Goal: Information Seeking & Learning: Find specific fact

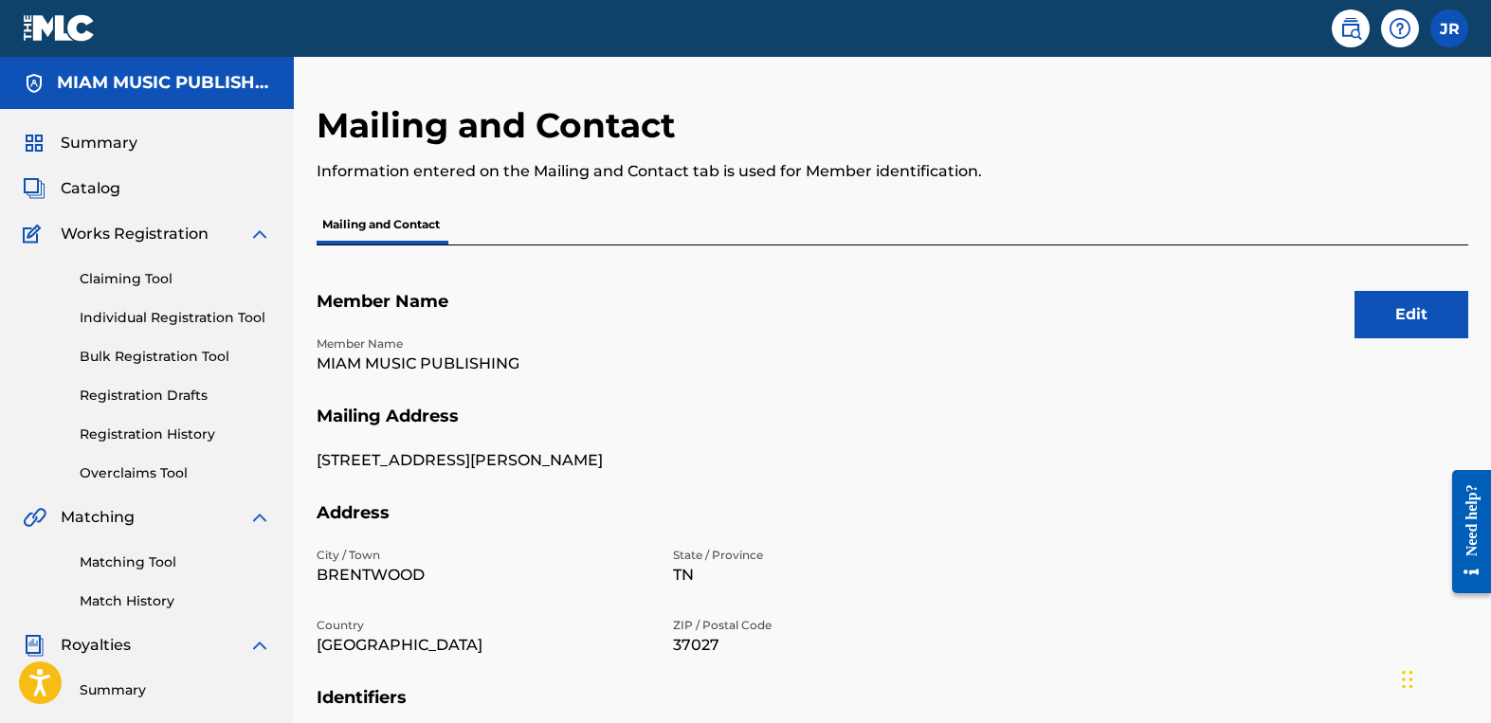
click at [62, 33] on img at bounding box center [59, 27] width 73 height 27
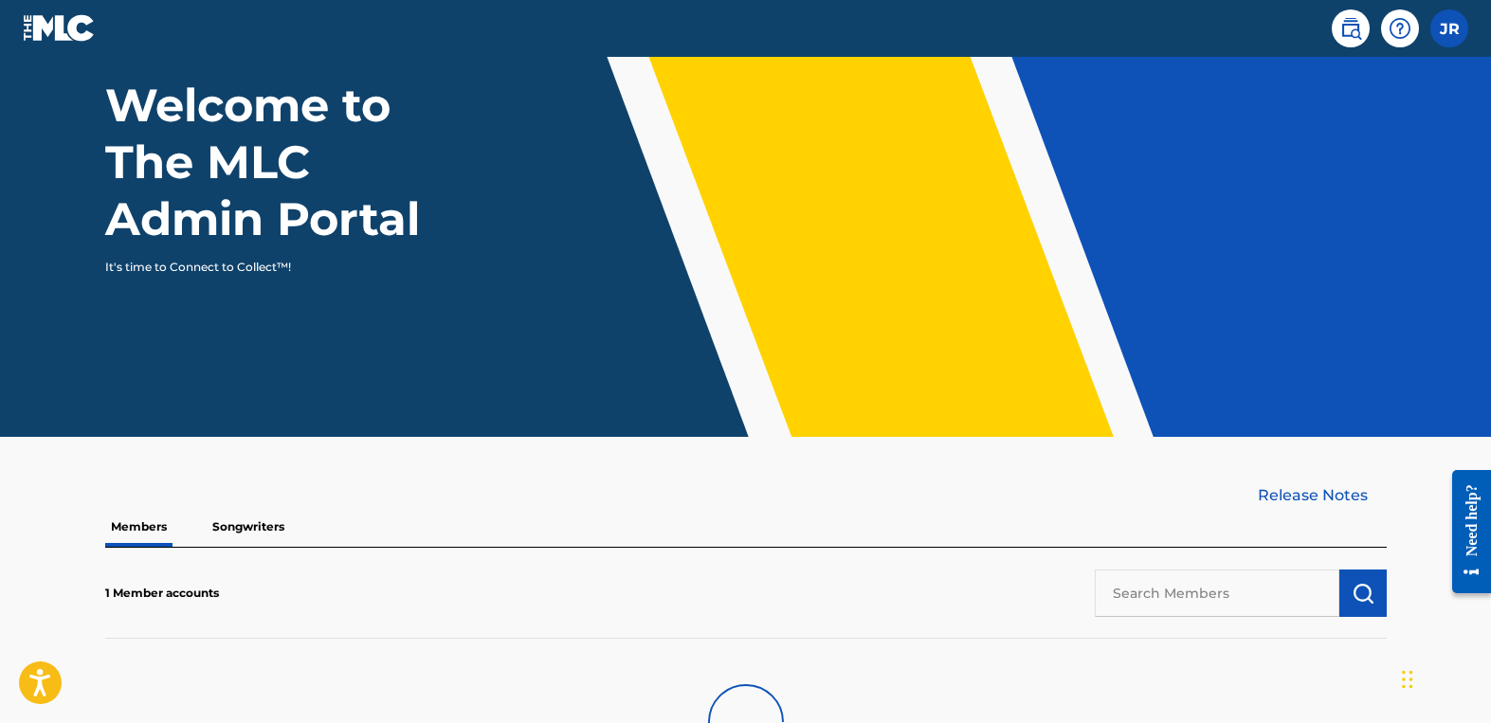
scroll to position [136, 0]
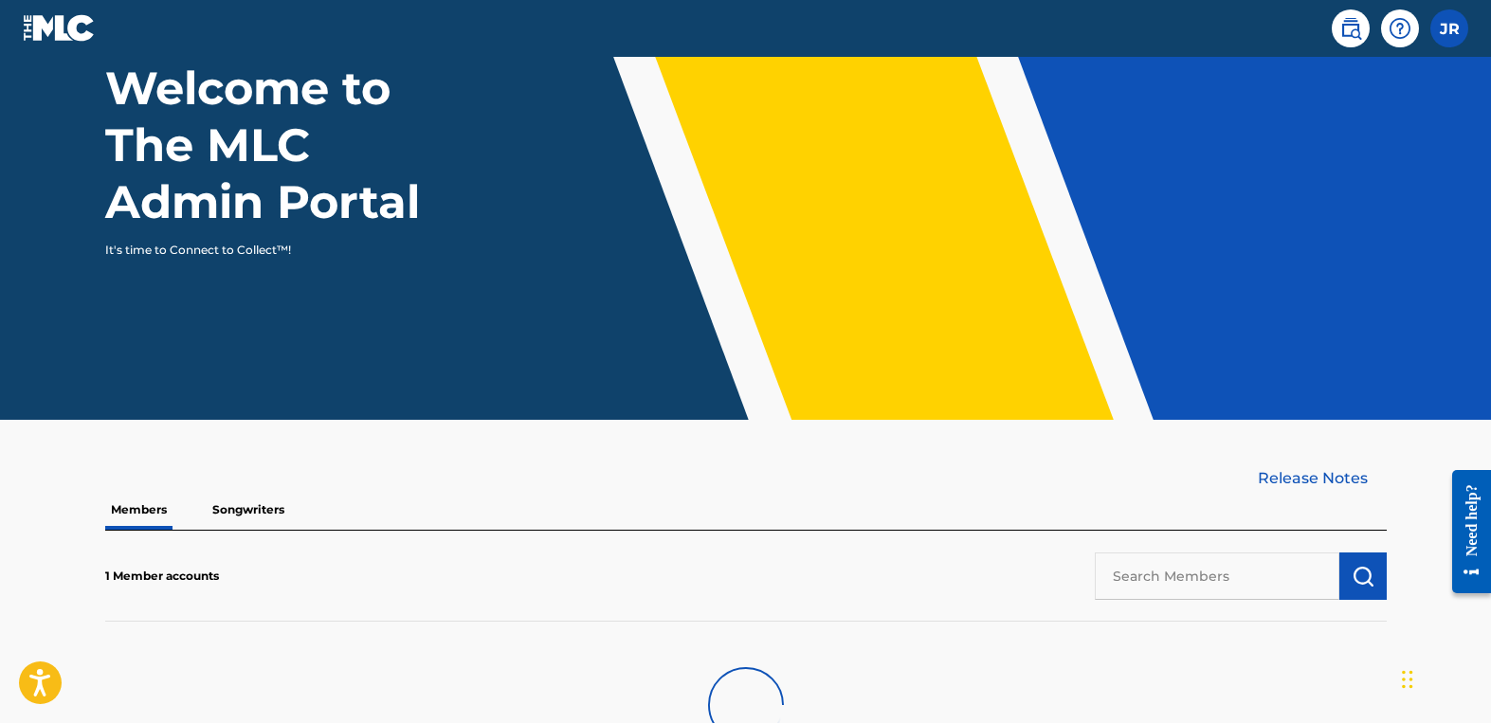
click at [1203, 564] on input "text" at bounding box center [1216, 575] width 244 height 47
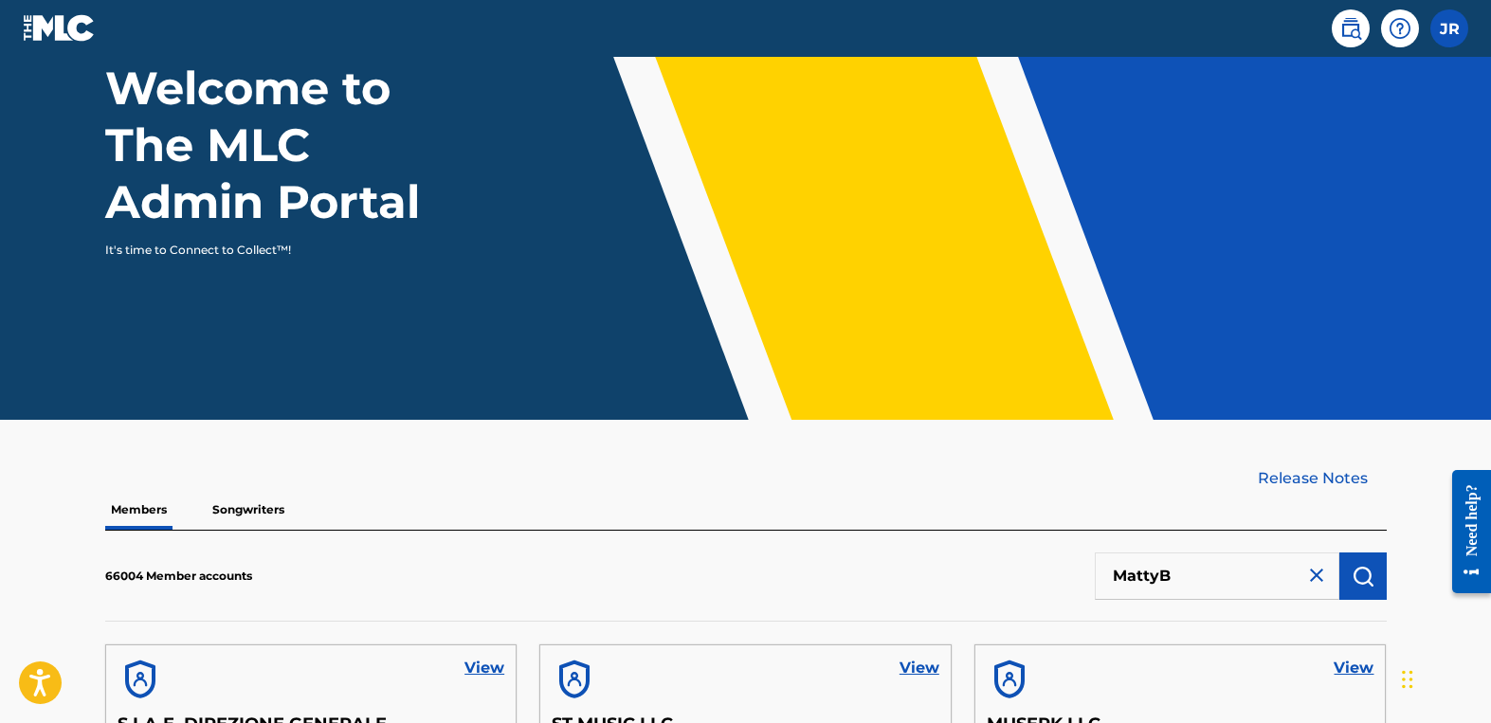
type input "MattyB"
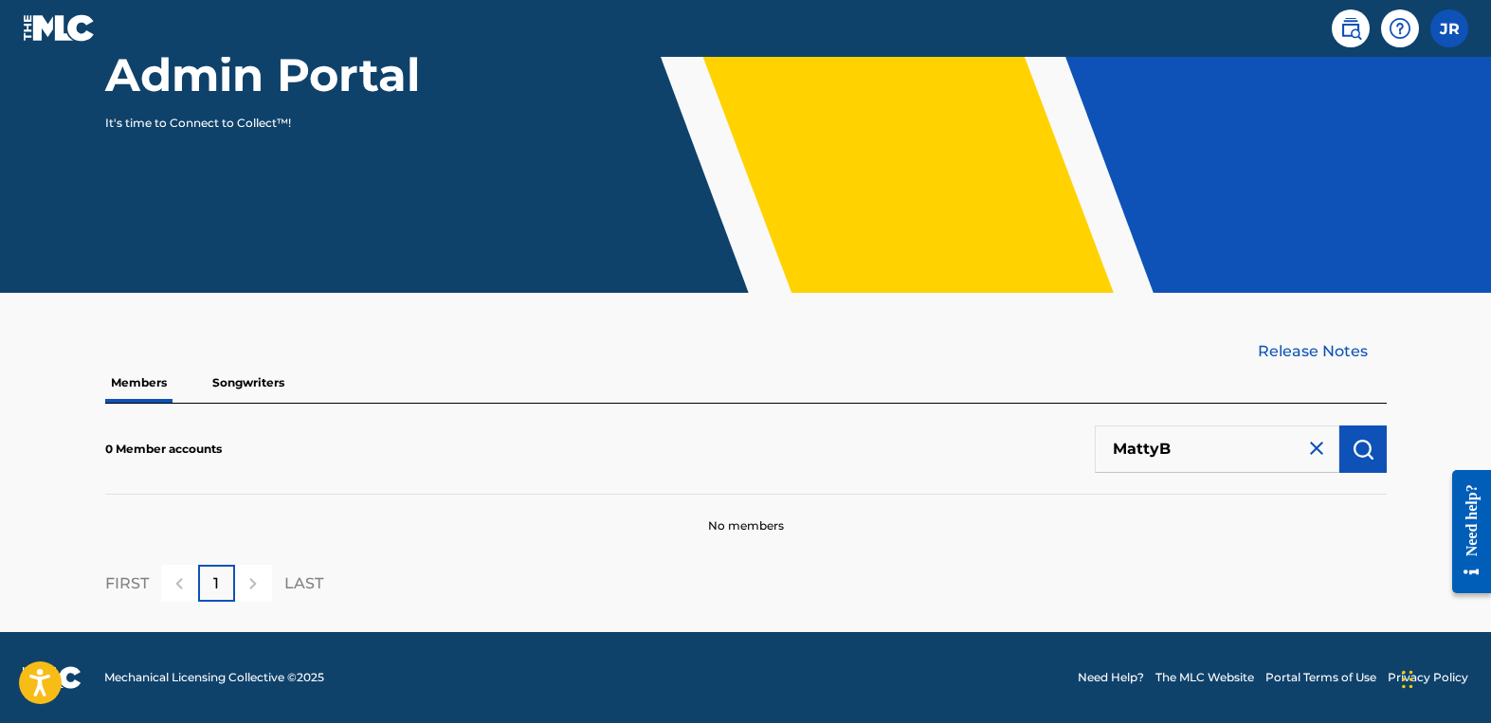
scroll to position [221, 0]
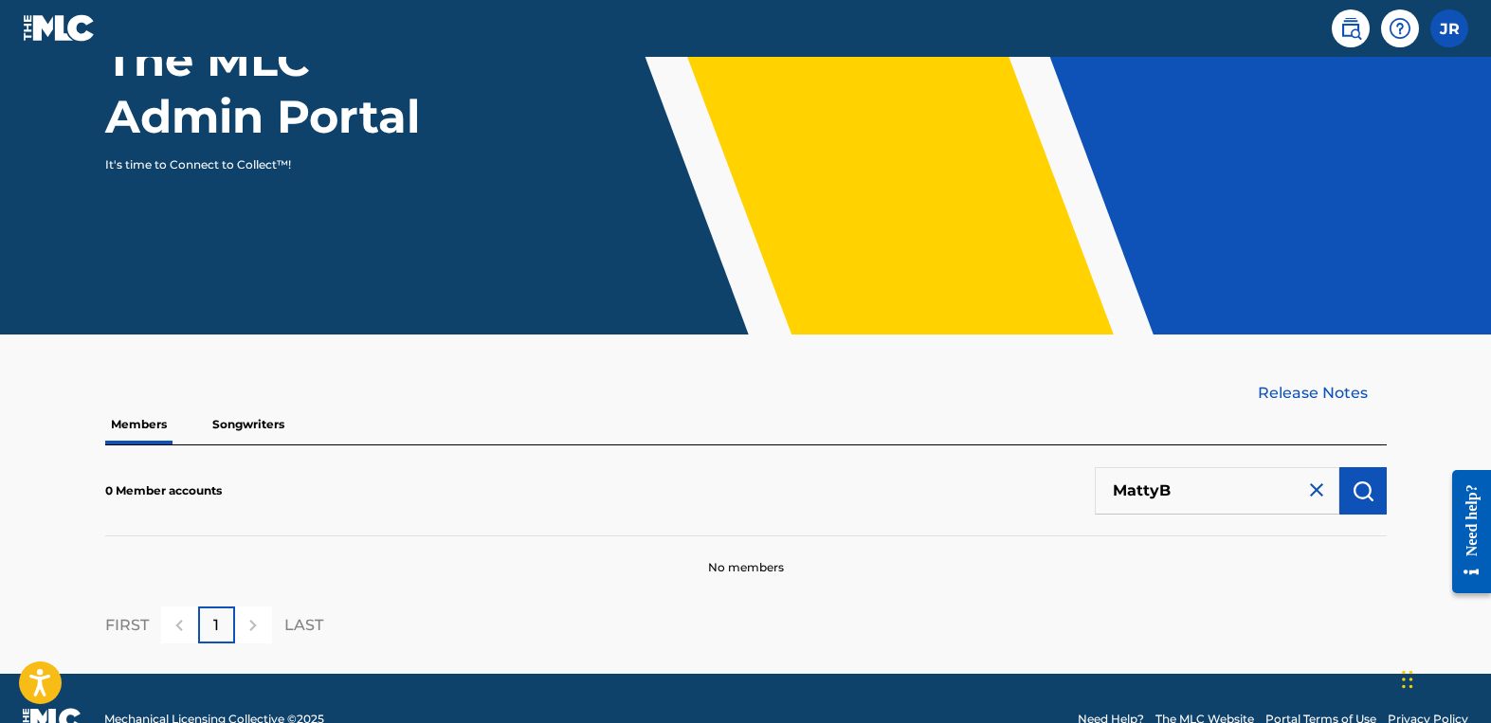
click at [1349, 46] on link at bounding box center [1350, 28] width 38 height 38
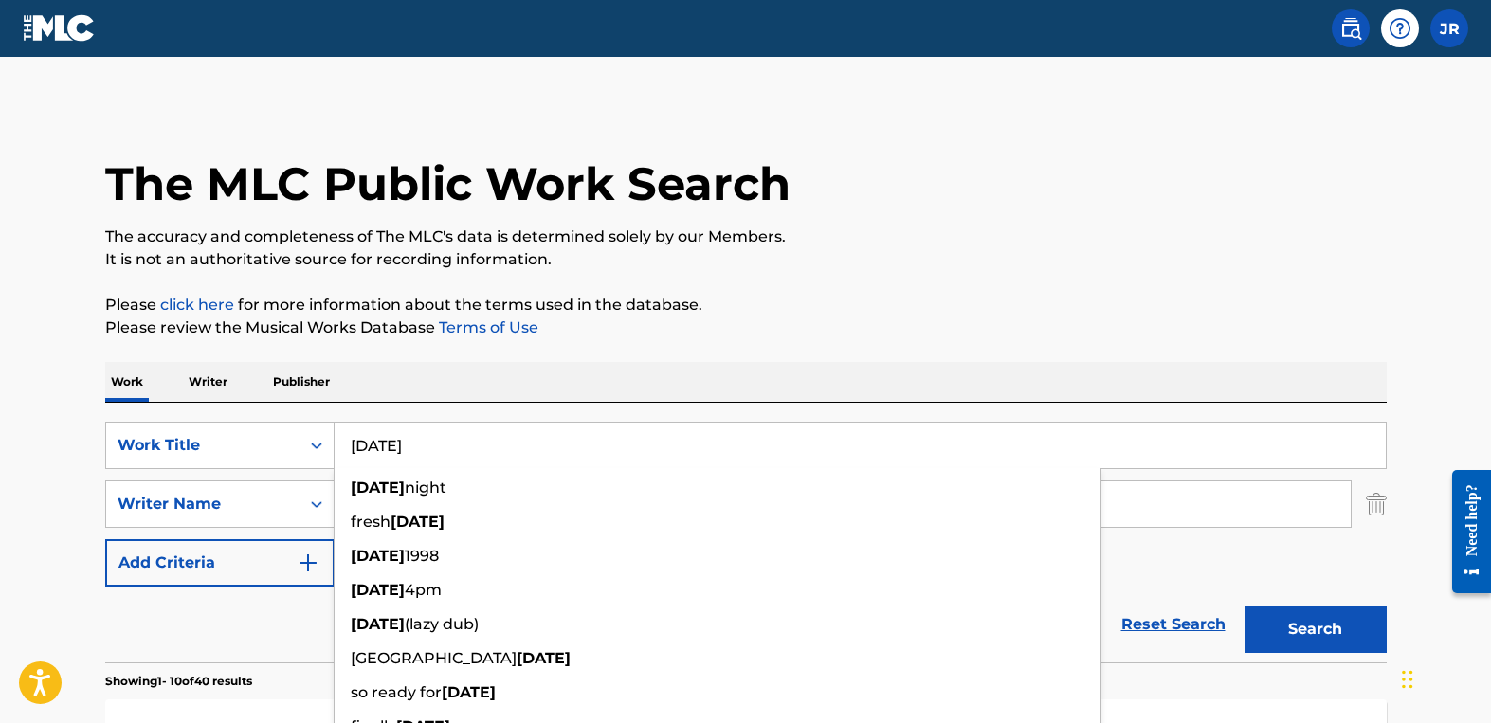
drag, startPoint x: 456, startPoint y: 436, endPoint x: 353, endPoint y: 425, distance: 103.8
click at [353, 425] on input "[DATE]" at bounding box center [859, 445] width 1051 height 45
drag, startPoint x: 444, startPoint y: 457, endPoint x: 330, endPoint y: 438, distance: 116.2
click at [330, 438] on div "SearchWithCriteria90d7ab49-7c4c-46b3-9827-95cbf08d6cca Work Title [DATE] [DATE]…" at bounding box center [745, 445] width 1281 height 47
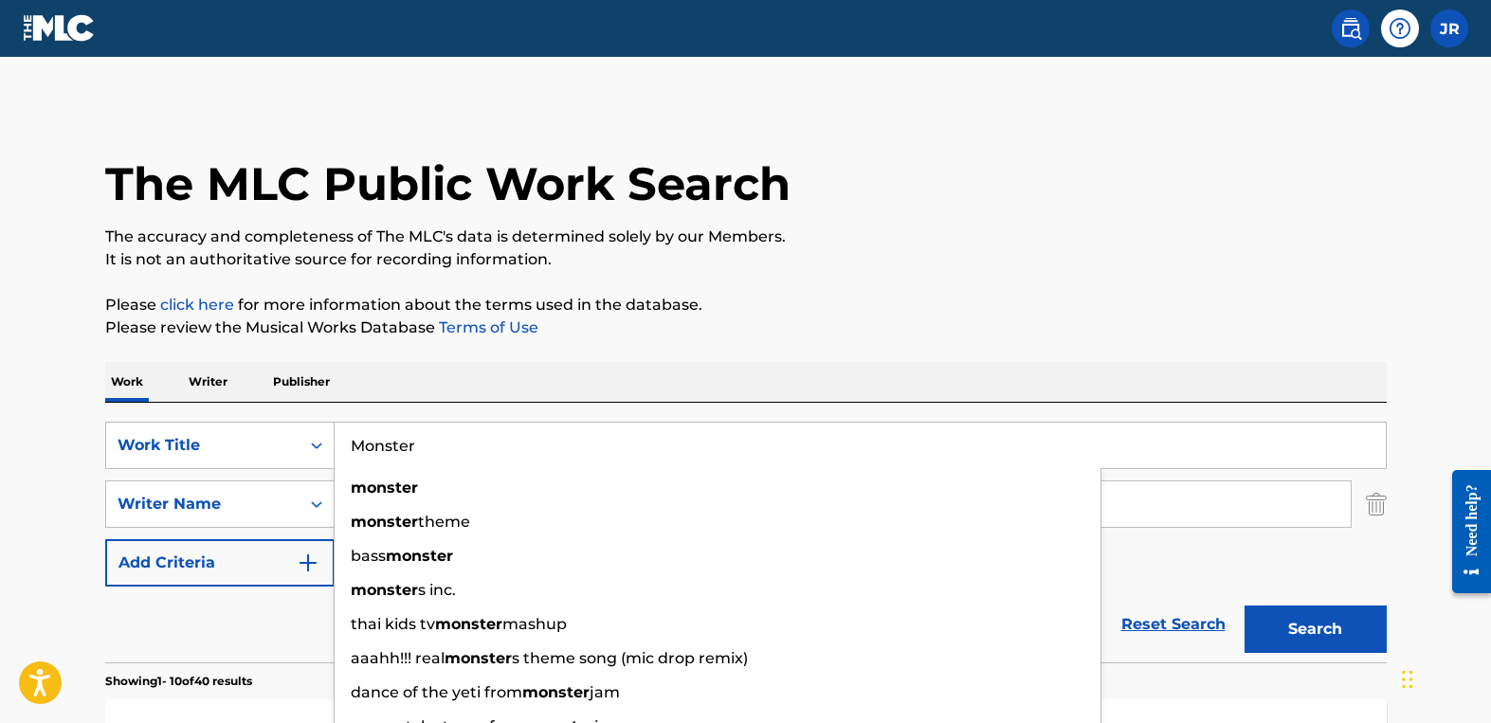
type input "Monster"
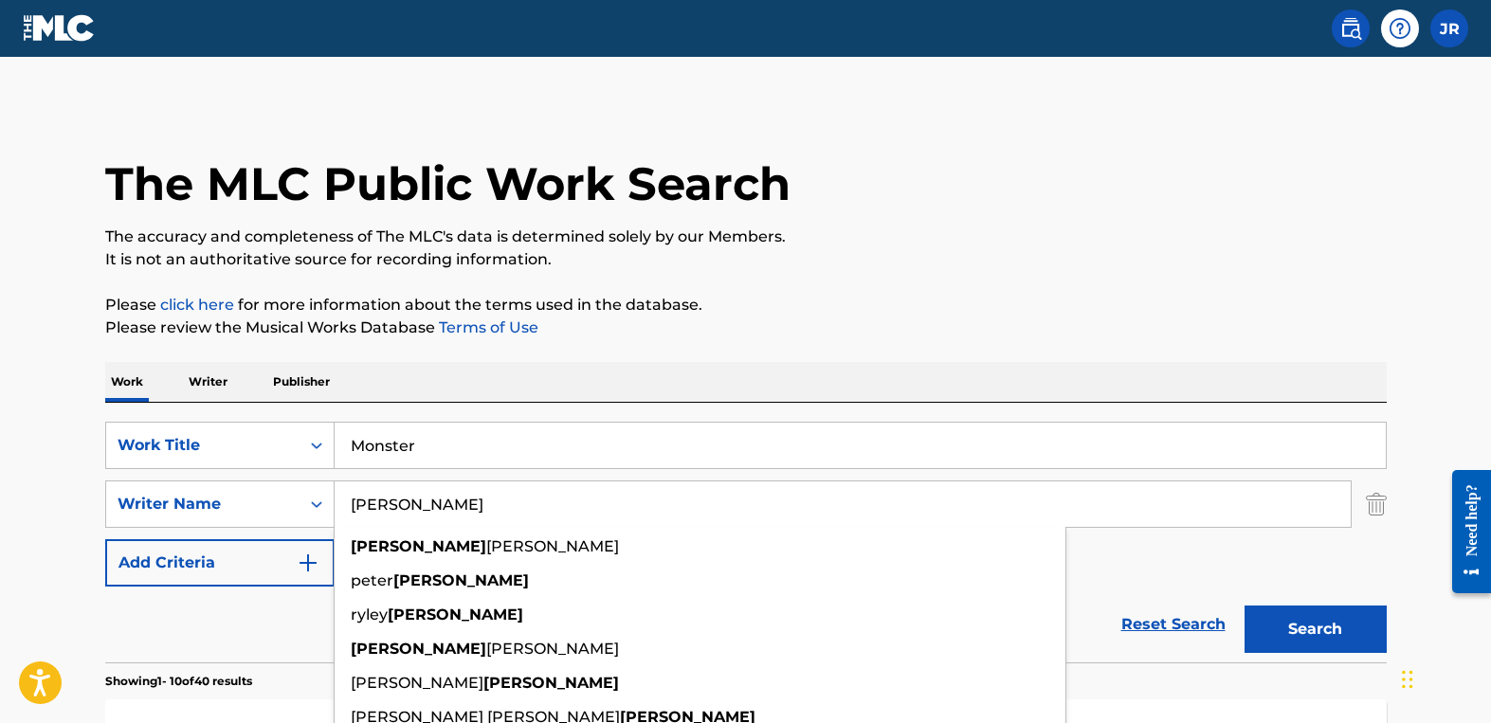
drag, startPoint x: 436, startPoint y: 514, endPoint x: 335, endPoint y: 508, distance: 100.6
click at [335, 508] on input "[PERSON_NAME]" at bounding box center [842, 503] width 1016 height 45
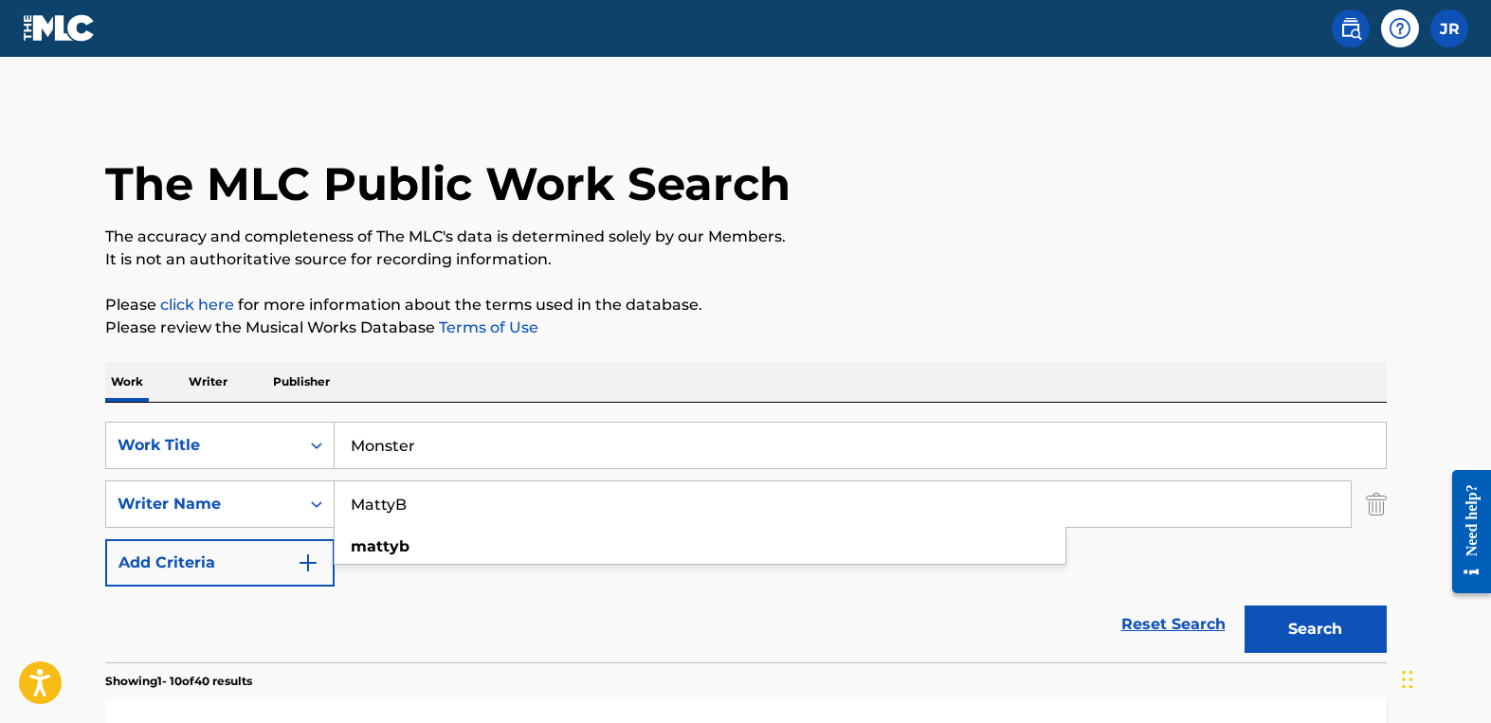
type input "MattyB"
click at [1244, 606] on button "Search" at bounding box center [1315, 629] width 142 height 47
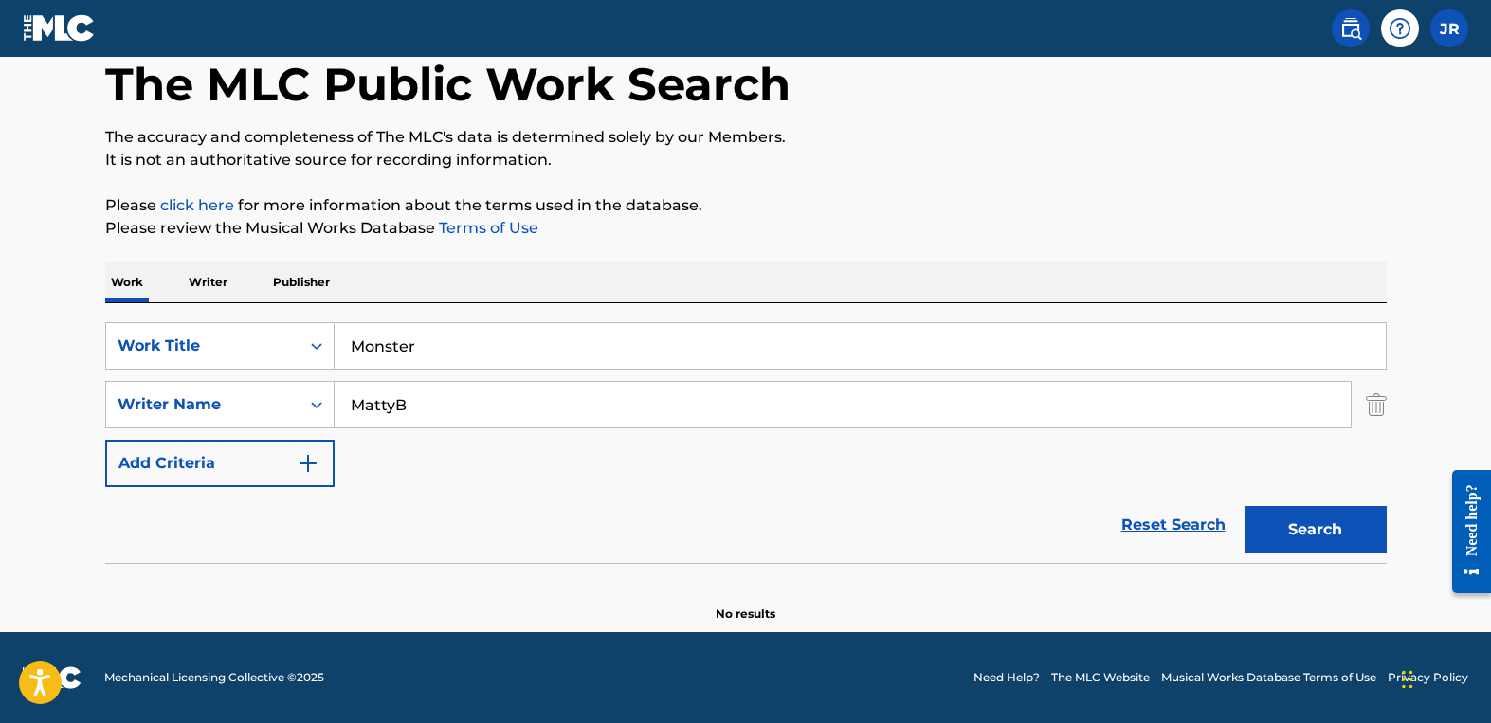
click at [1311, 523] on button "Search" at bounding box center [1315, 529] width 142 height 47
click at [447, 356] on input "Monster" at bounding box center [859, 345] width 1051 height 45
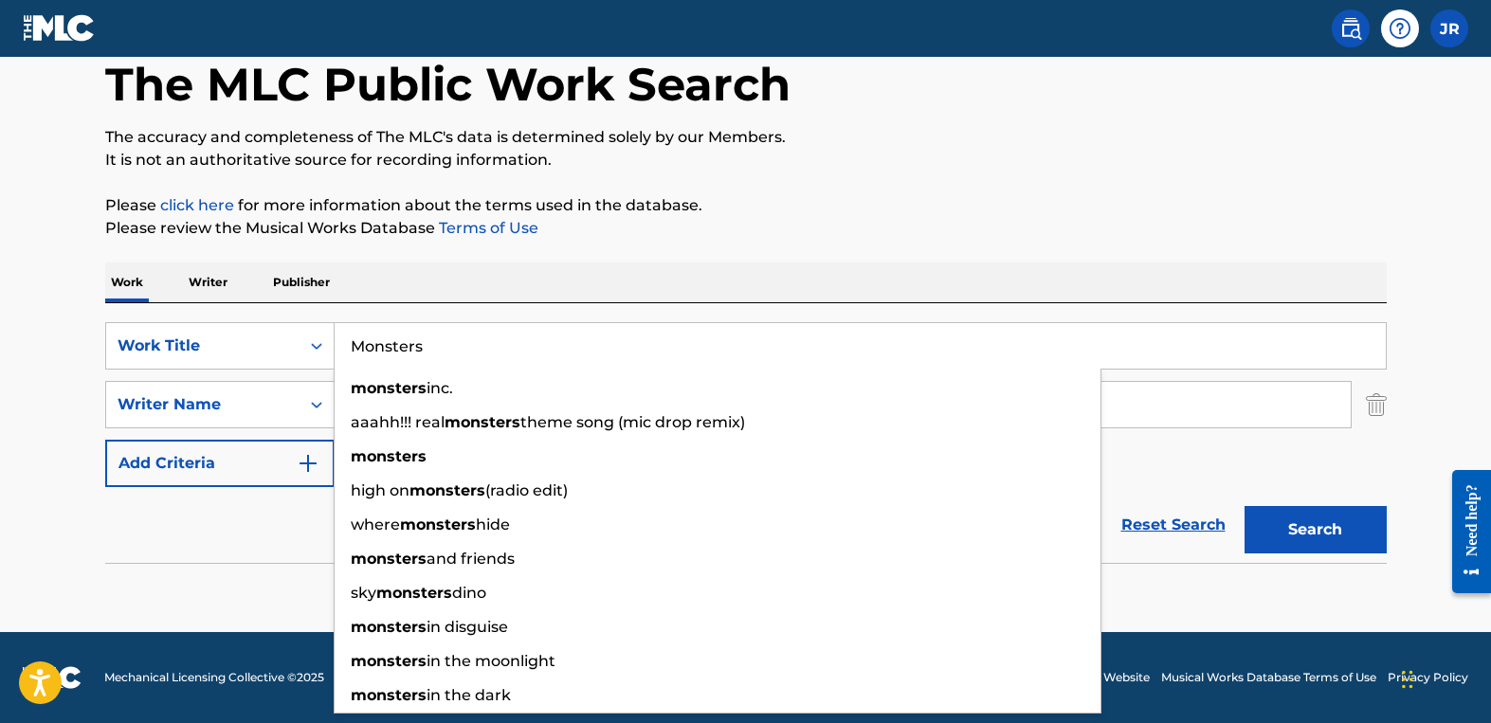
type input "Monsters"
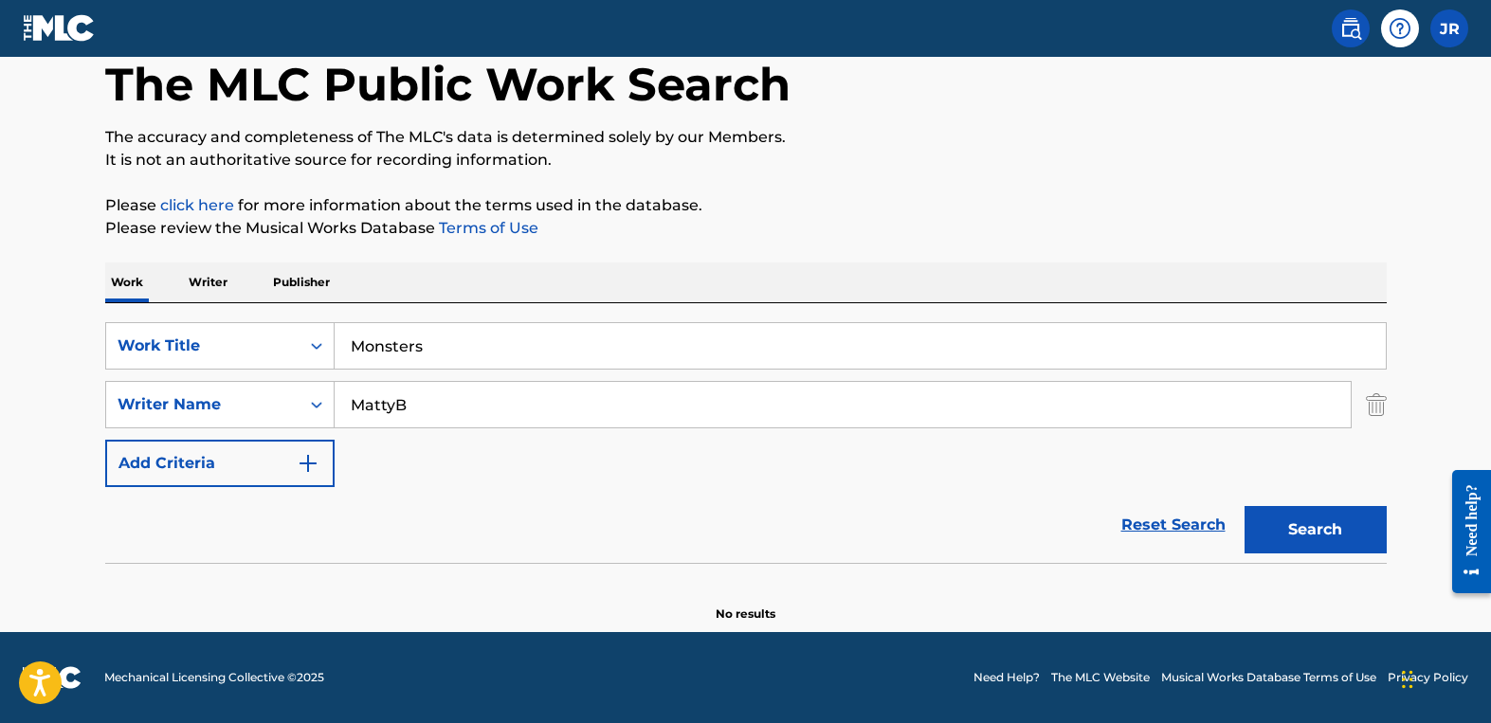
click at [1142, 532] on link "Reset Search" at bounding box center [1173, 525] width 123 height 42
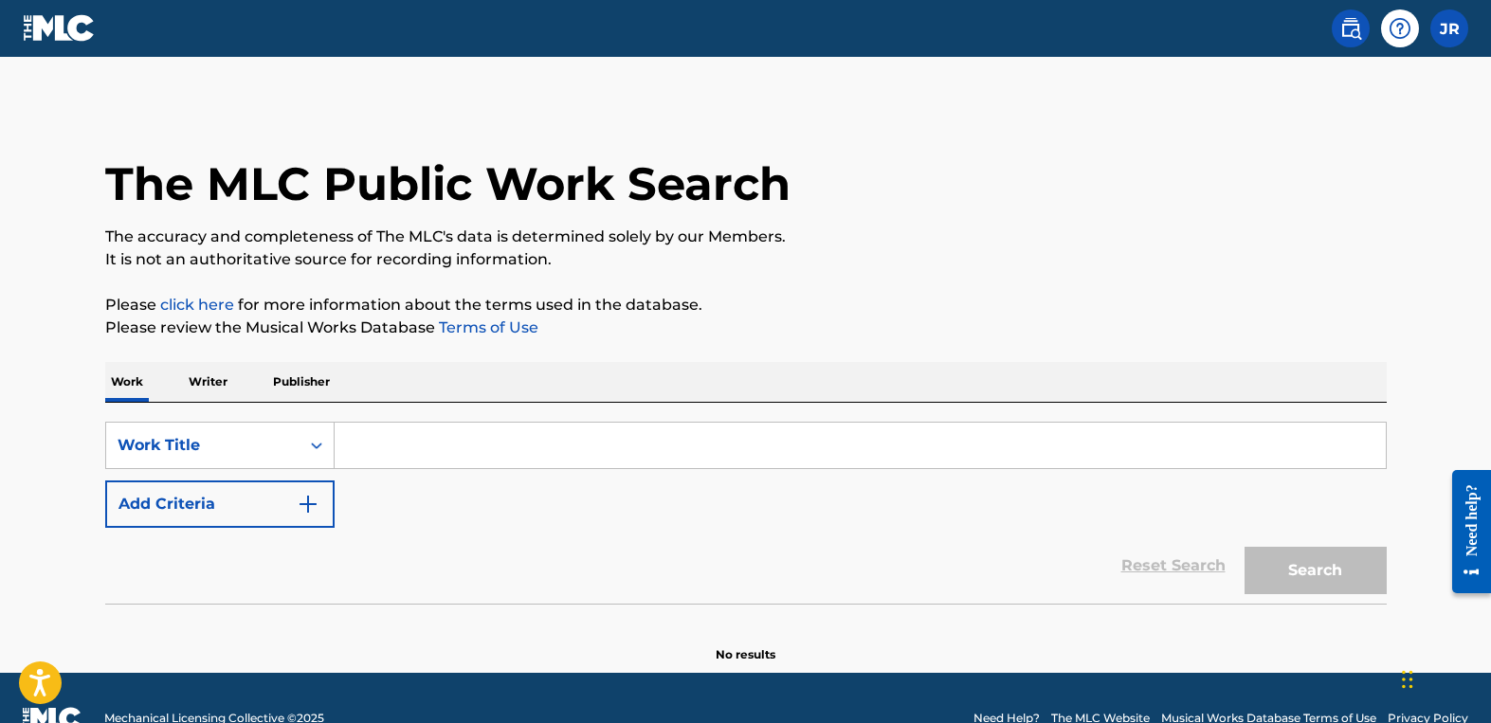
click at [371, 431] on input "Search Form" at bounding box center [859, 445] width 1051 height 45
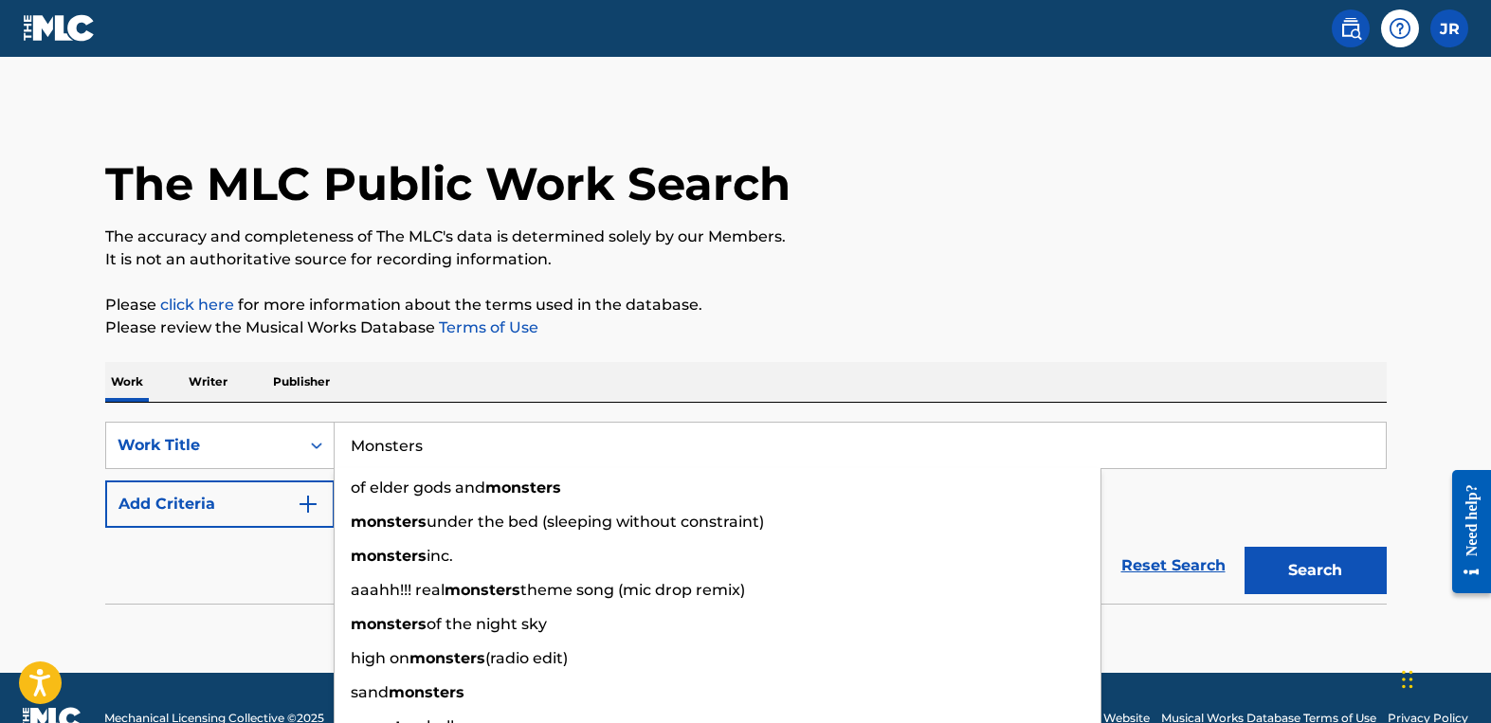
type input "Monsters"
click at [1244, 547] on button "Search" at bounding box center [1315, 570] width 142 height 47
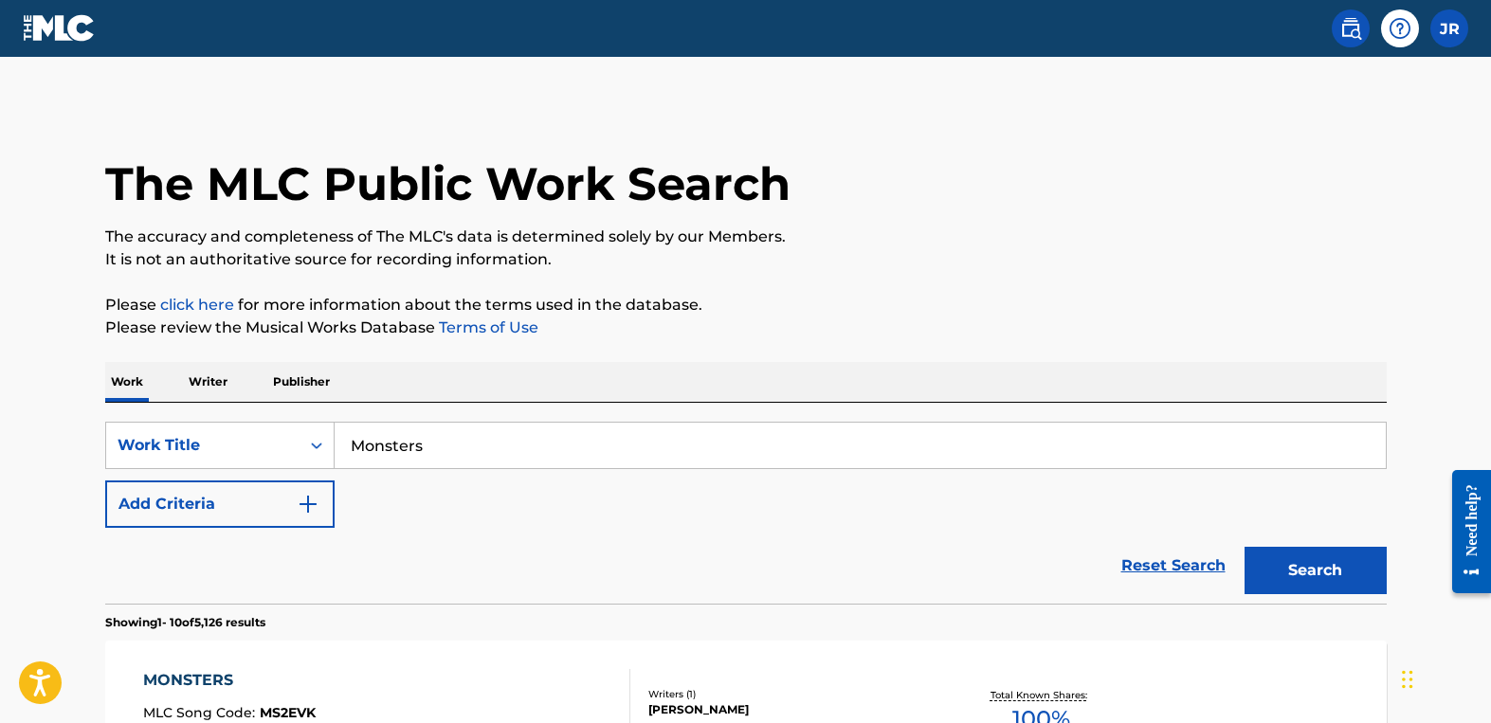
click at [320, 498] on button "Add Criteria" at bounding box center [219, 503] width 229 height 47
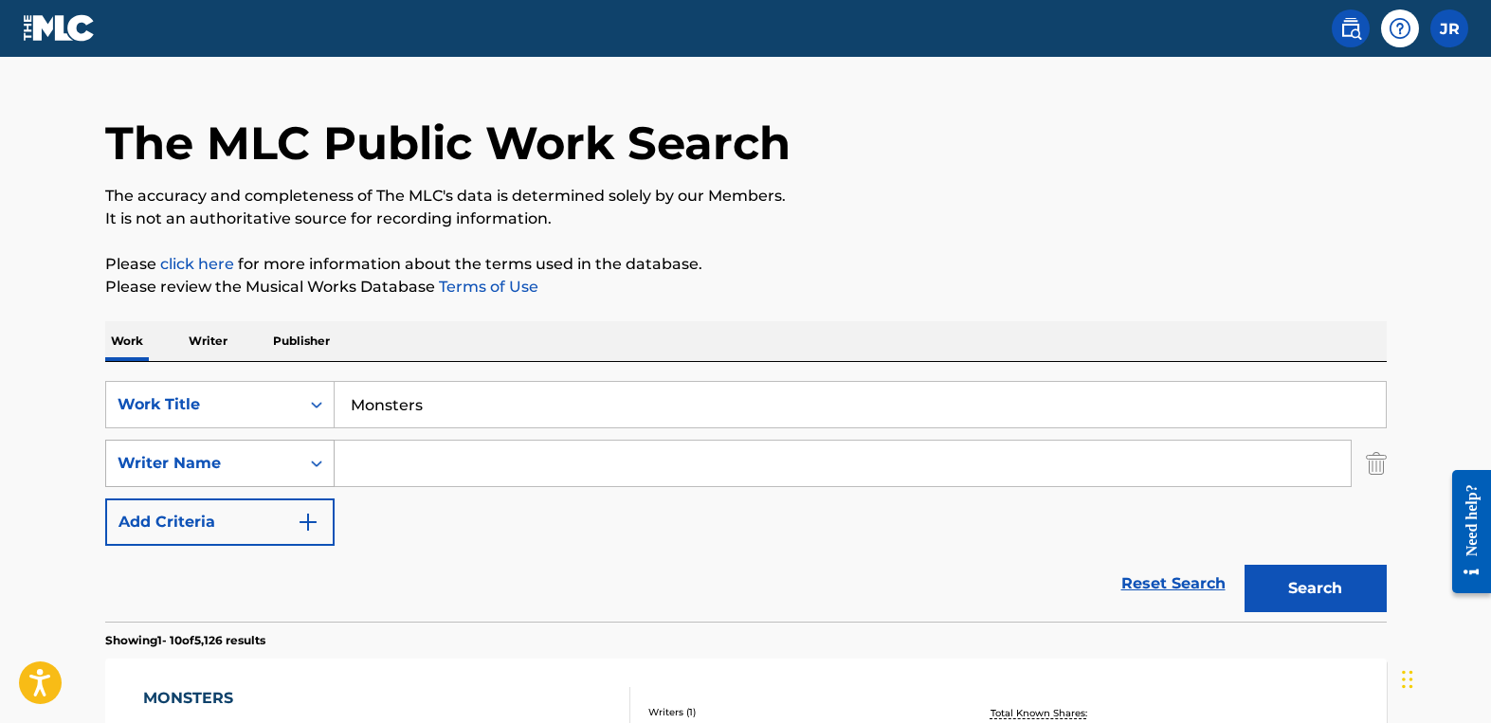
click at [303, 487] on div "Writer Name" at bounding box center [219, 463] width 229 height 47
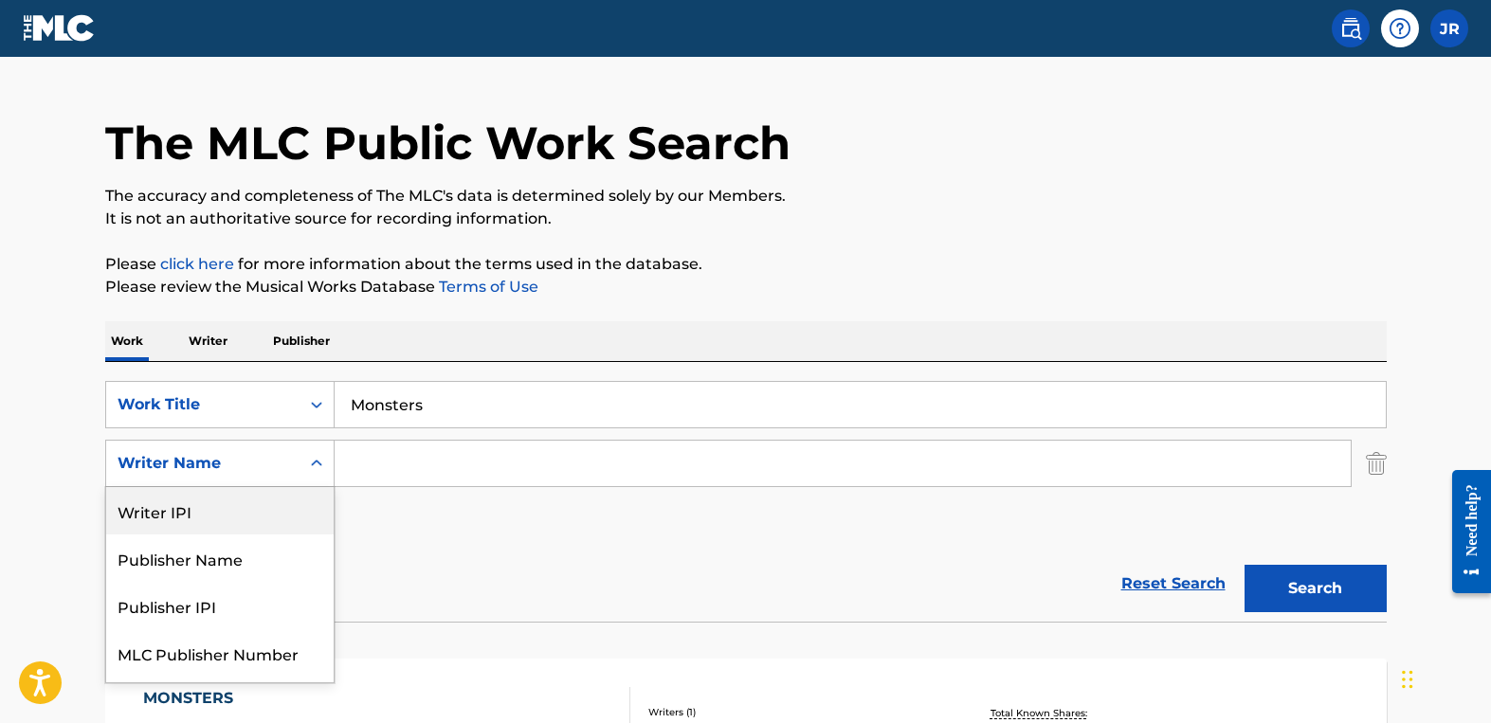
scroll to position [43, 0]
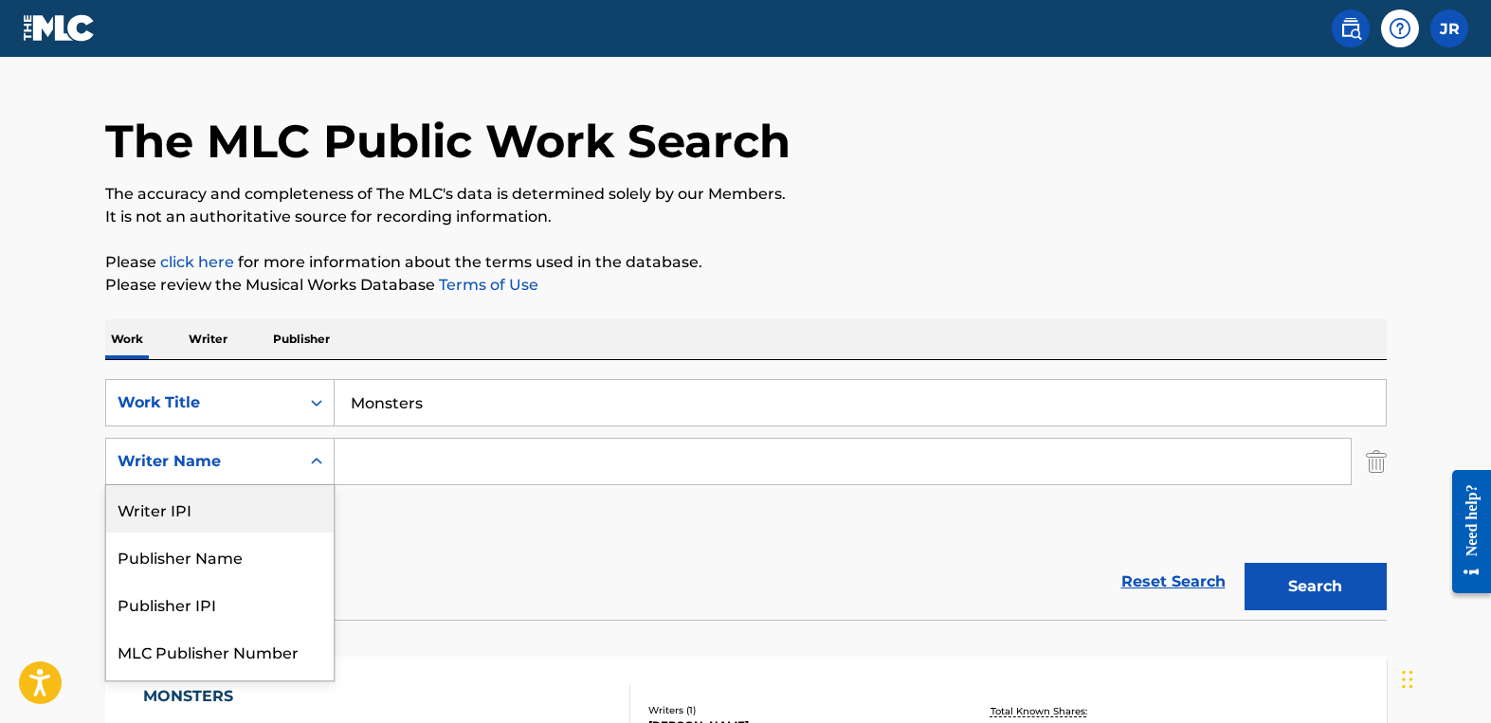
click at [394, 461] on input "Search Form" at bounding box center [842, 461] width 1016 height 45
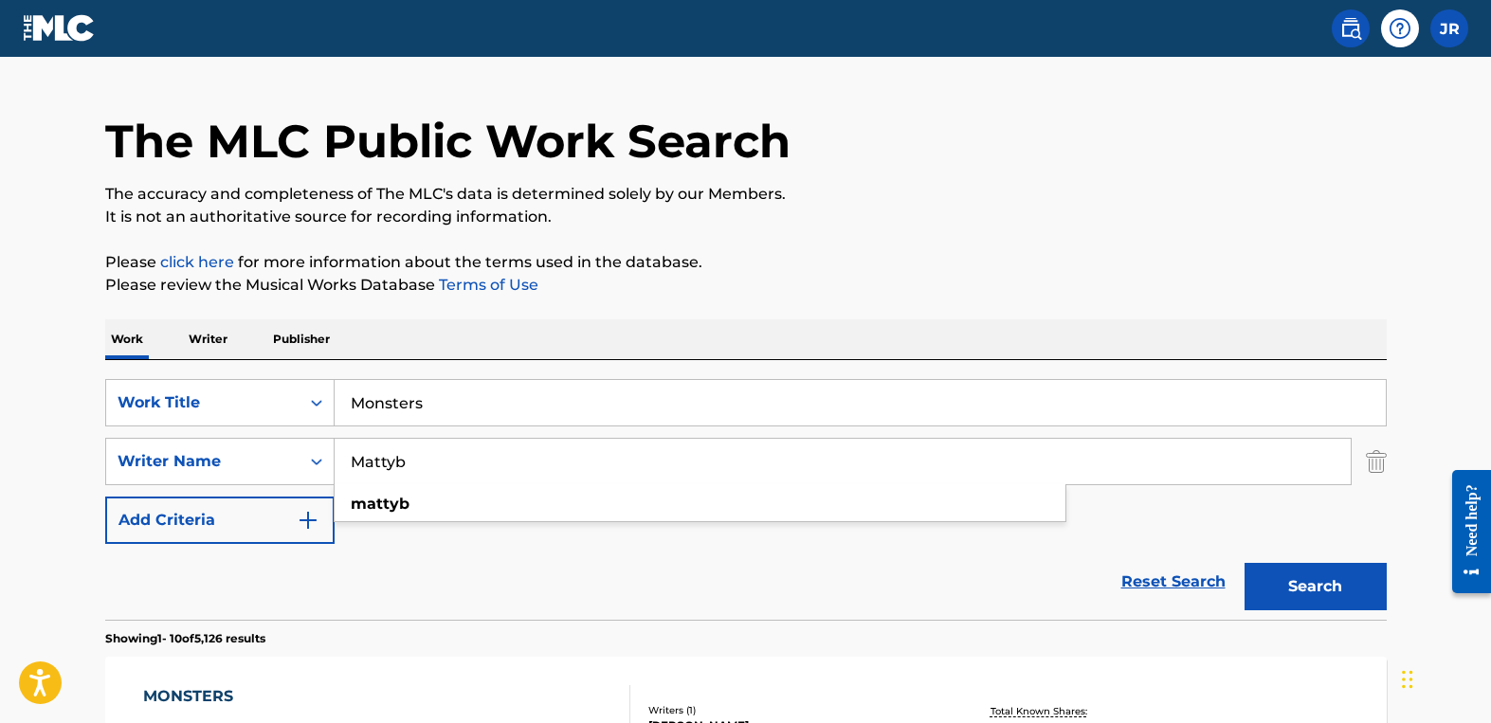
click at [1244, 563] on button "Search" at bounding box center [1315, 586] width 142 height 47
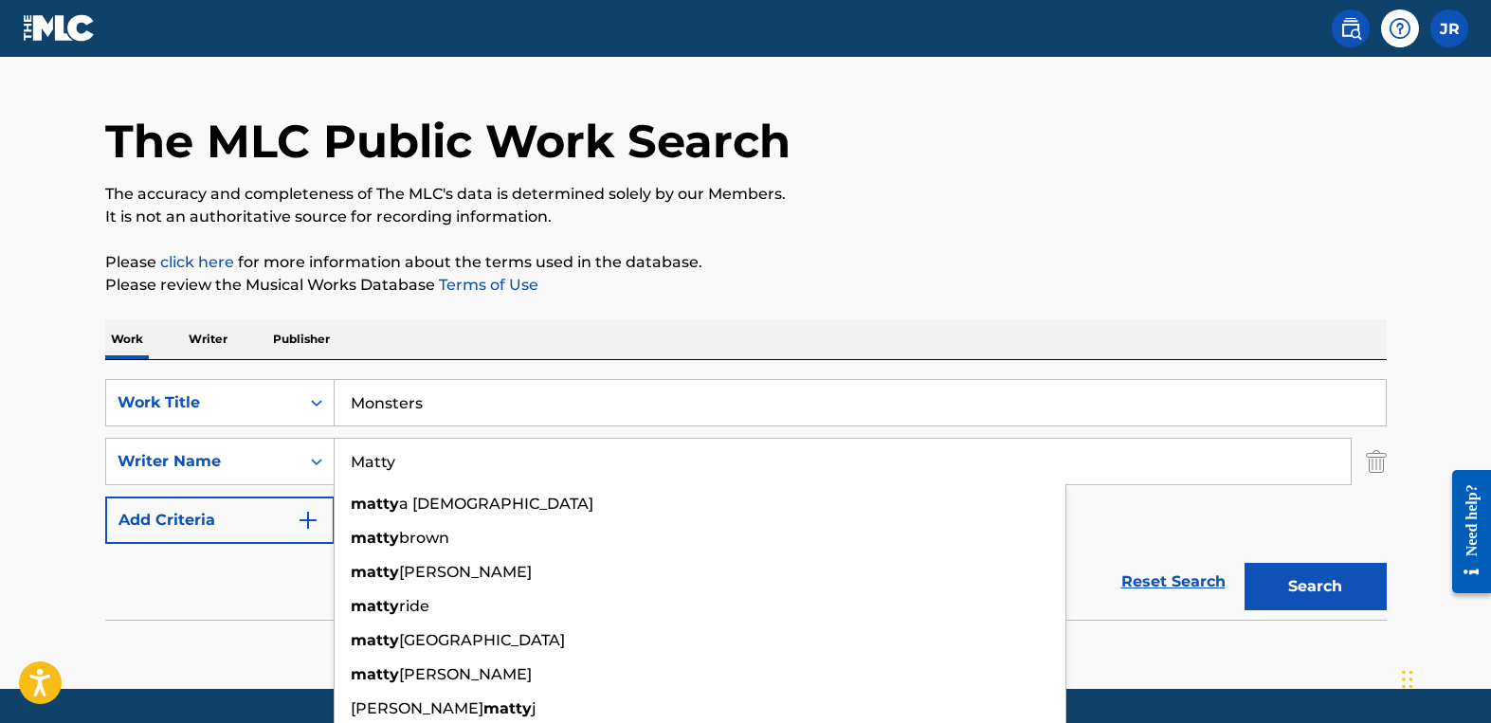
click at [1244, 563] on button "Search" at bounding box center [1315, 586] width 142 height 47
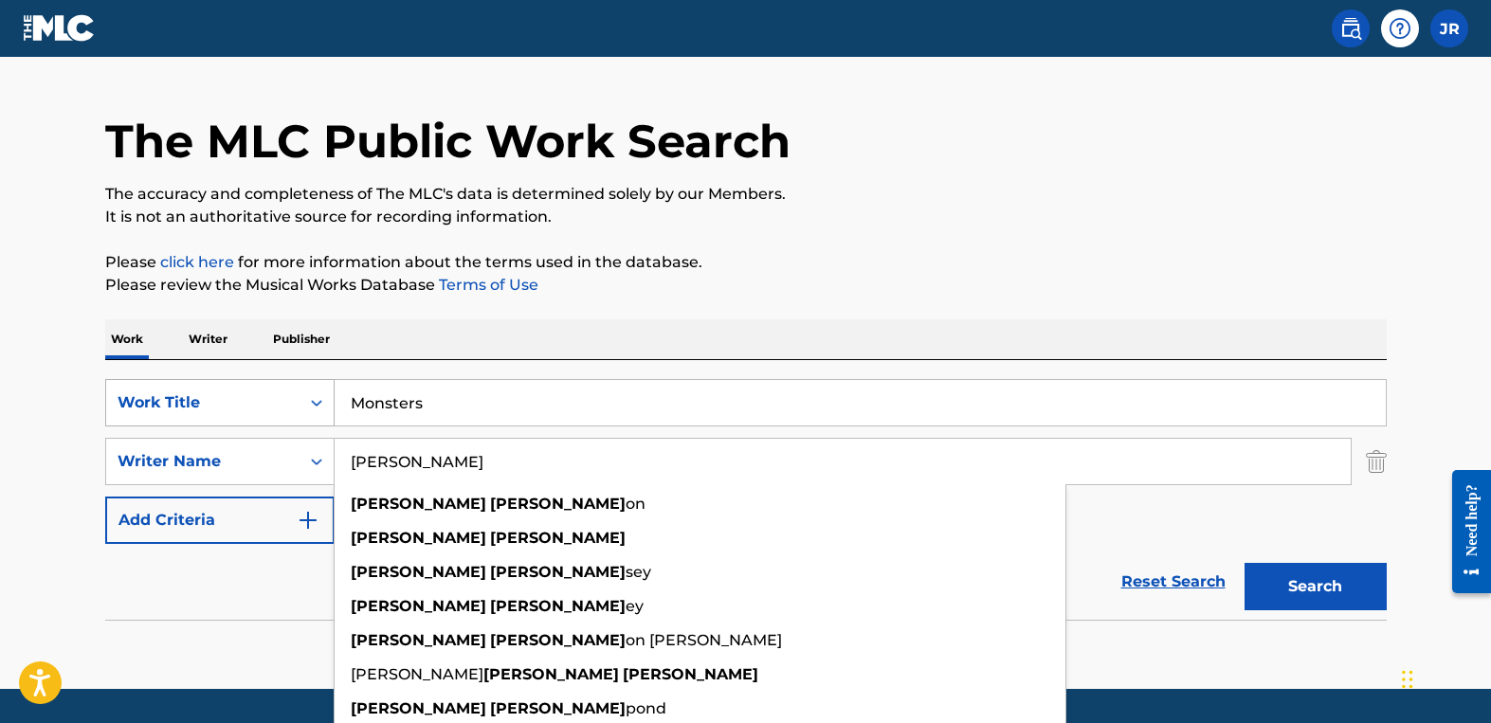
click at [1244, 563] on button "Search" at bounding box center [1315, 586] width 142 height 47
click at [533, 404] on input "Monsters" at bounding box center [859, 402] width 1051 height 45
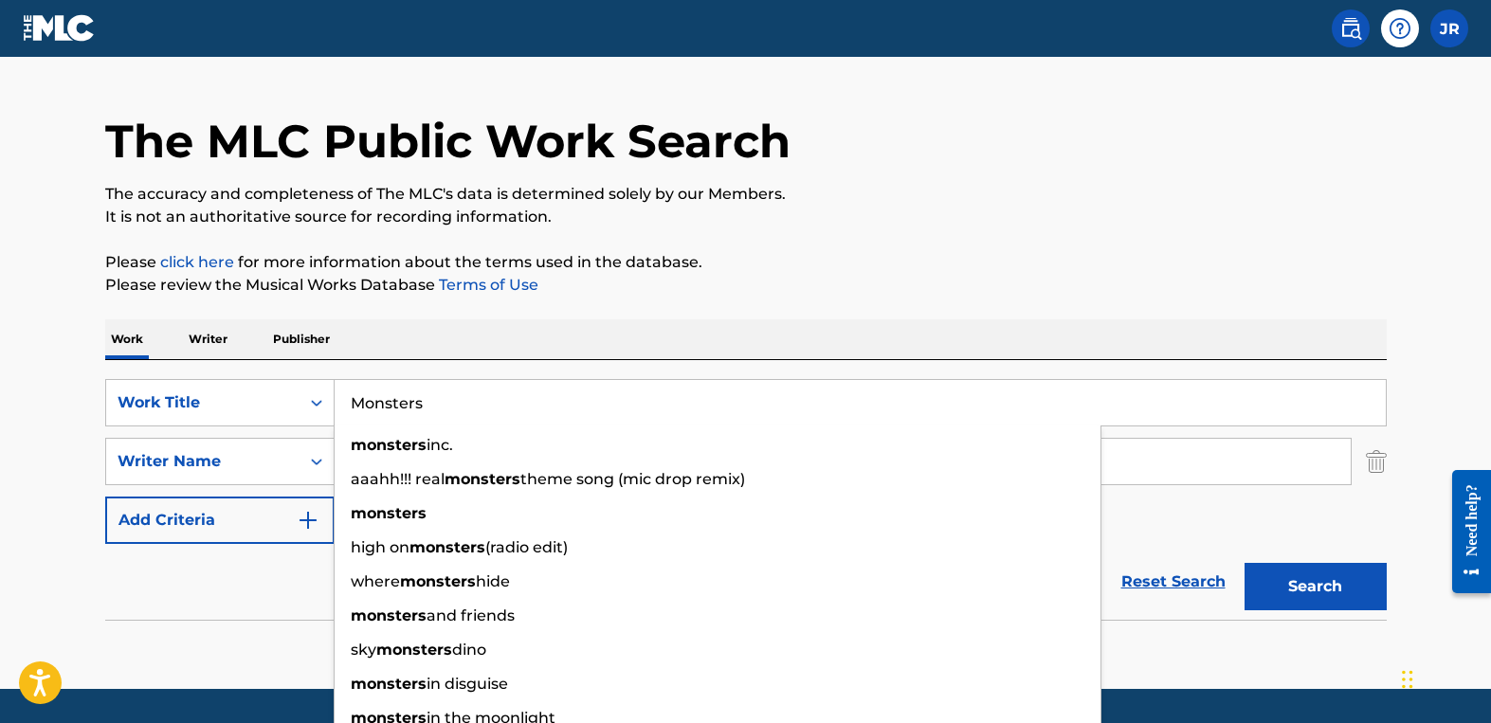
click at [769, 261] on p "Please click here for more information about the terms used in the database." at bounding box center [745, 262] width 1281 height 23
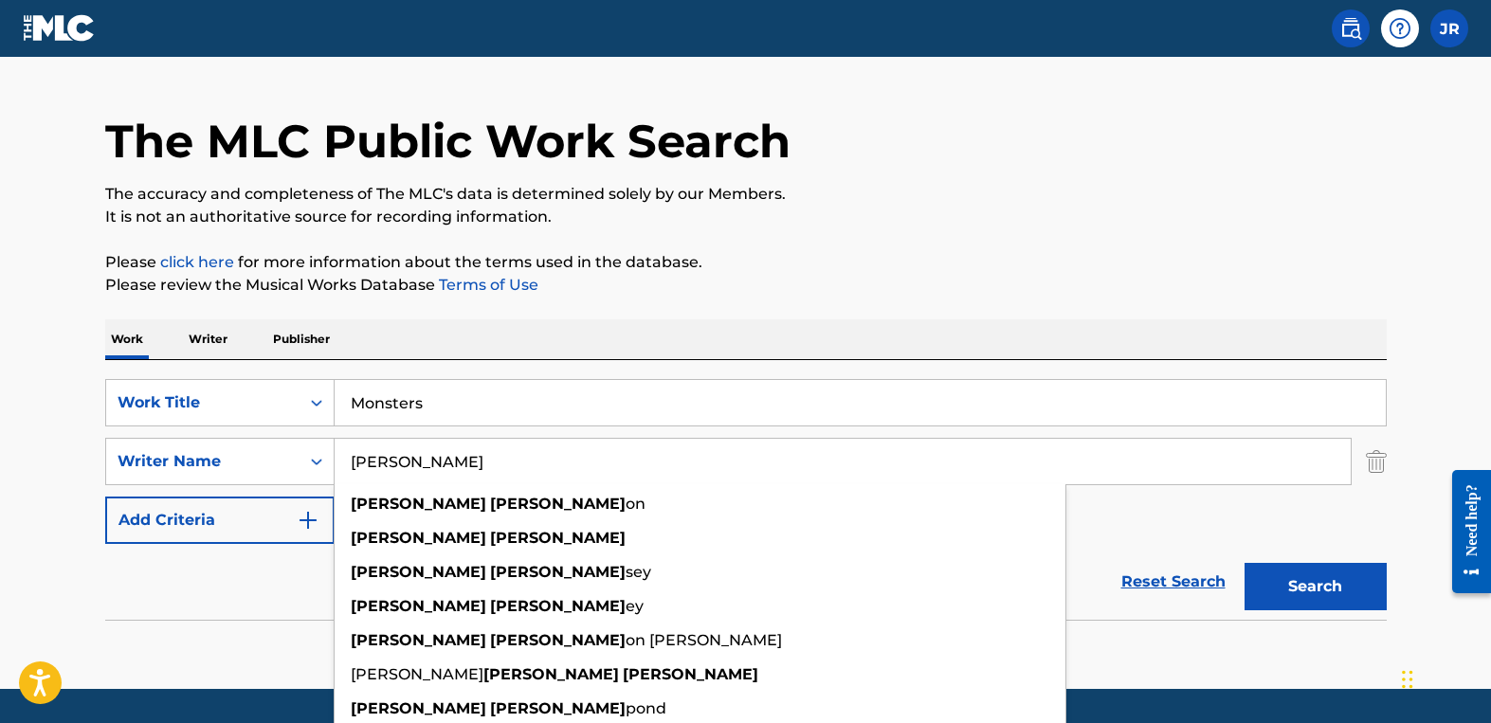
click at [527, 463] on input "[PERSON_NAME]" at bounding box center [842, 461] width 1016 height 45
drag, startPoint x: 499, startPoint y: 458, endPoint x: 322, endPoint y: 429, distance: 179.5
click at [322, 429] on div "SearchWithCriteria90d7ab49-7c4c-46b3-9827-95cbf08d6cca Work Title Monsters Sear…" at bounding box center [745, 461] width 1281 height 165
paste input "[PERSON_NAME]"
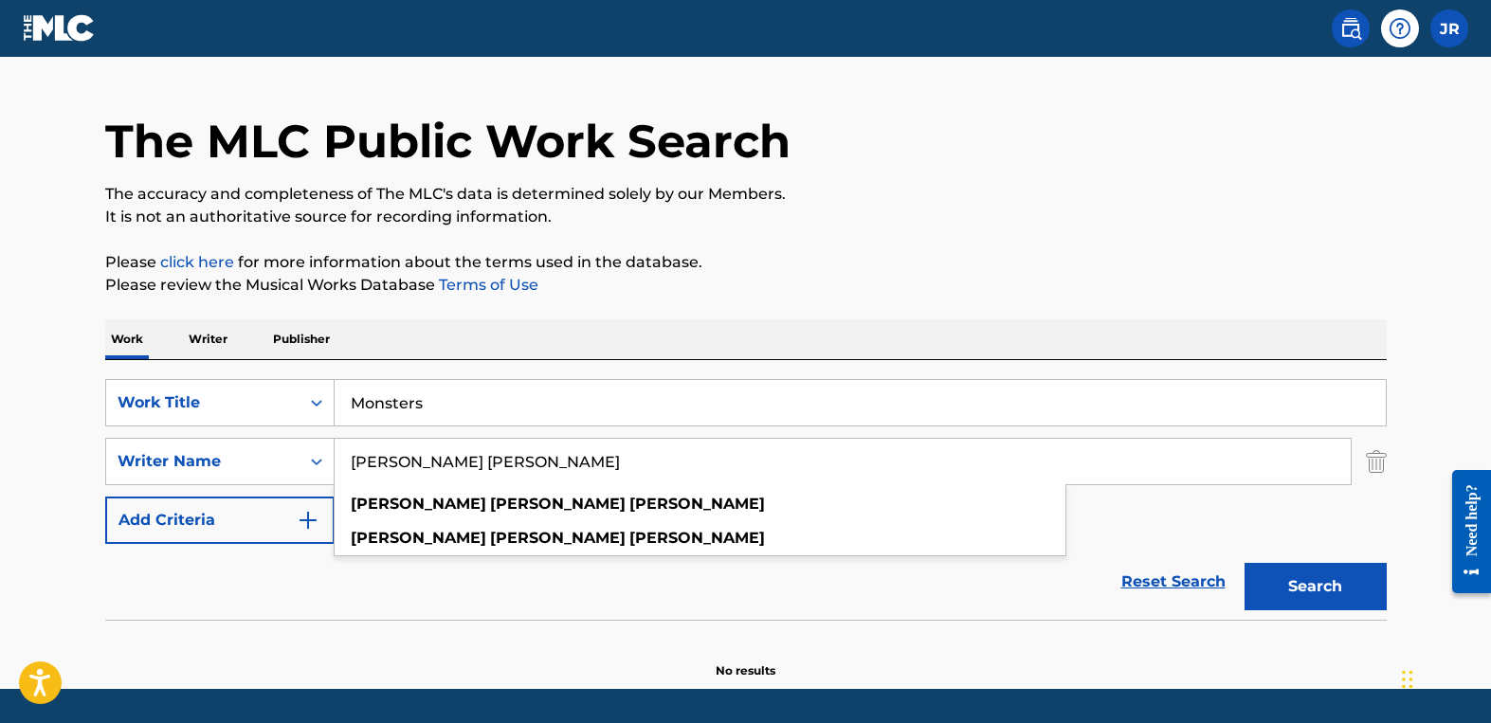
type input "[PERSON_NAME] [PERSON_NAME]"
click at [1288, 582] on button "Search" at bounding box center [1315, 586] width 142 height 47
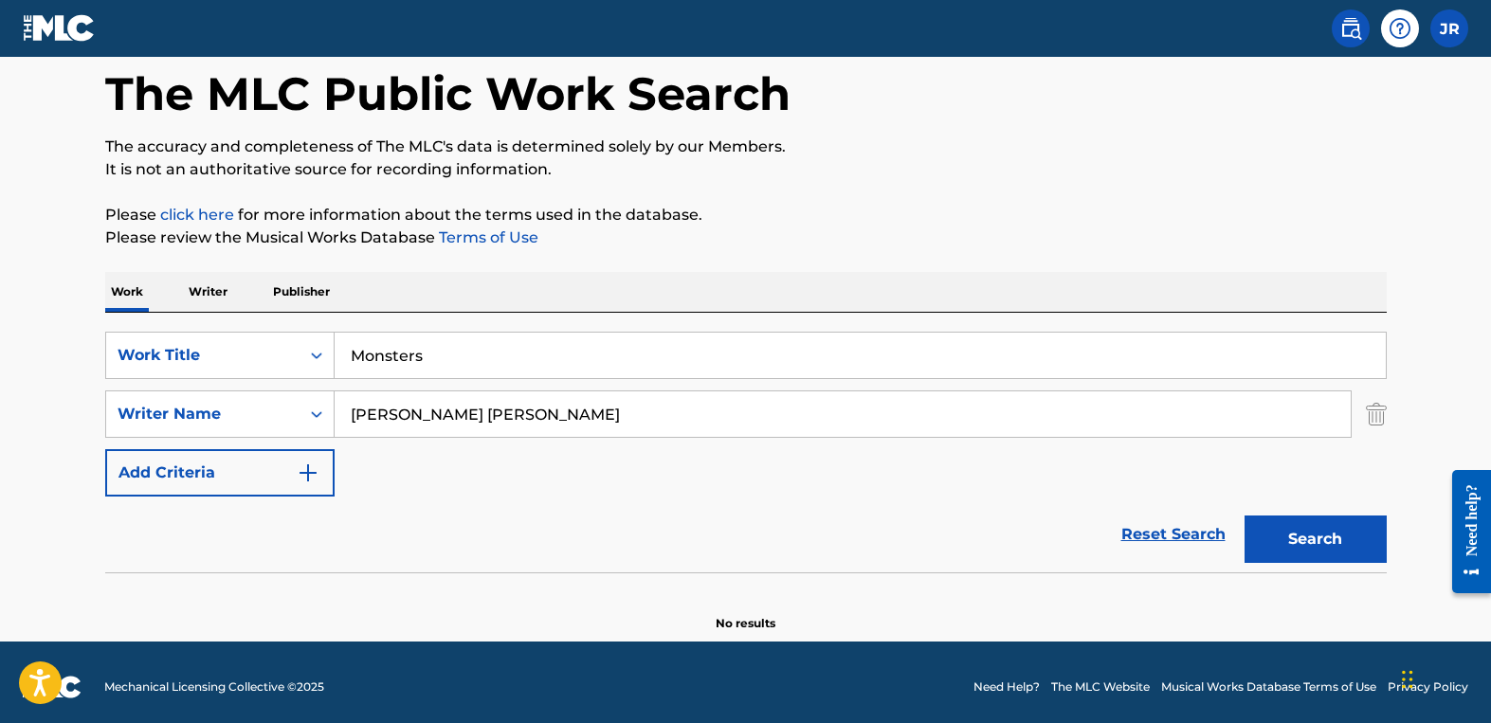
scroll to position [99, 0]
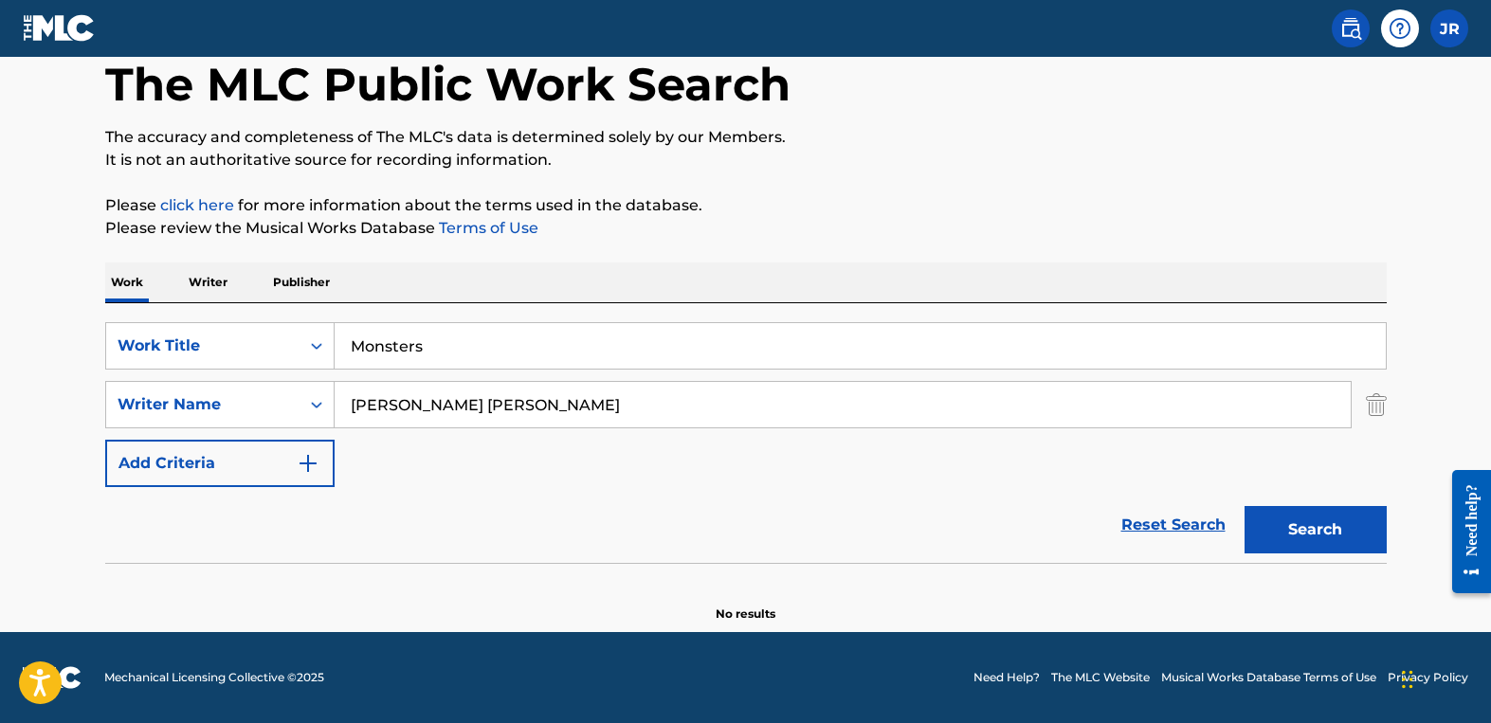
click at [485, 364] on input "Monsters" at bounding box center [859, 345] width 1051 height 45
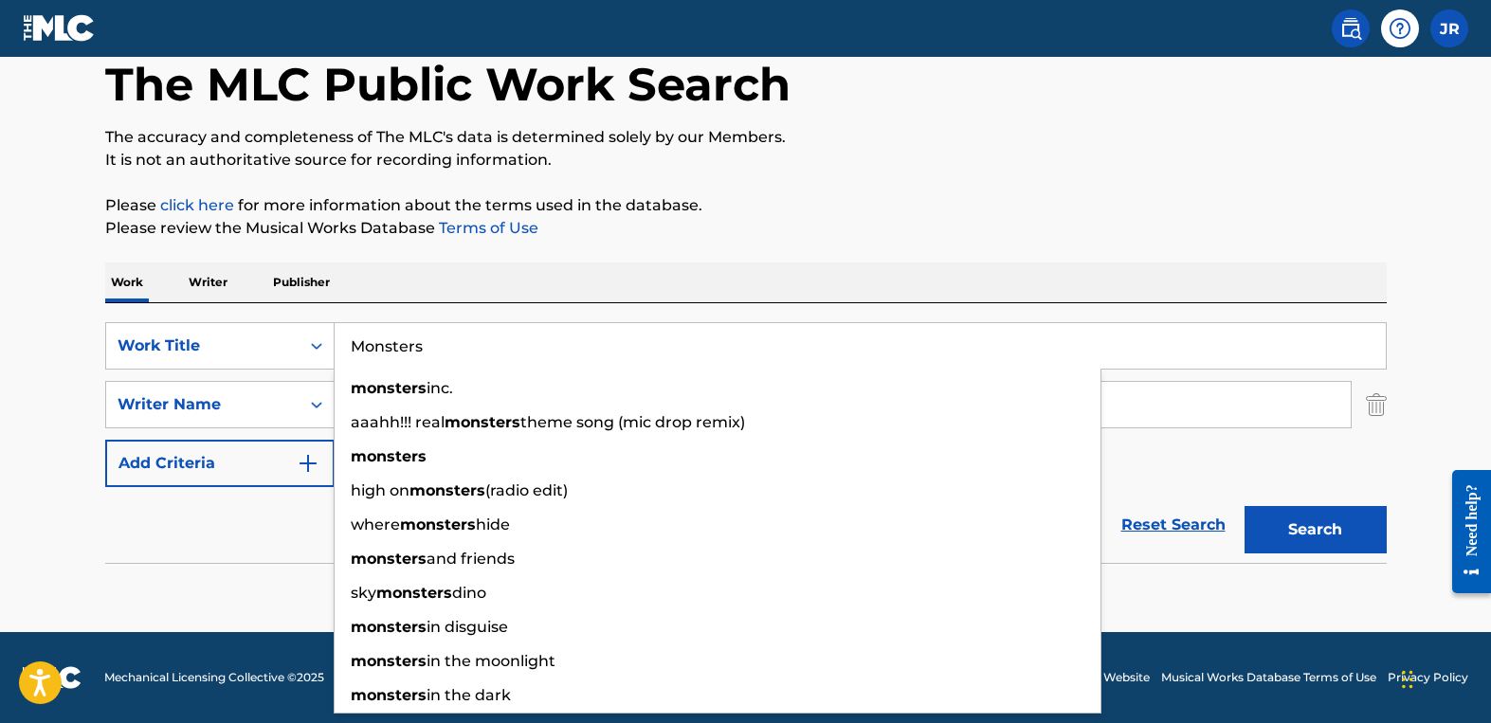
drag, startPoint x: 485, startPoint y: 364, endPoint x: 382, endPoint y: 339, distance: 106.2
click at [382, 339] on input "Monsters" at bounding box center [859, 345] width 1051 height 45
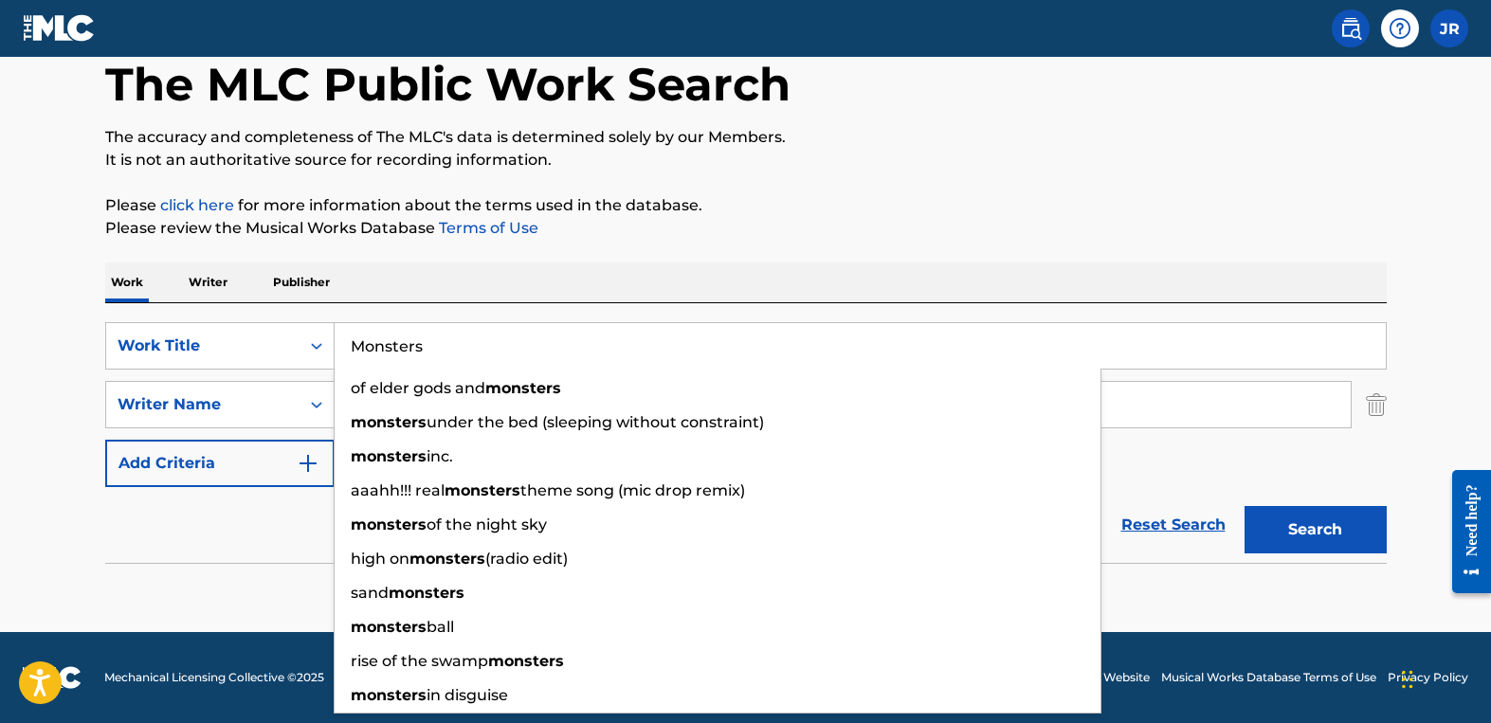
click at [473, 350] on input "Monsters" at bounding box center [859, 345] width 1051 height 45
drag, startPoint x: 473, startPoint y: 350, endPoint x: 296, endPoint y: 342, distance: 177.4
click at [296, 342] on div "SearchWithCriteria90d7ab49-7c4c-46b3-9827-95cbf08d6cca Work Title Monsters of e…" at bounding box center [745, 345] width 1281 height 47
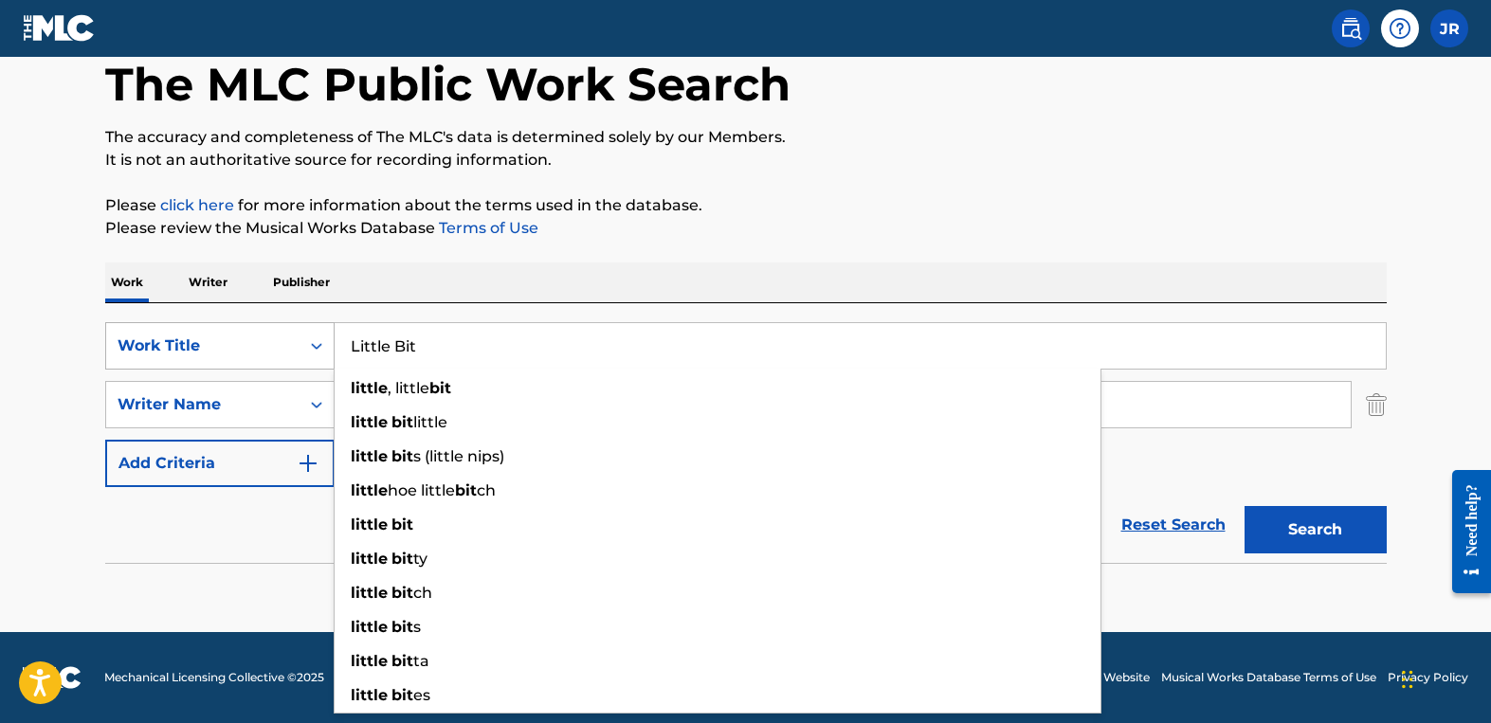
type input "Little Bit"
click at [1244, 506] on button "Search" at bounding box center [1315, 529] width 142 height 47
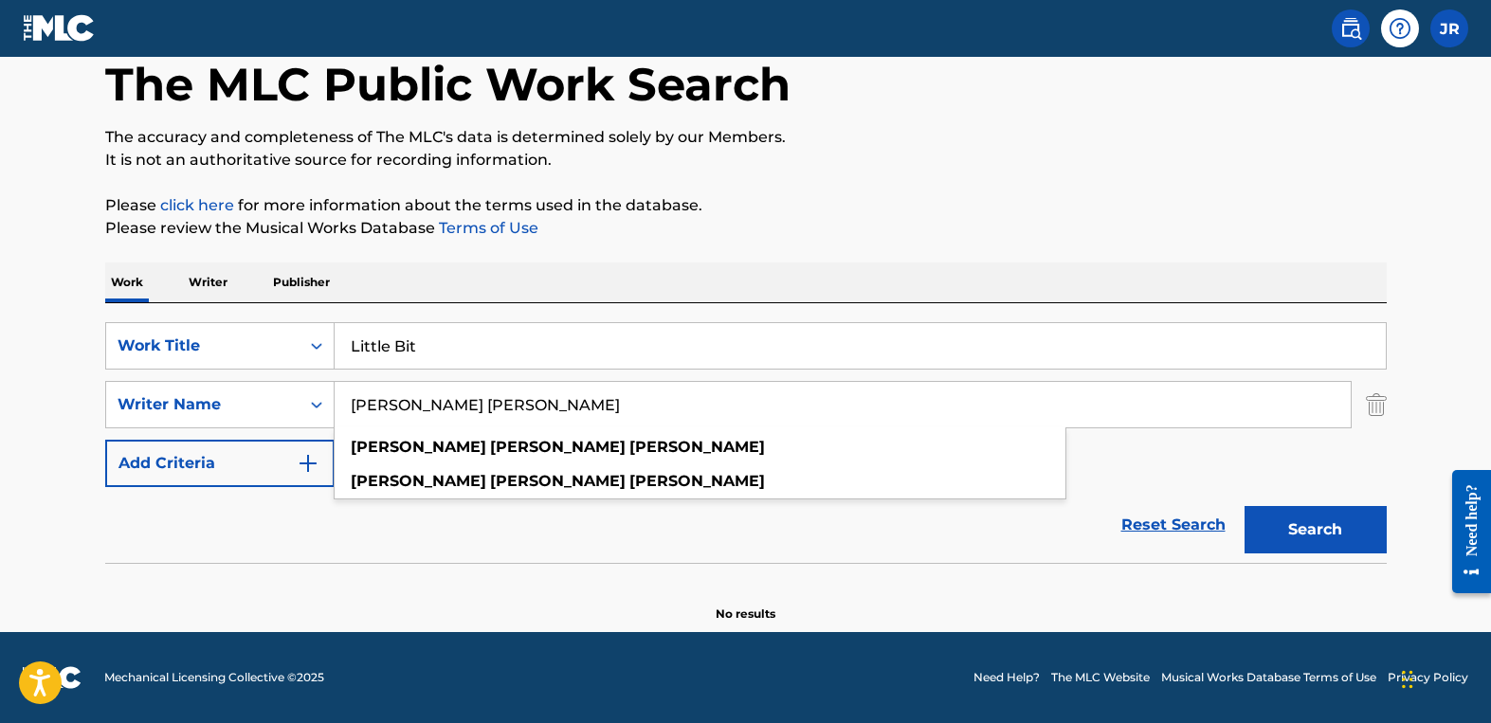
drag, startPoint x: 550, startPoint y: 410, endPoint x: 335, endPoint y: 363, distance: 219.3
click at [335, 363] on div "SearchWithCriteria90d7ab49-7c4c-46b3-9827-95cbf08d6cca Work Title Little Bit Se…" at bounding box center [745, 404] width 1281 height 165
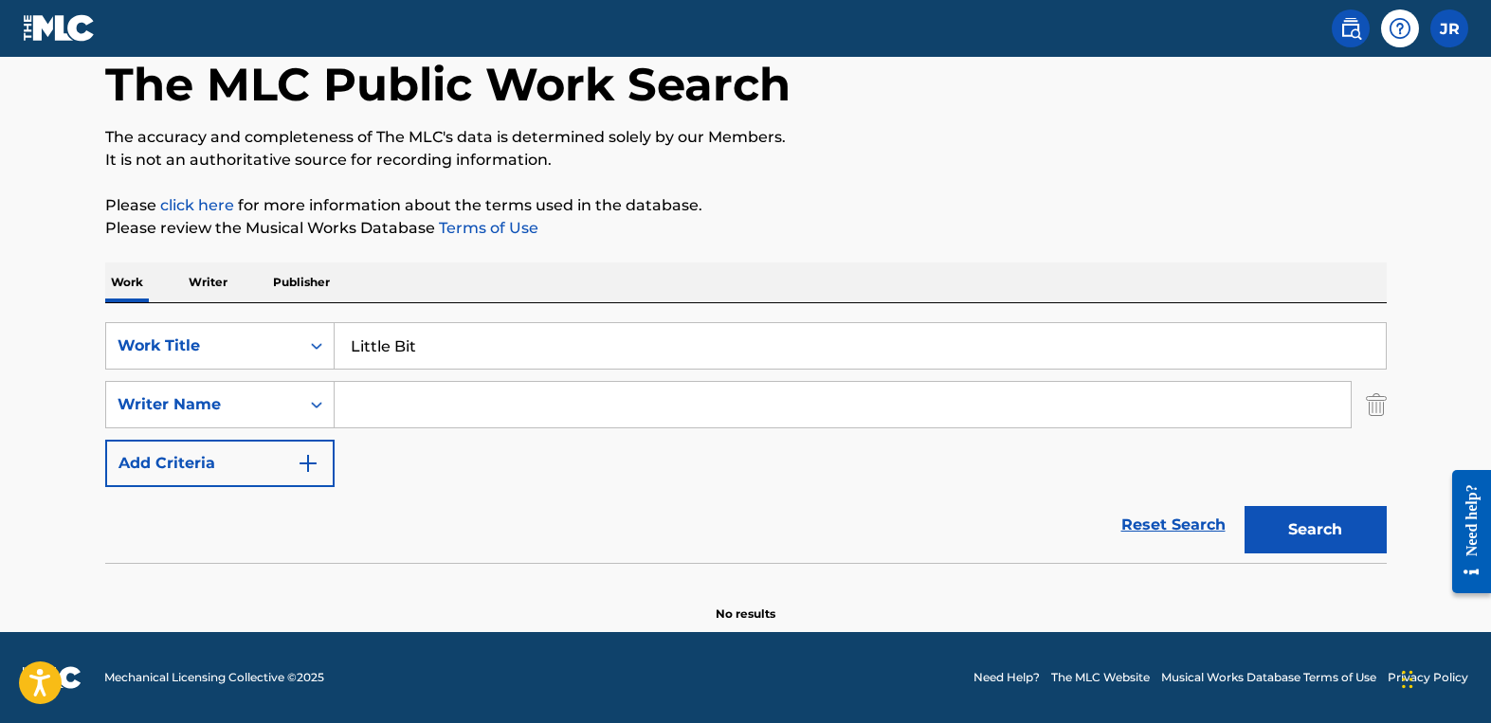
click at [1244, 506] on button "Search" at bounding box center [1315, 529] width 142 height 47
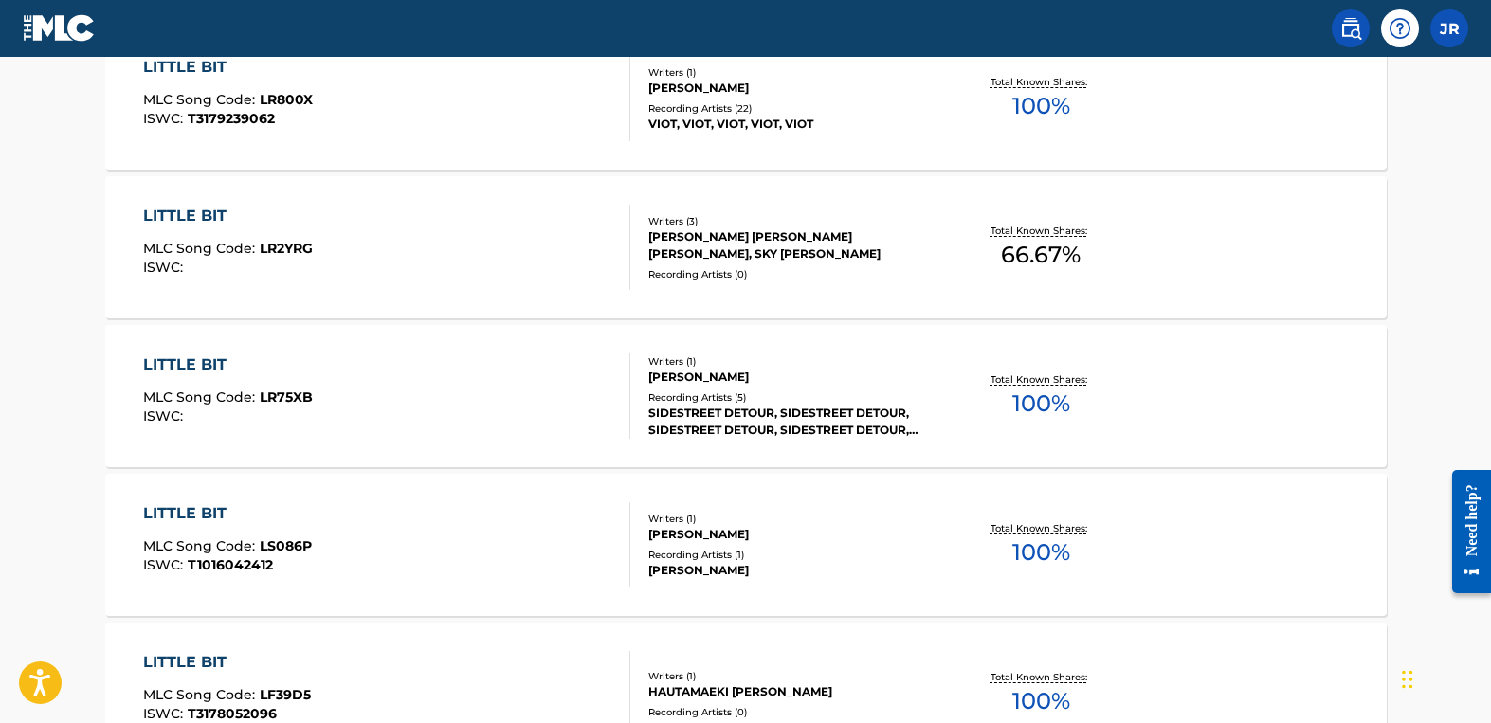
scroll to position [0, 0]
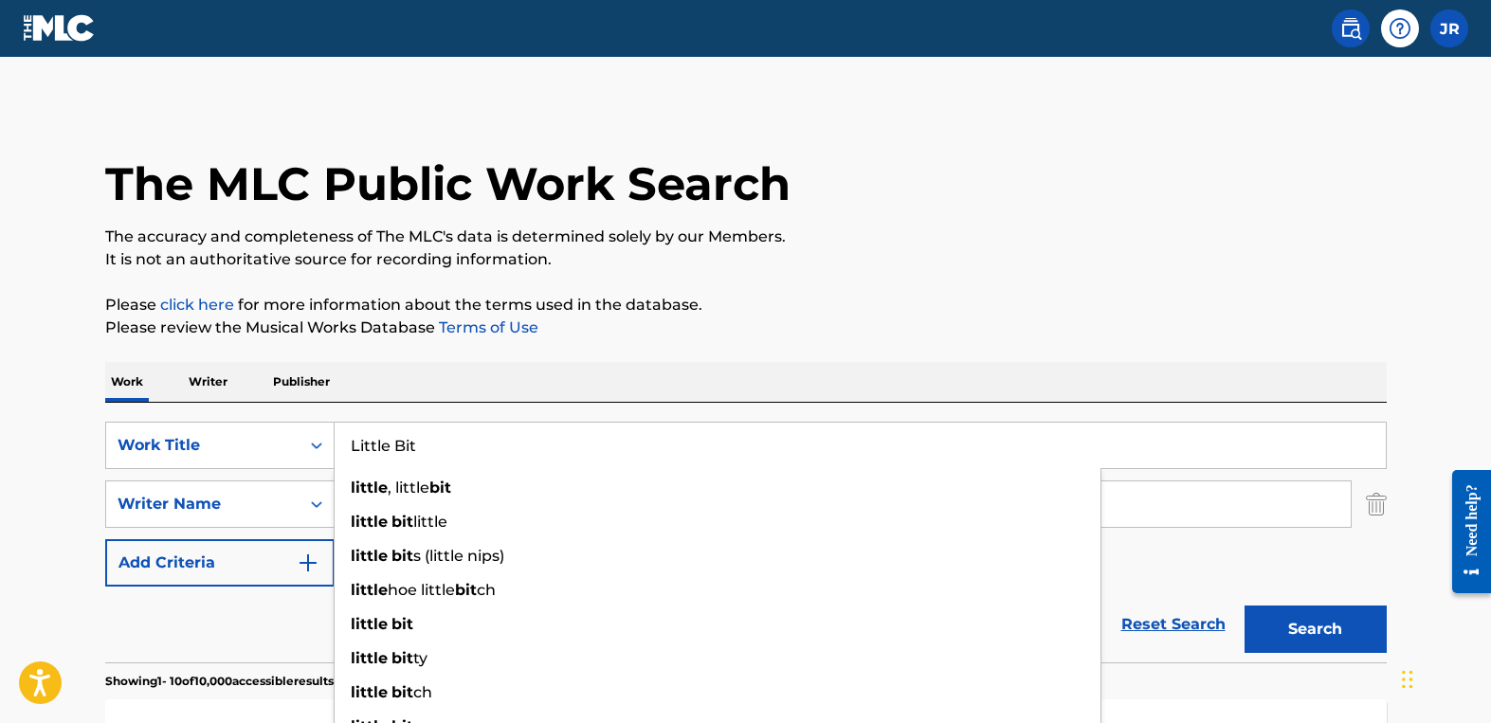
drag, startPoint x: 489, startPoint y: 448, endPoint x: 273, endPoint y: 387, distance: 224.7
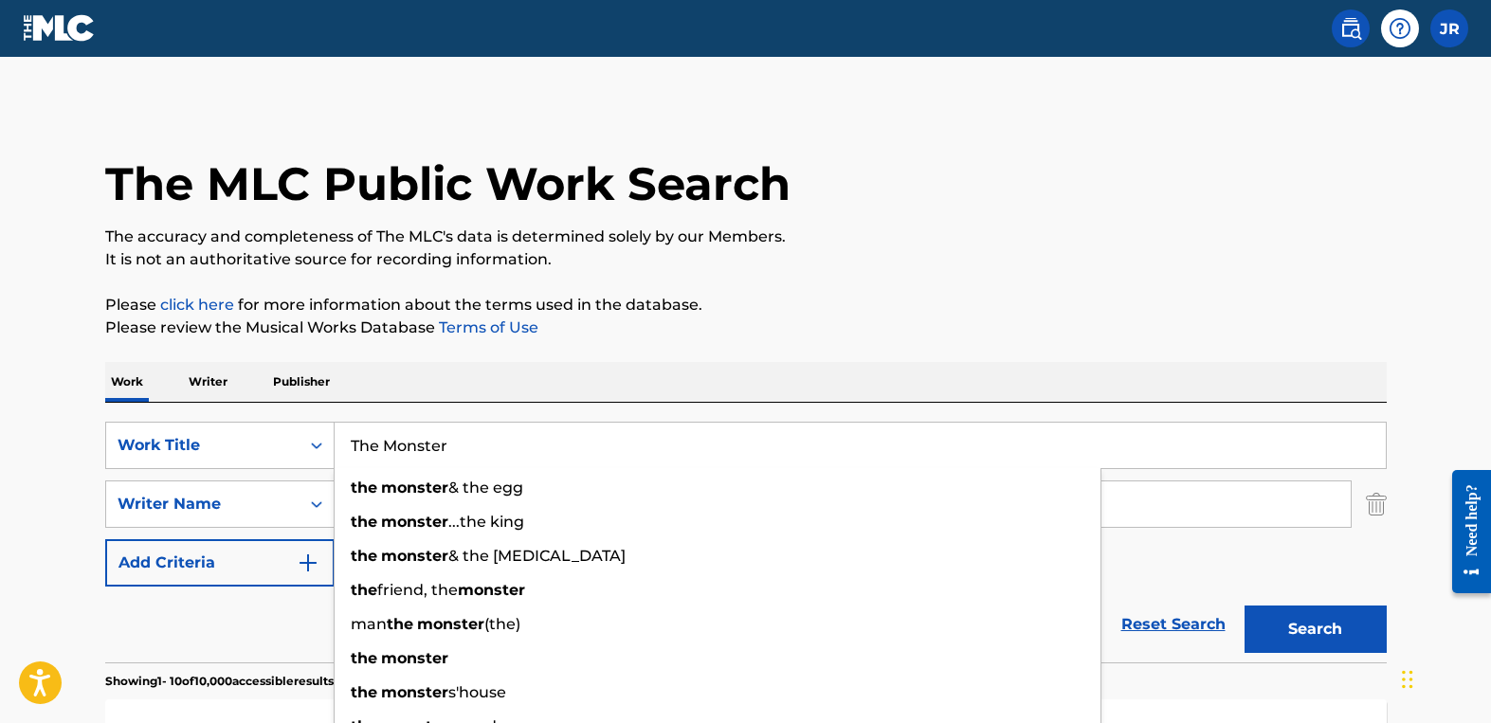
type input "The Monster"
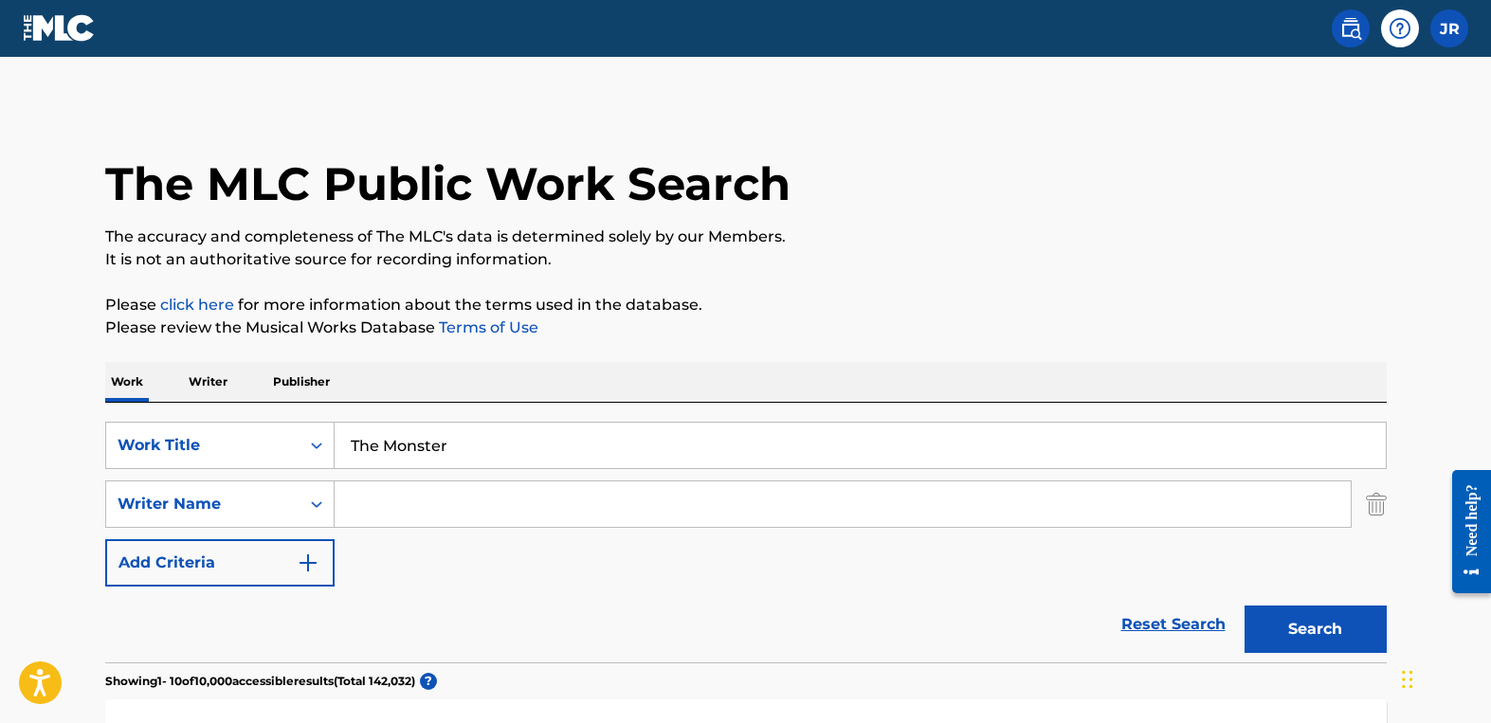
click at [377, 519] on input "Search Form" at bounding box center [842, 503] width 1016 height 45
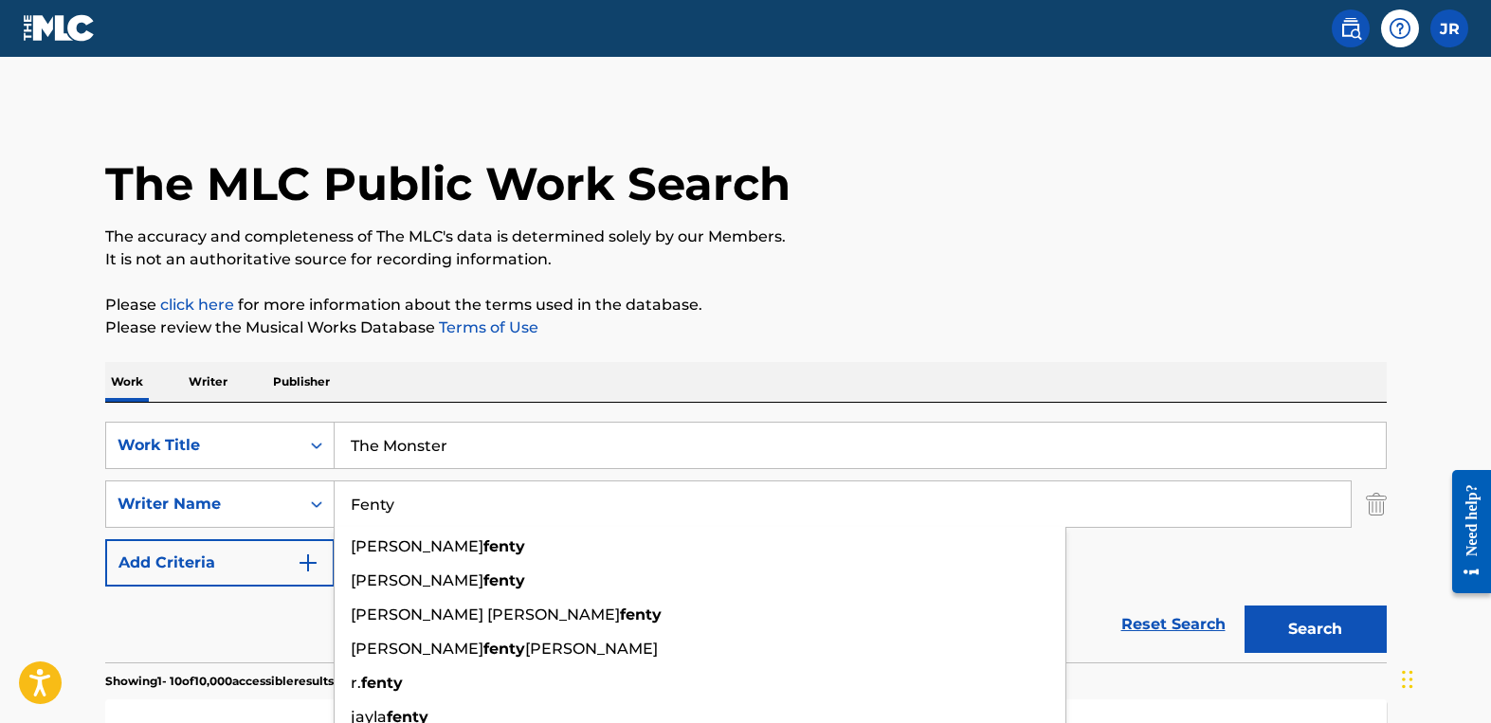
type input "Fenty"
click at [1244, 606] on button "Search" at bounding box center [1315, 629] width 142 height 47
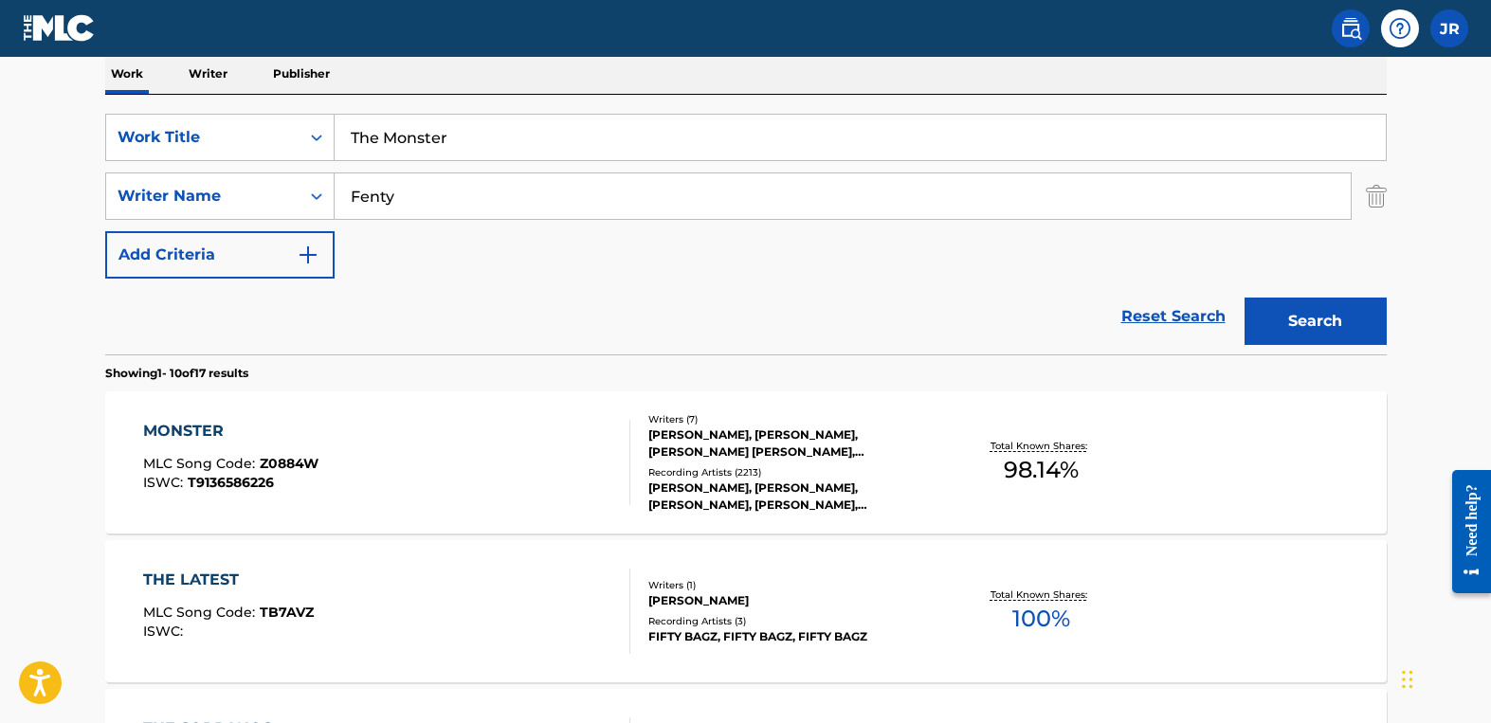
scroll to position [326, 0]
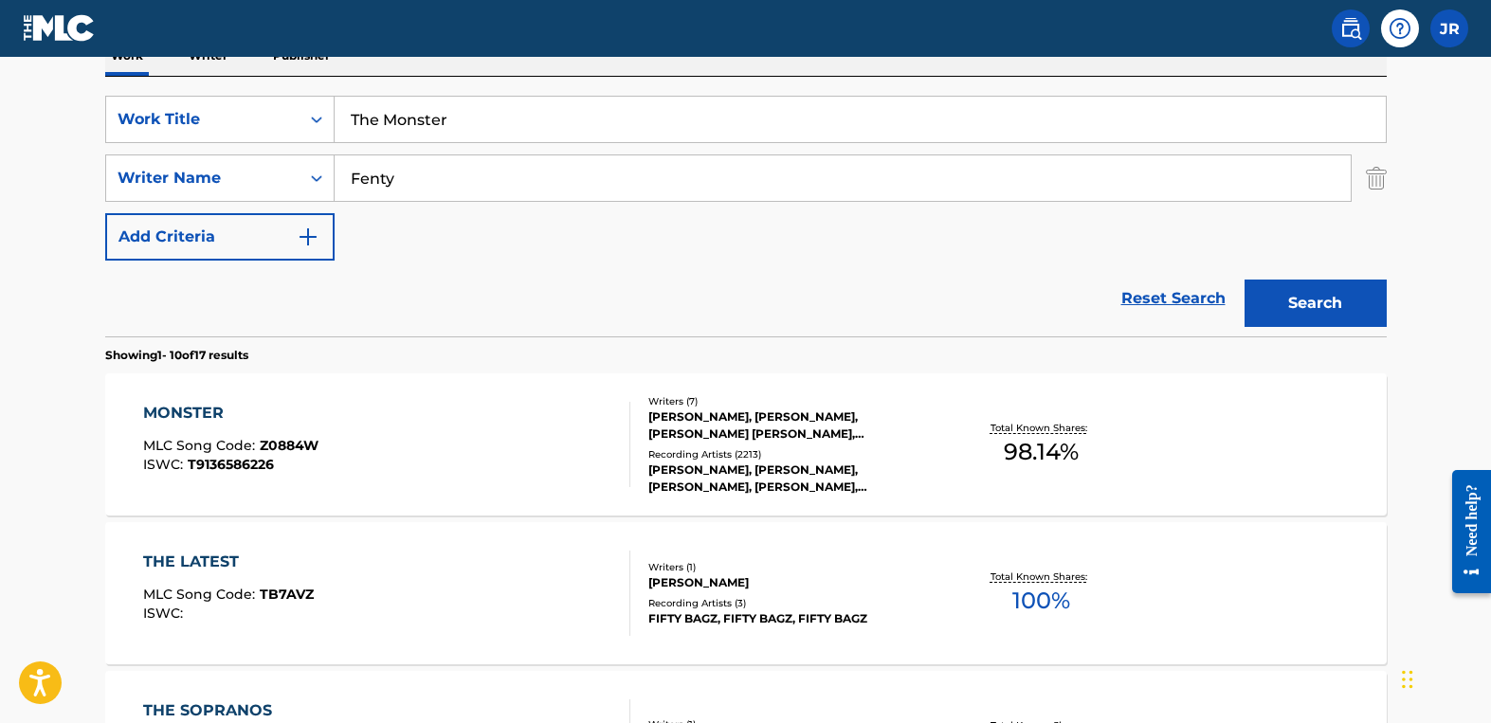
click at [393, 592] on div "THE LATEST MLC Song Code : TB7AVZ ISWC :" at bounding box center [386, 593] width 487 height 85
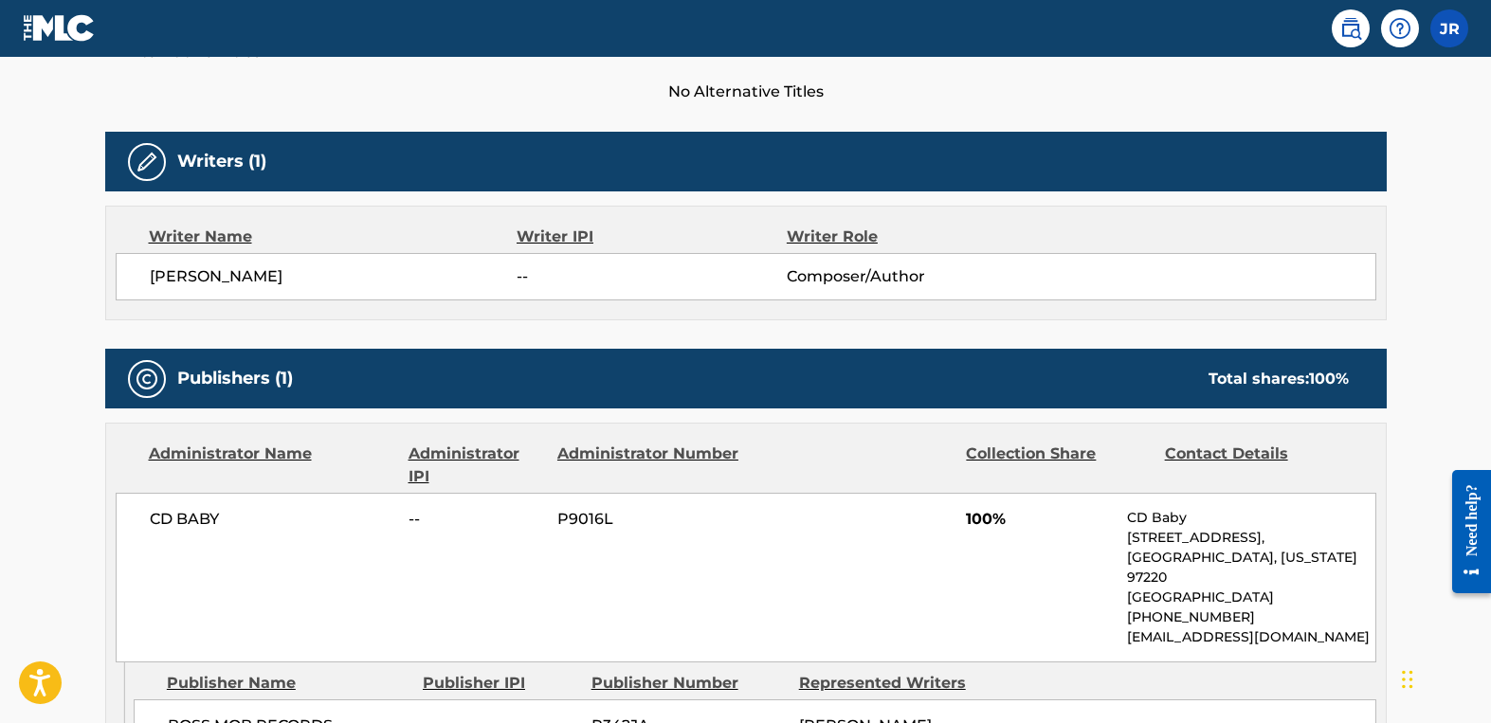
scroll to position [467, 0]
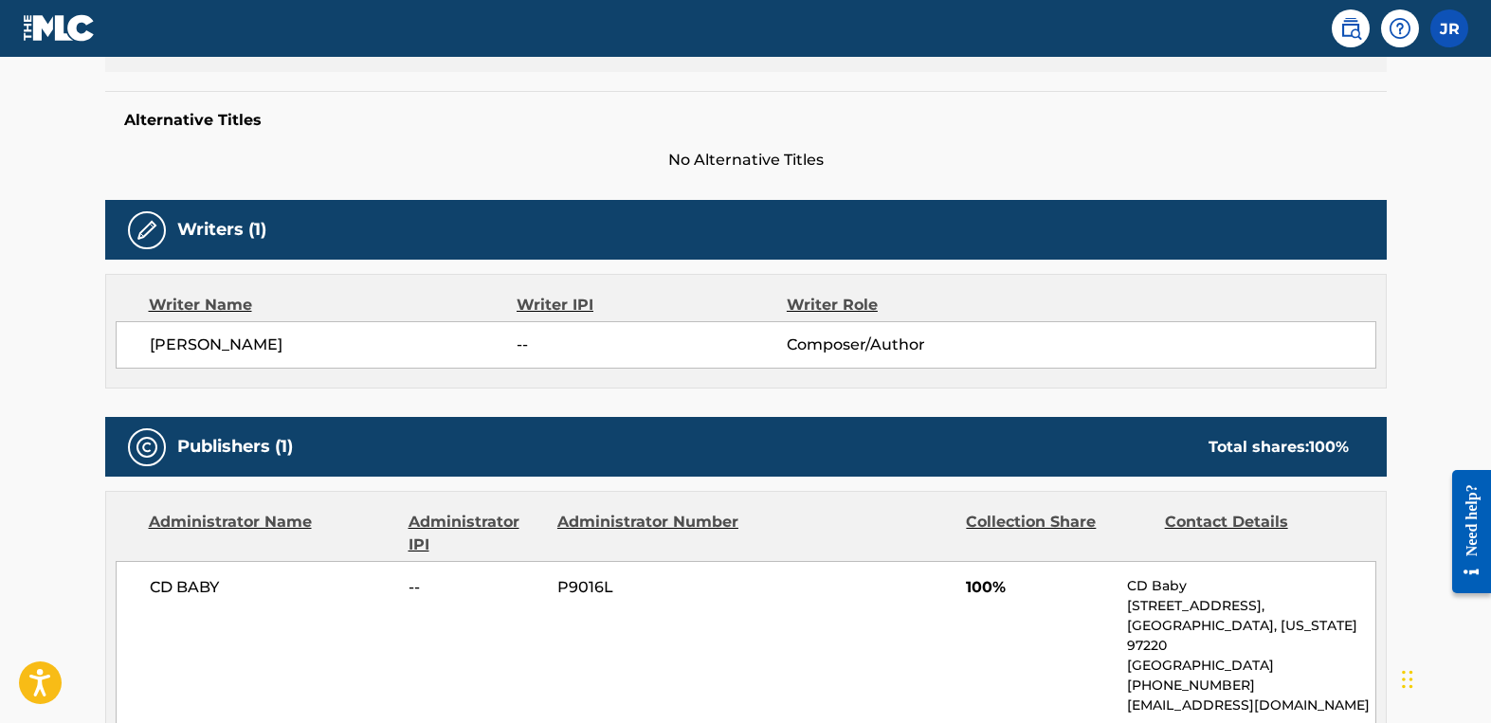
scroll to position [326, 0]
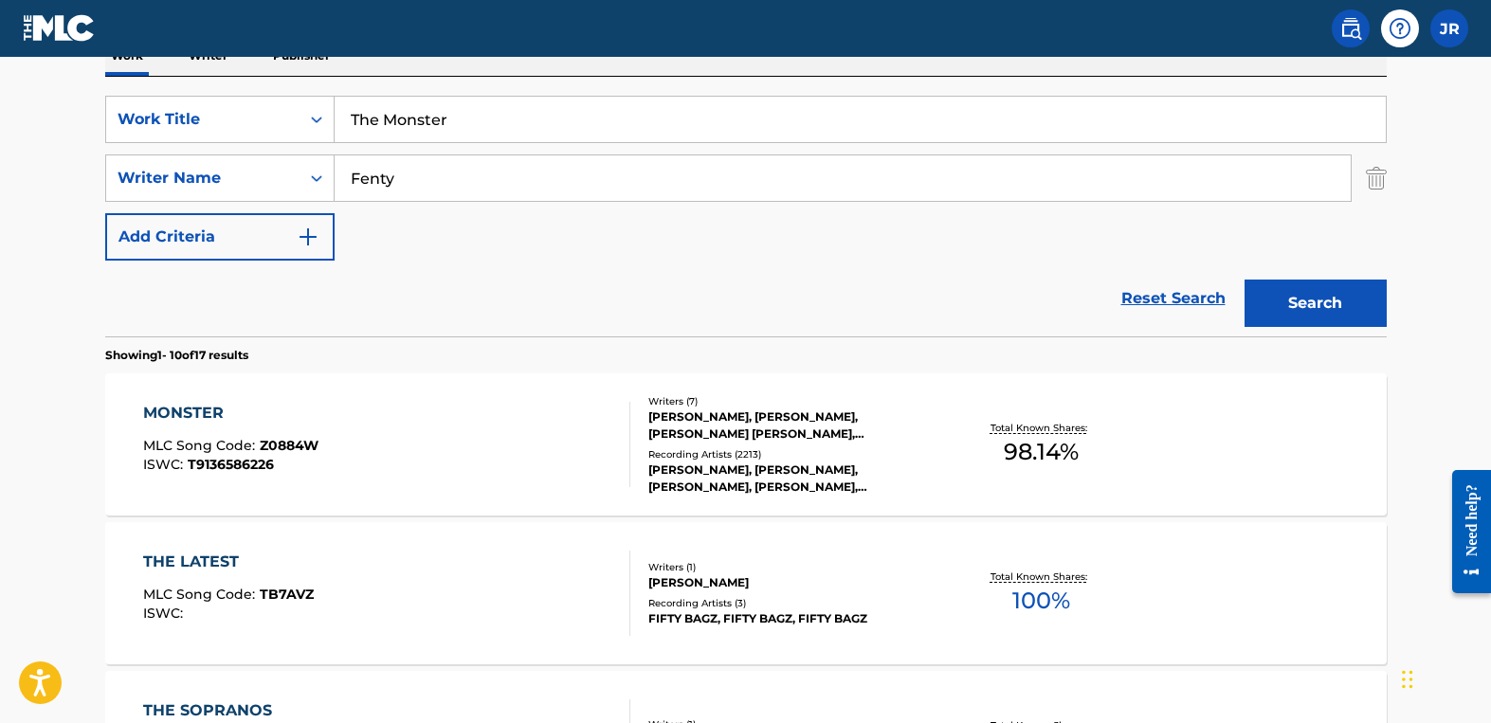
click at [776, 450] on div "Recording Artists ( 2213 )" at bounding box center [791, 454] width 286 height 14
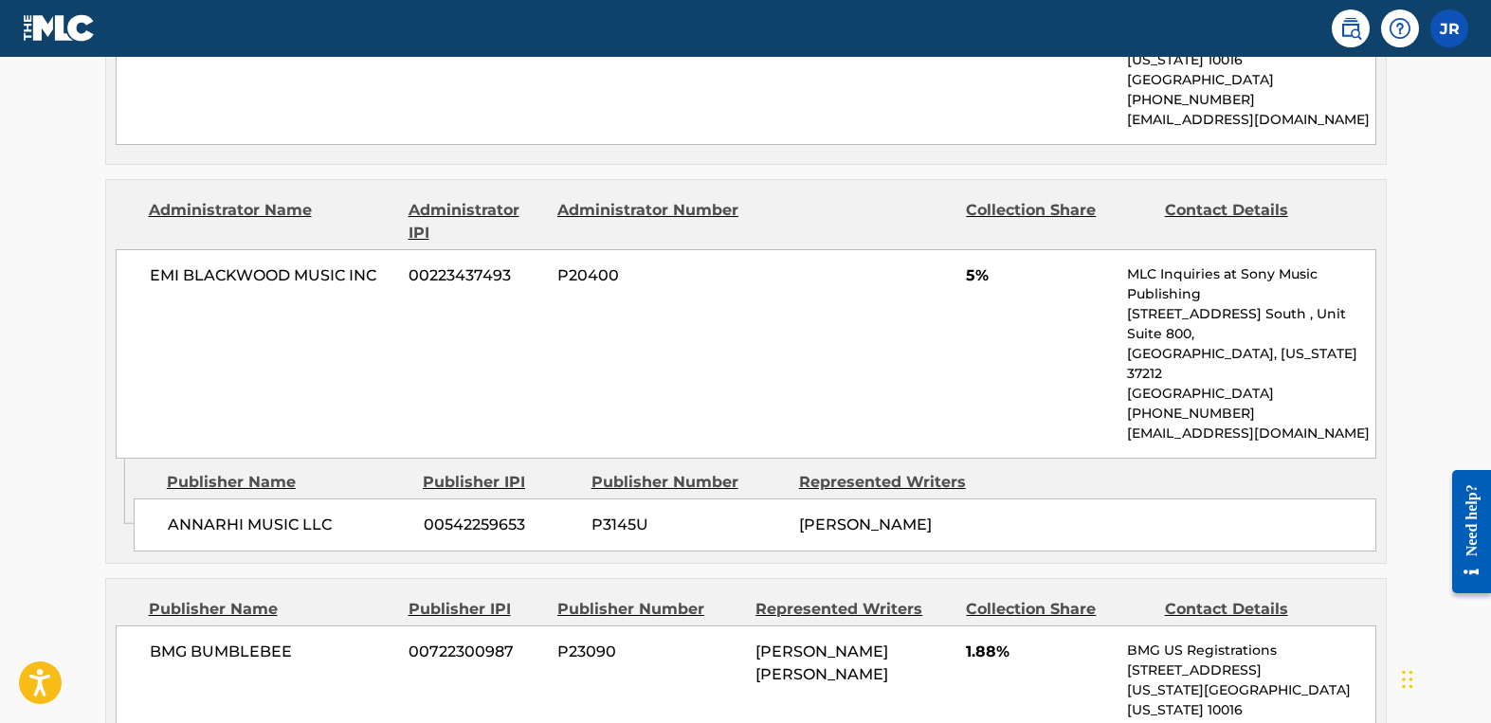
scroll to position [3449, 0]
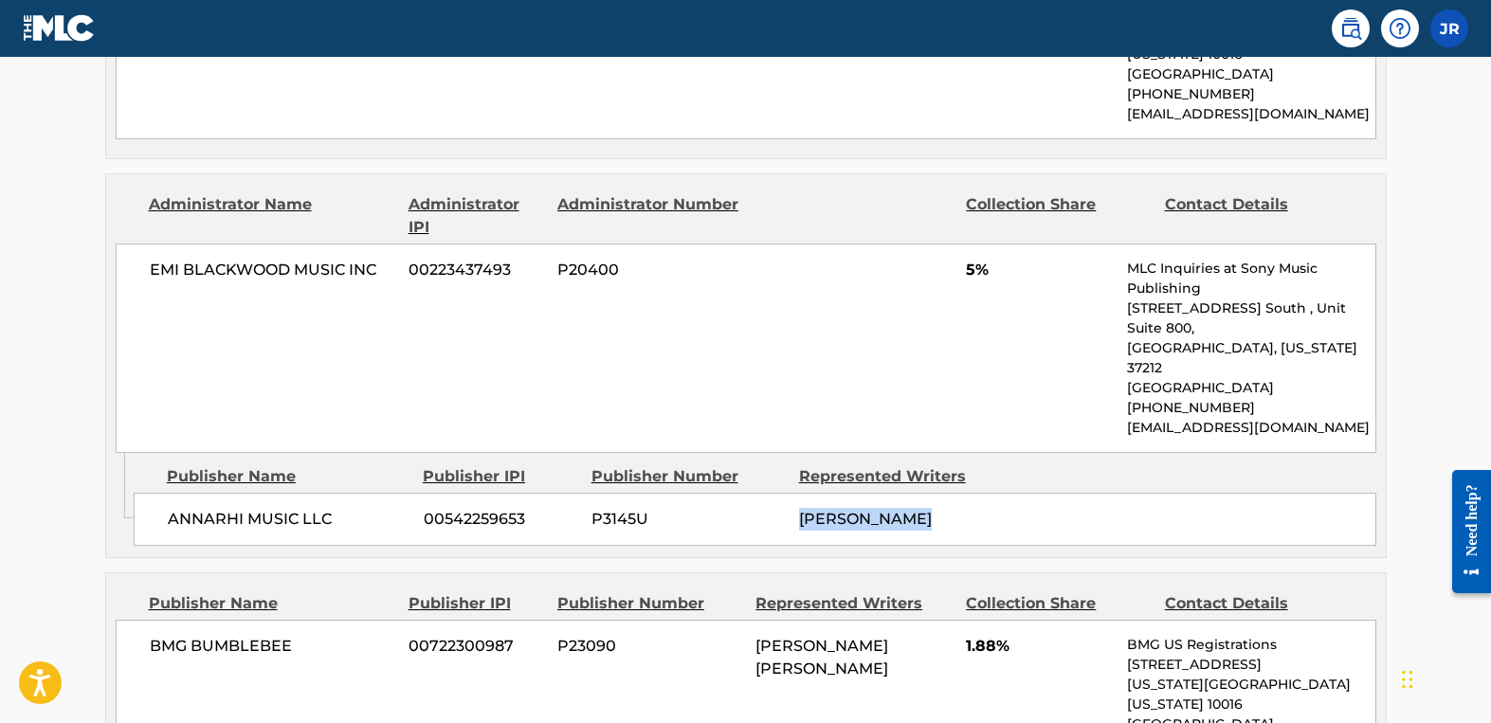
drag, startPoint x: 932, startPoint y: 335, endPoint x: 794, endPoint y: 317, distance: 139.5
click at [794, 493] on div "ANNARHI MUSIC LLC 00542259653 P3145U [PERSON_NAME]" at bounding box center [755, 519] width 1242 height 53
click at [580, 620] on div "BMG BUMBLEBEE 00722300987 P23090 [PERSON_NAME] [PERSON_NAME] 1.88% BMG US Regis…" at bounding box center [746, 705] width 1260 height 170
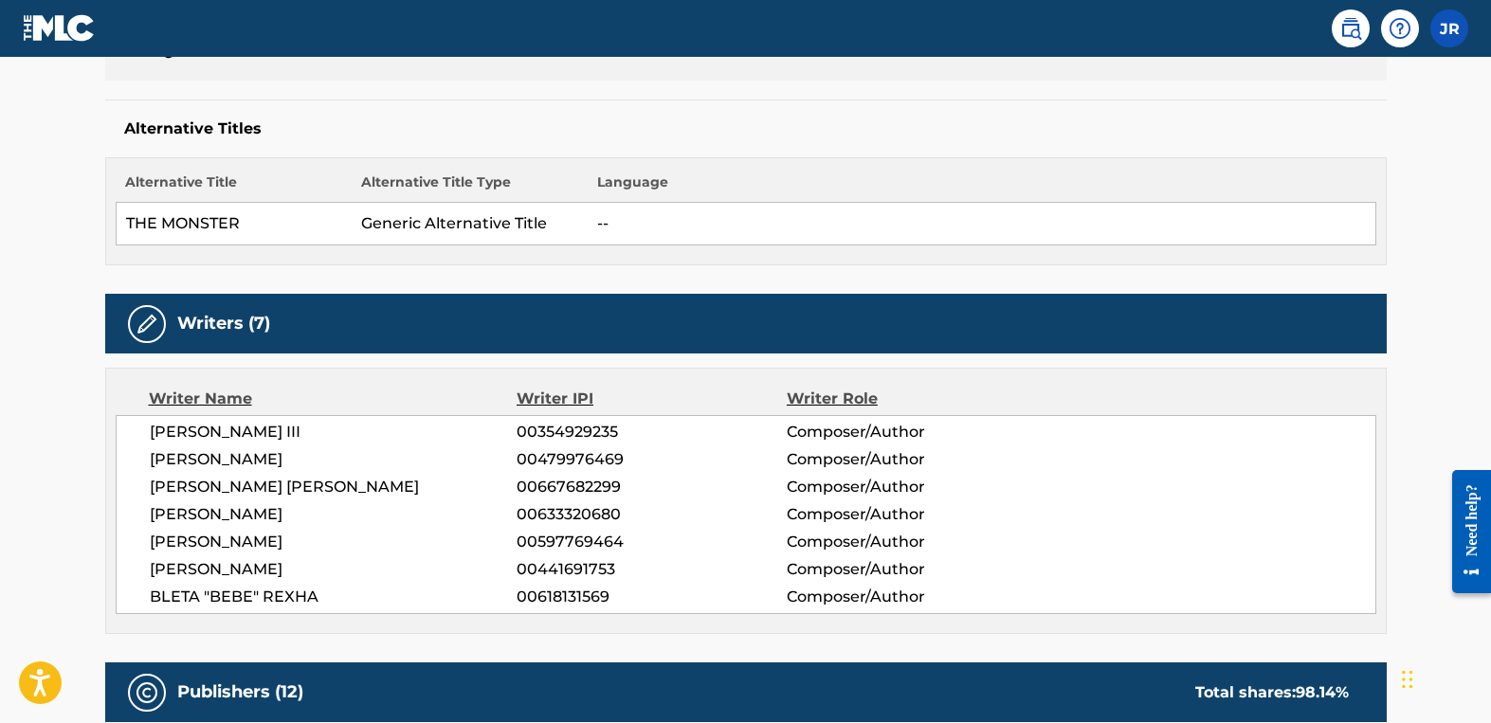
scroll to position [0, 0]
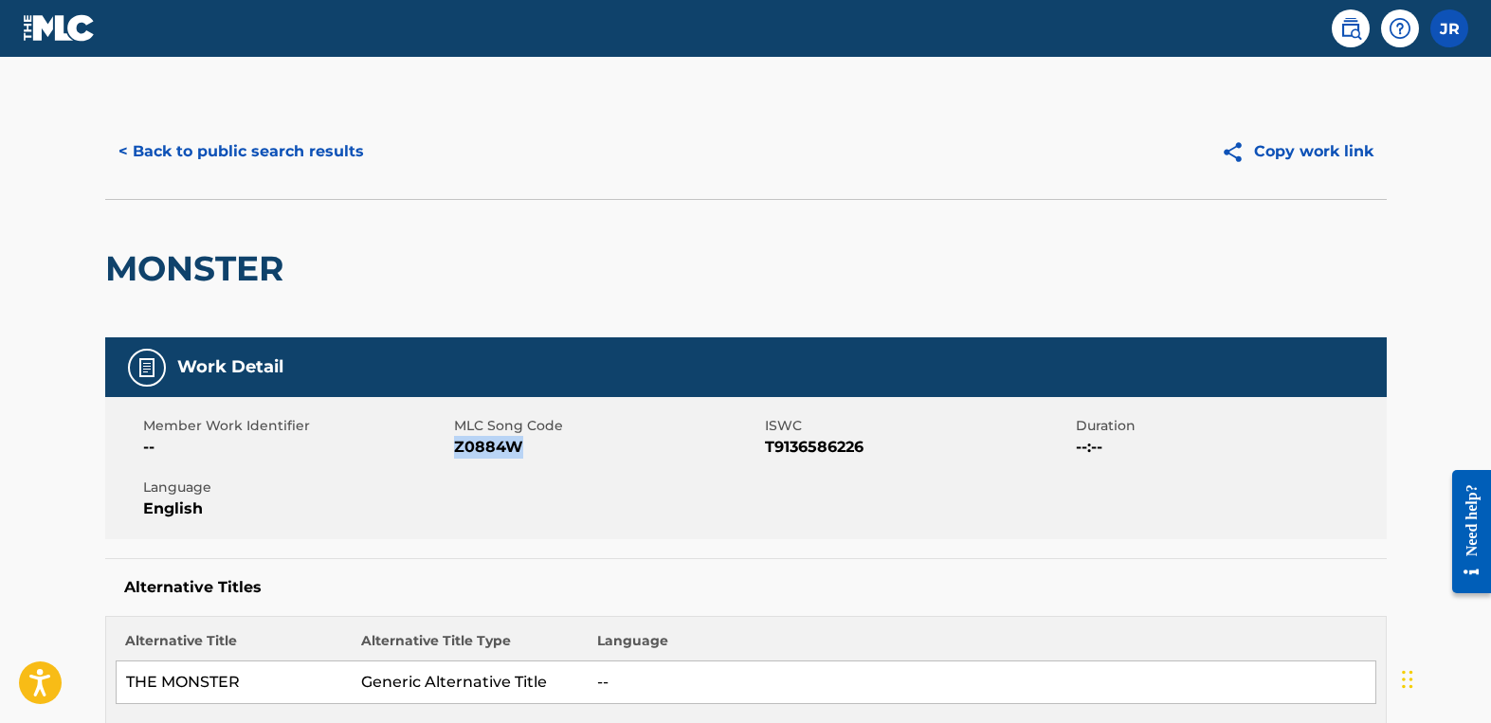
drag, startPoint x: 531, startPoint y: 449, endPoint x: 456, endPoint y: 444, distance: 75.0
click at [456, 444] on span "Z0884W" at bounding box center [607, 447] width 306 height 23
copy span "Z0884W"
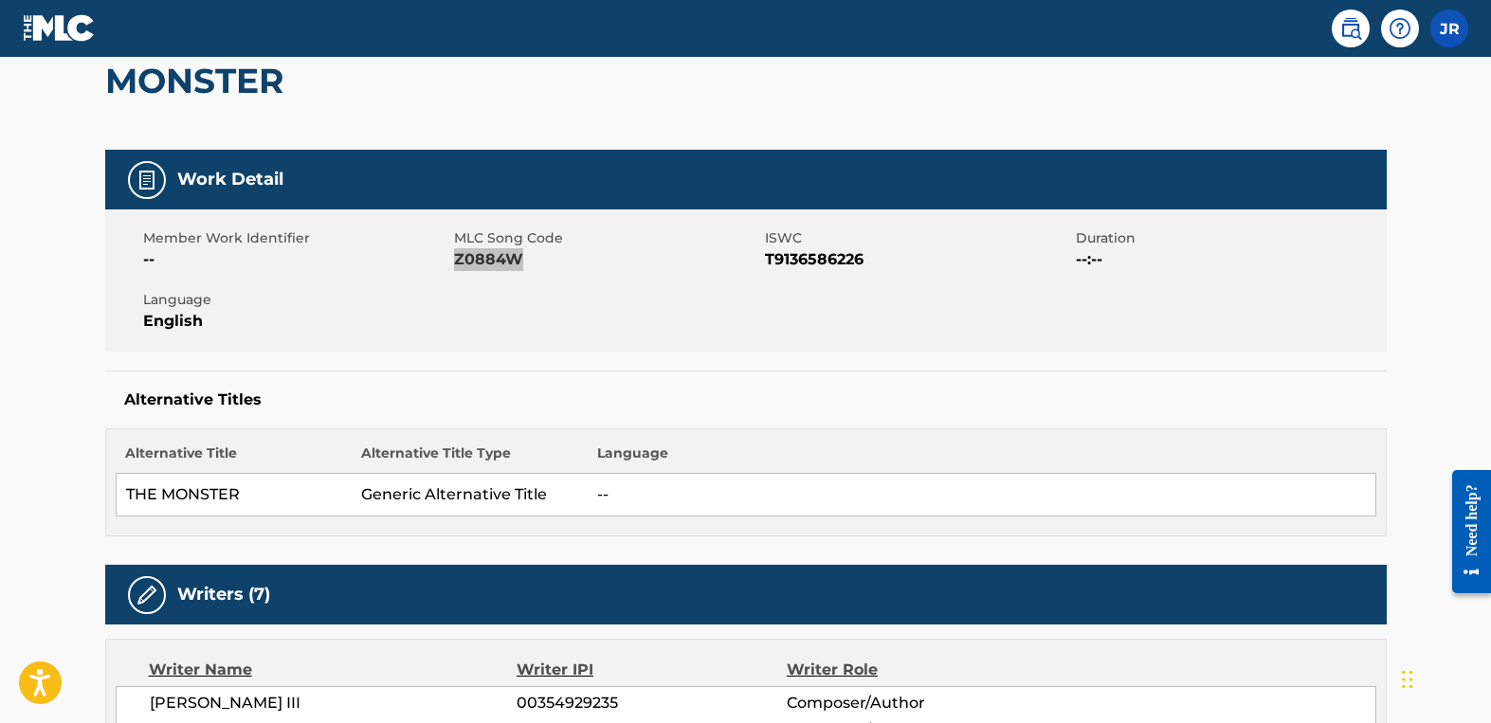
scroll to position [110, 0]
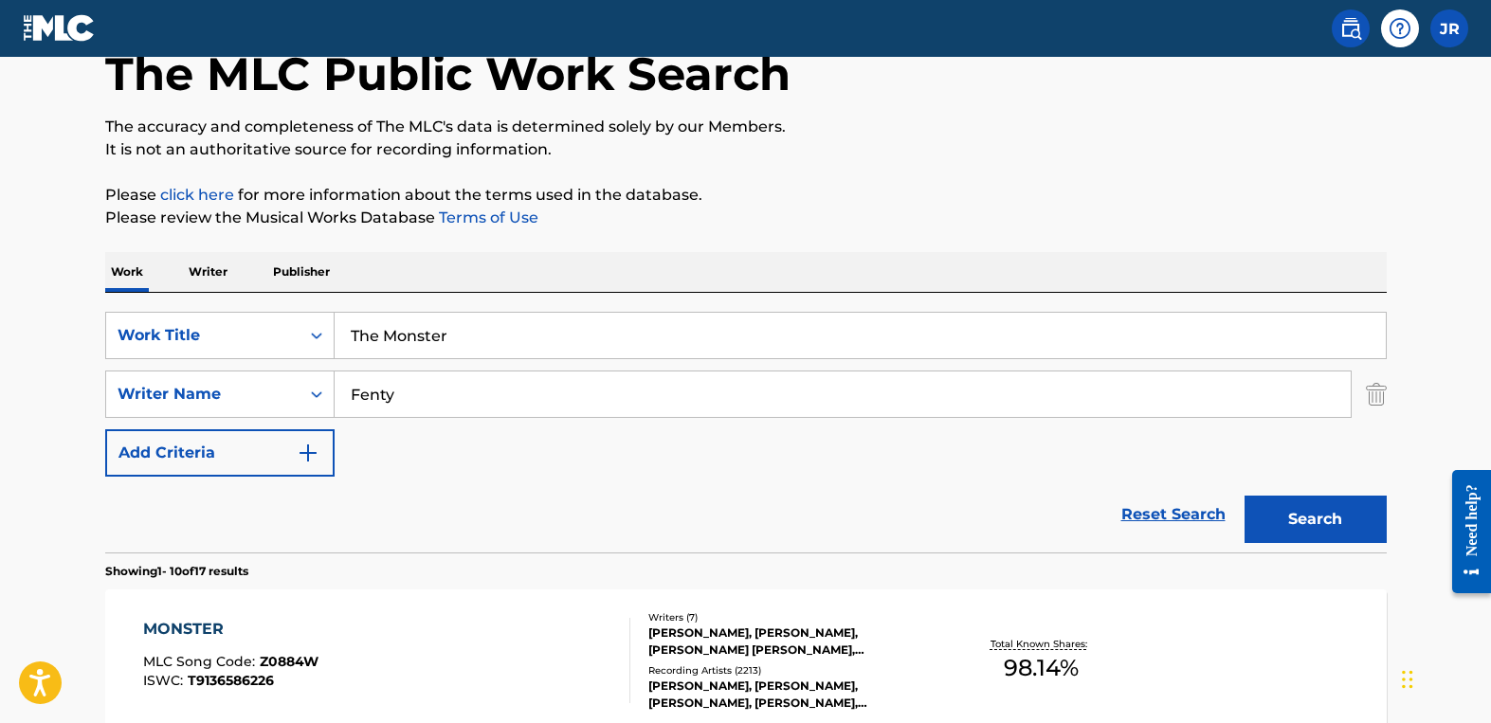
scroll to position [326, 0]
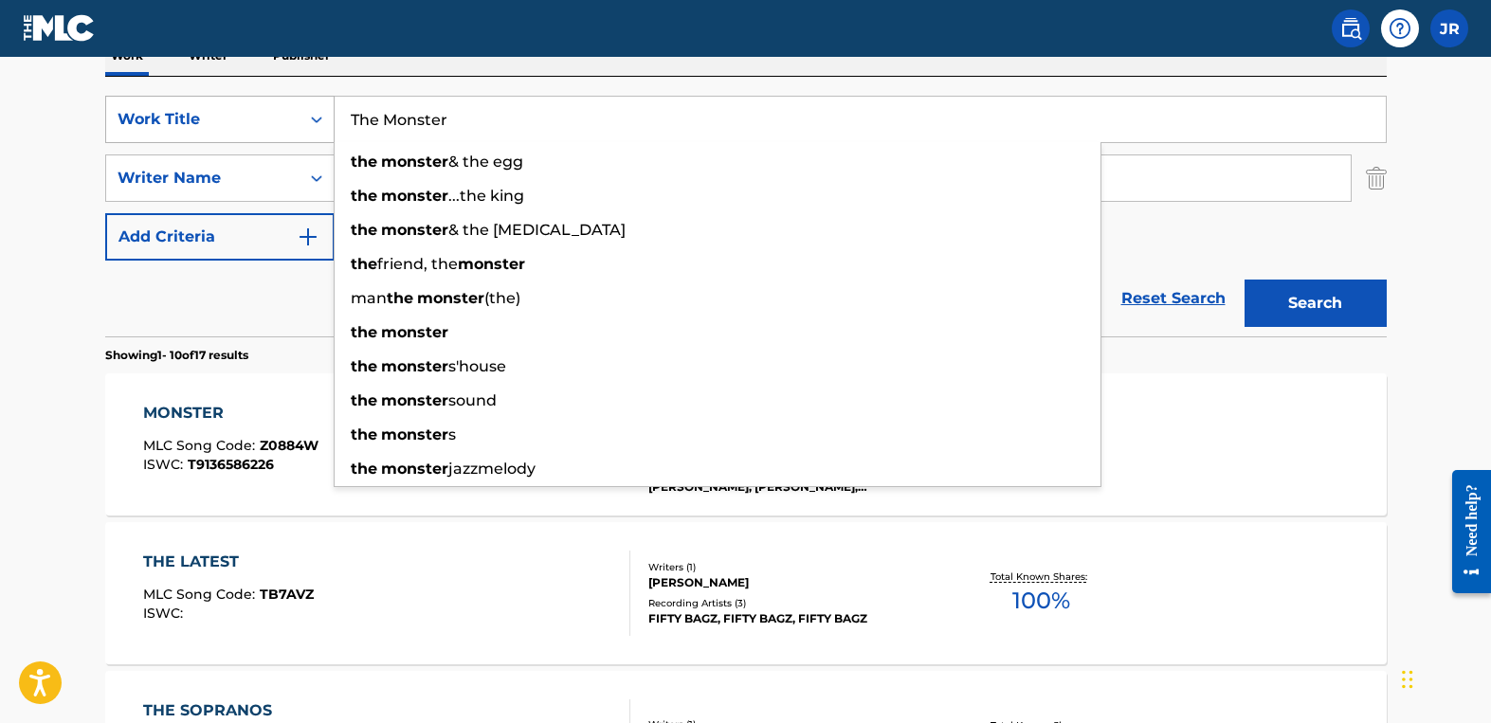
drag, startPoint x: 490, startPoint y: 116, endPoint x: 290, endPoint y: 101, distance: 200.4
click at [290, 101] on div "SearchWithCriteria90d7ab49-7c4c-46b3-9827-95cbf08d6cca Work Title The Monster t…" at bounding box center [745, 119] width 1281 height 47
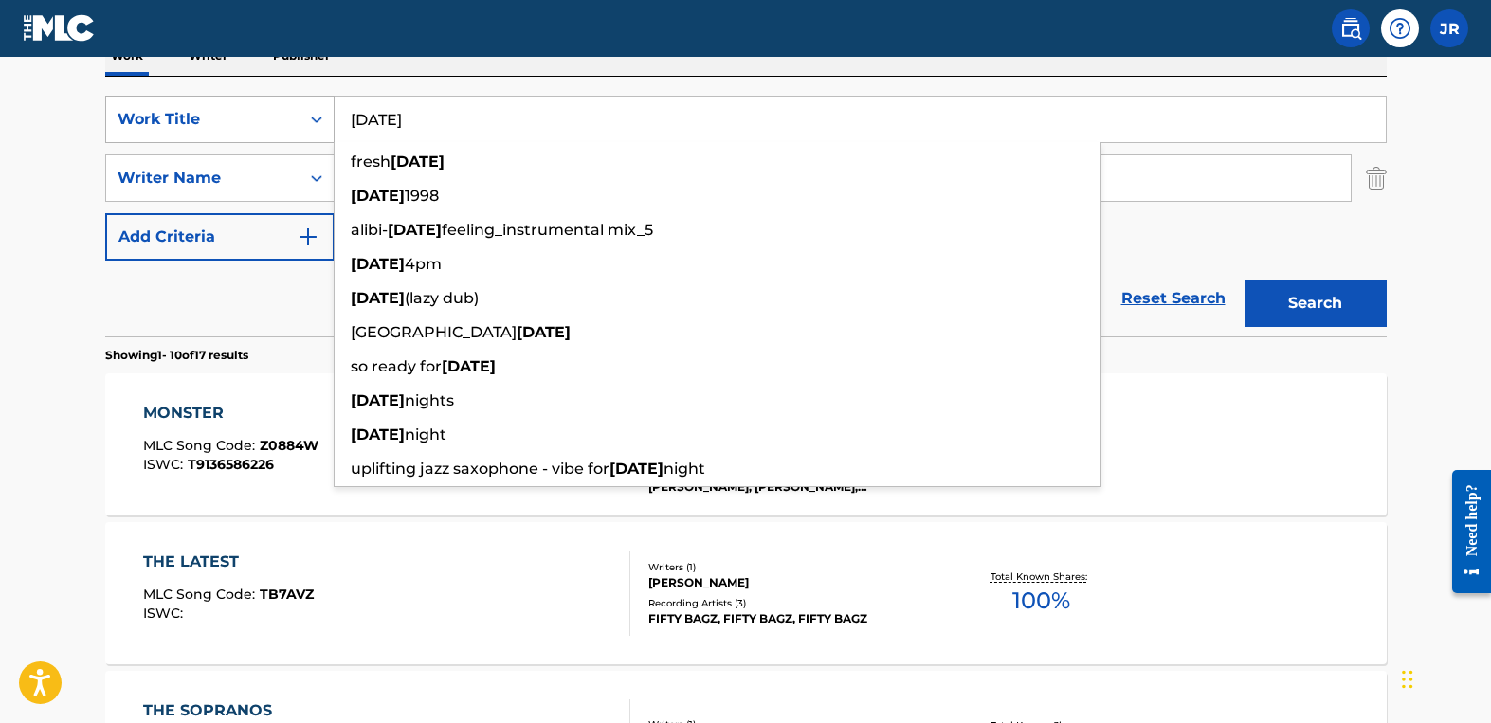
type input "[DATE]"
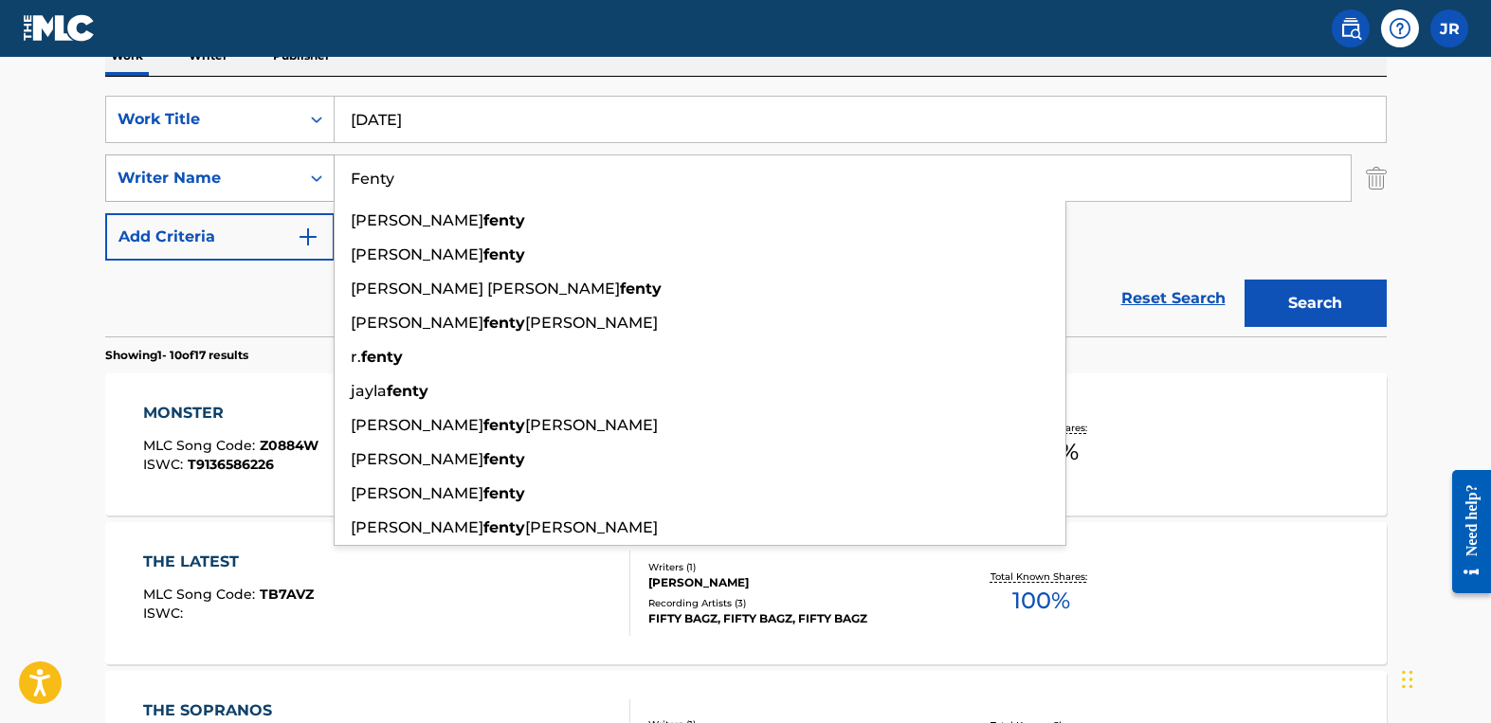
drag, startPoint x: 406, startPoint y: 181, endPoint x: 247, endPoint y: 158, distance: 159.9
click at [247, 158] on div "SearchWithCriteria197e81ea-75ff-4fbc-bd1e-bc8b60133ee8 Writer Name Fenty [PERSO…" at bounding box center [745, 177] width 1281 height 47
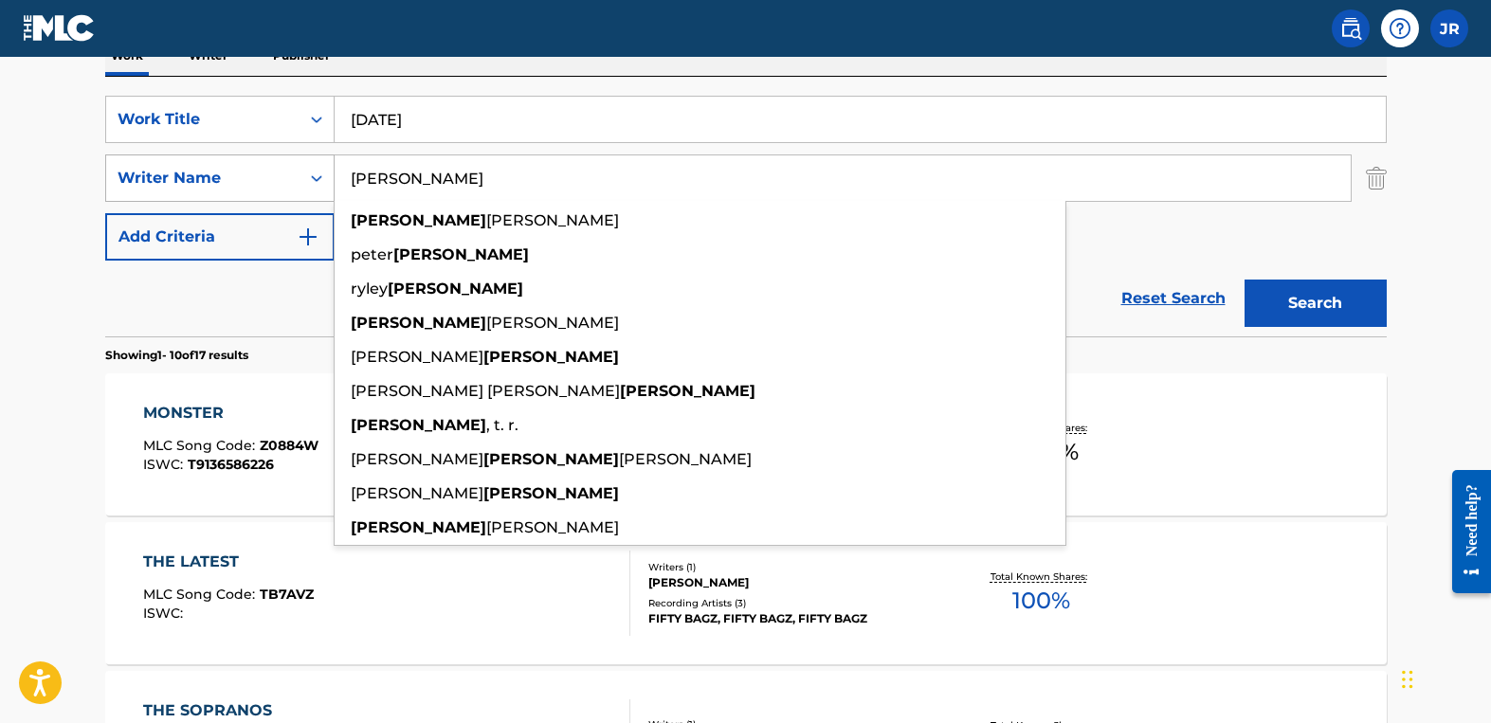
type input "[PERSON_NAME]"
click at [1244, 280] on button "Search" at bounding box center [1315, 303] width 142 height 47
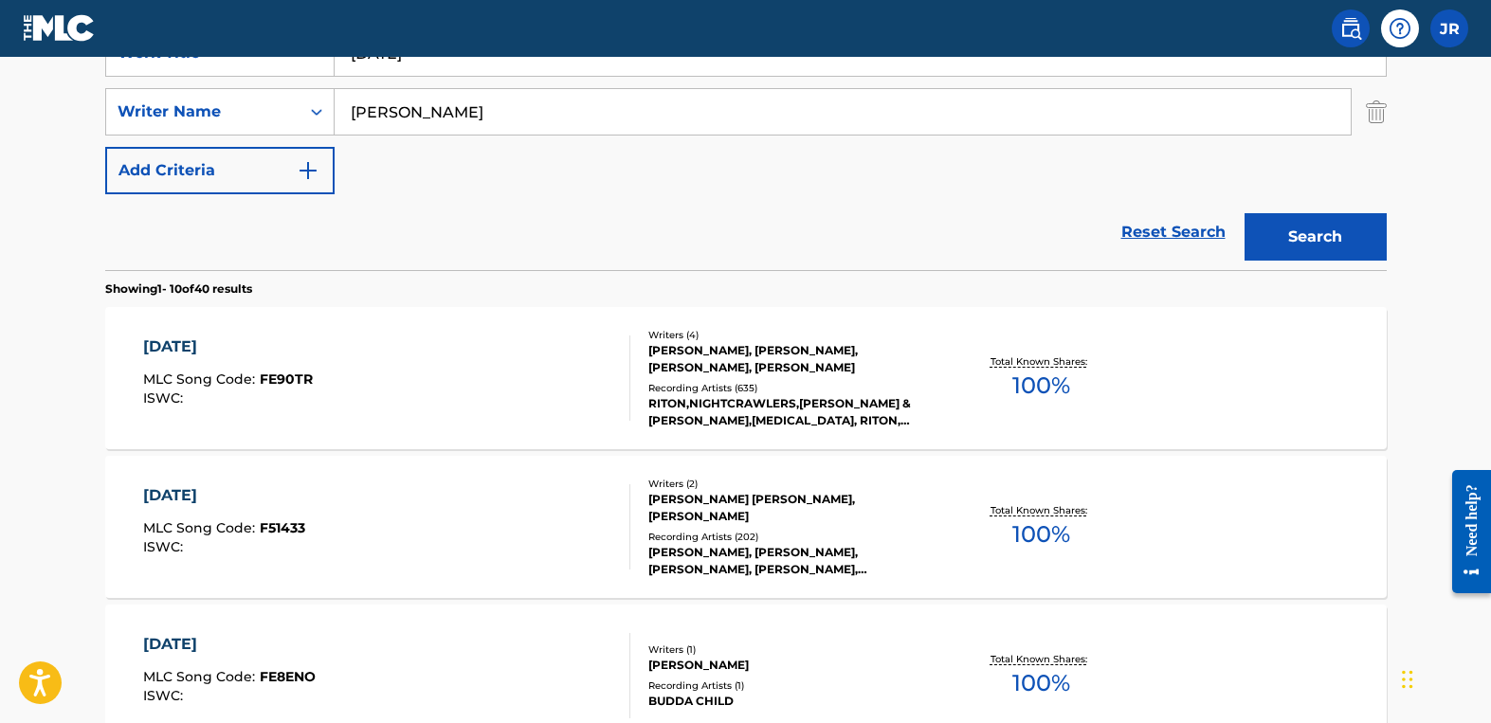
scroll to position [397, 0]
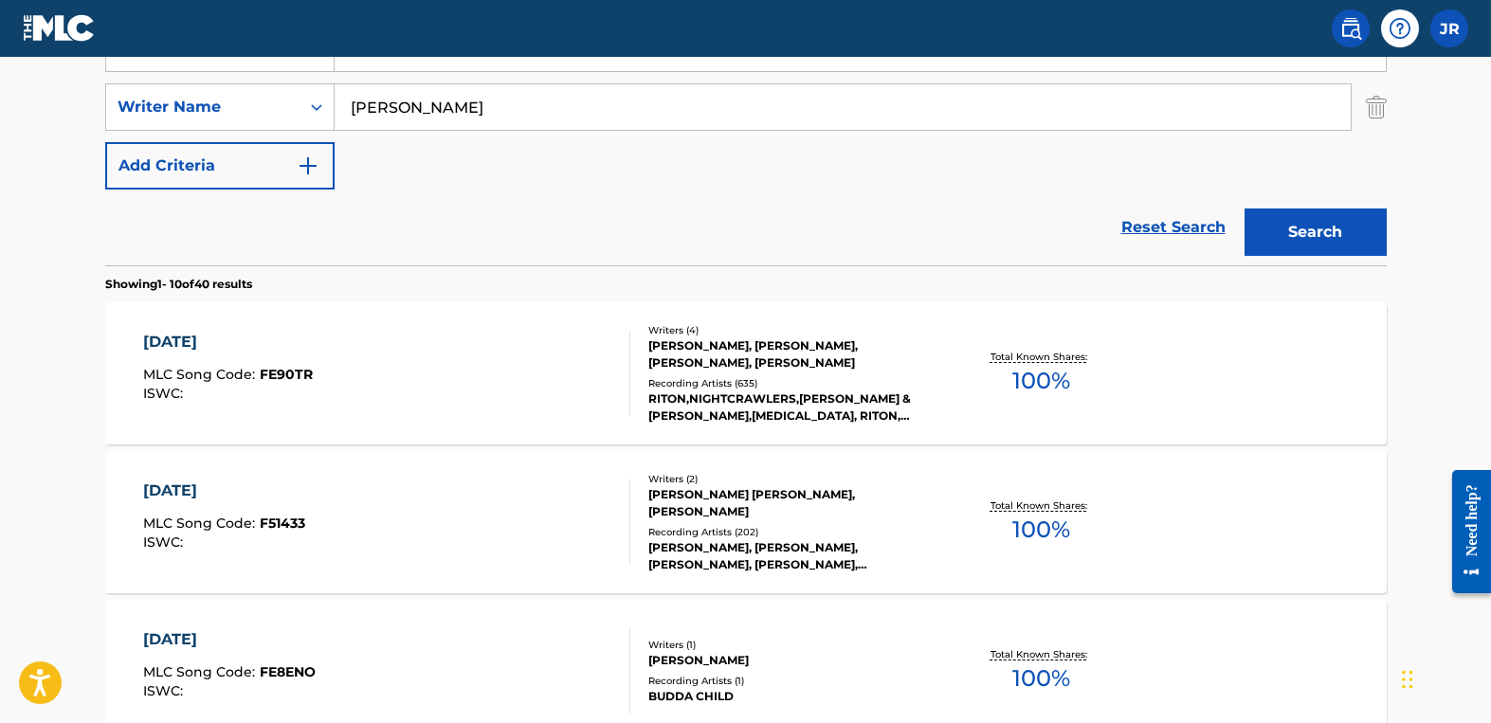
click at [750, 553] on div "[PERSON_NAME], [PERSON_NAME], [PERSON_NAME], [PERSON_NAME], [PERSON_NAME]" at bounding box center [791, 556] width 286 height 34
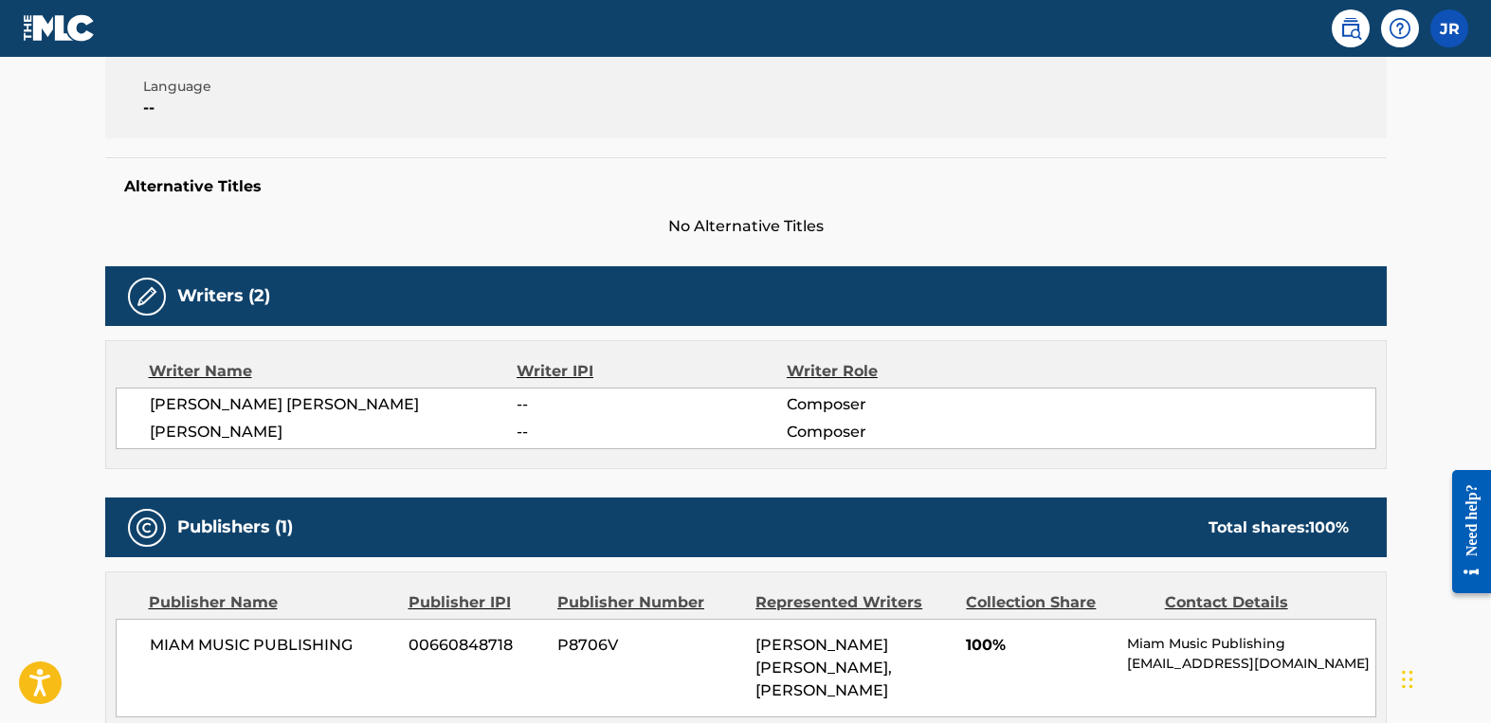
scroll to position [404, 0]
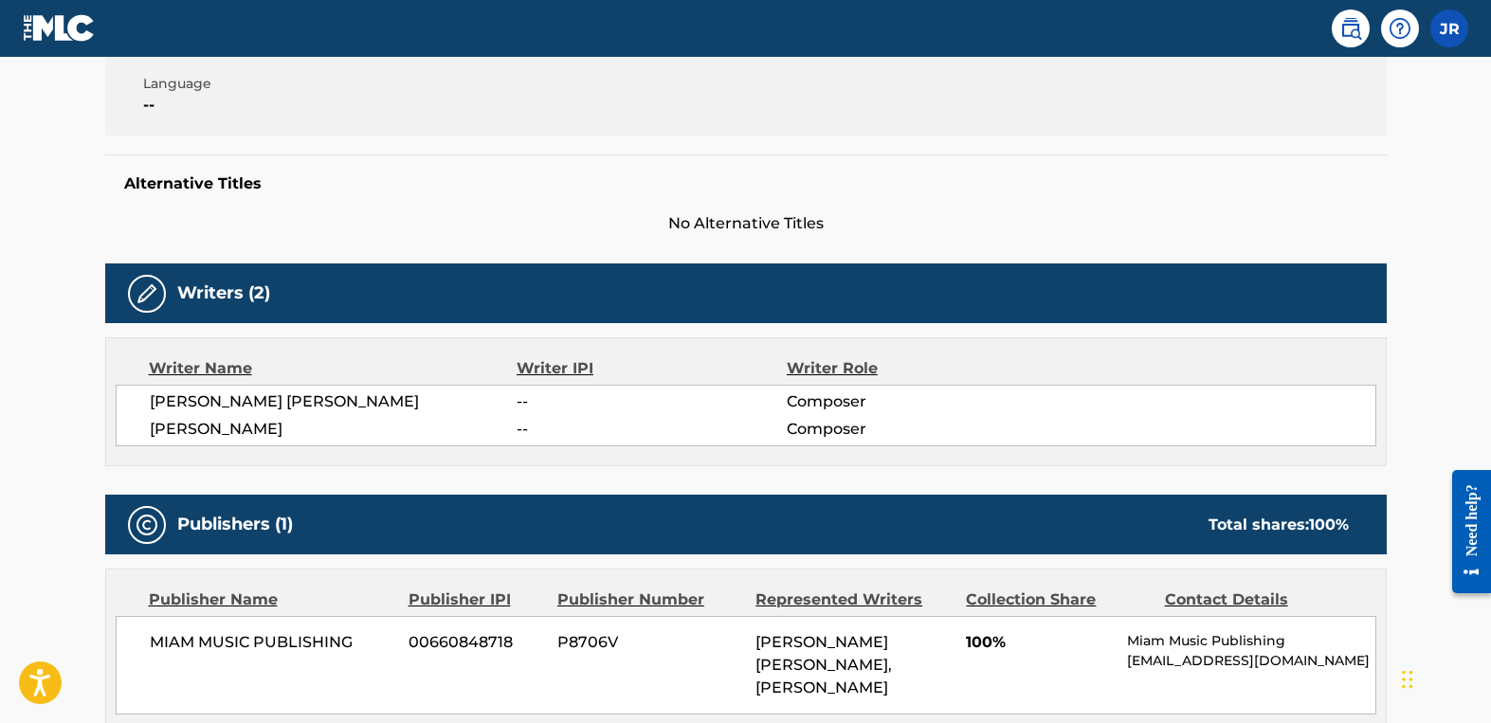
drag, startPoint x: 420, startPoint y: 429, endPoint x: 151, endPoint y: 431, distance: 269.1
click at [151, 431] on span "[PERSON_NAME]" at bounding box center [334, 429] width 368 height 23
copy span "[PERSON_NAME]"
click at [57, 8] on link at bounding box center [59, 28] width 73 height 56
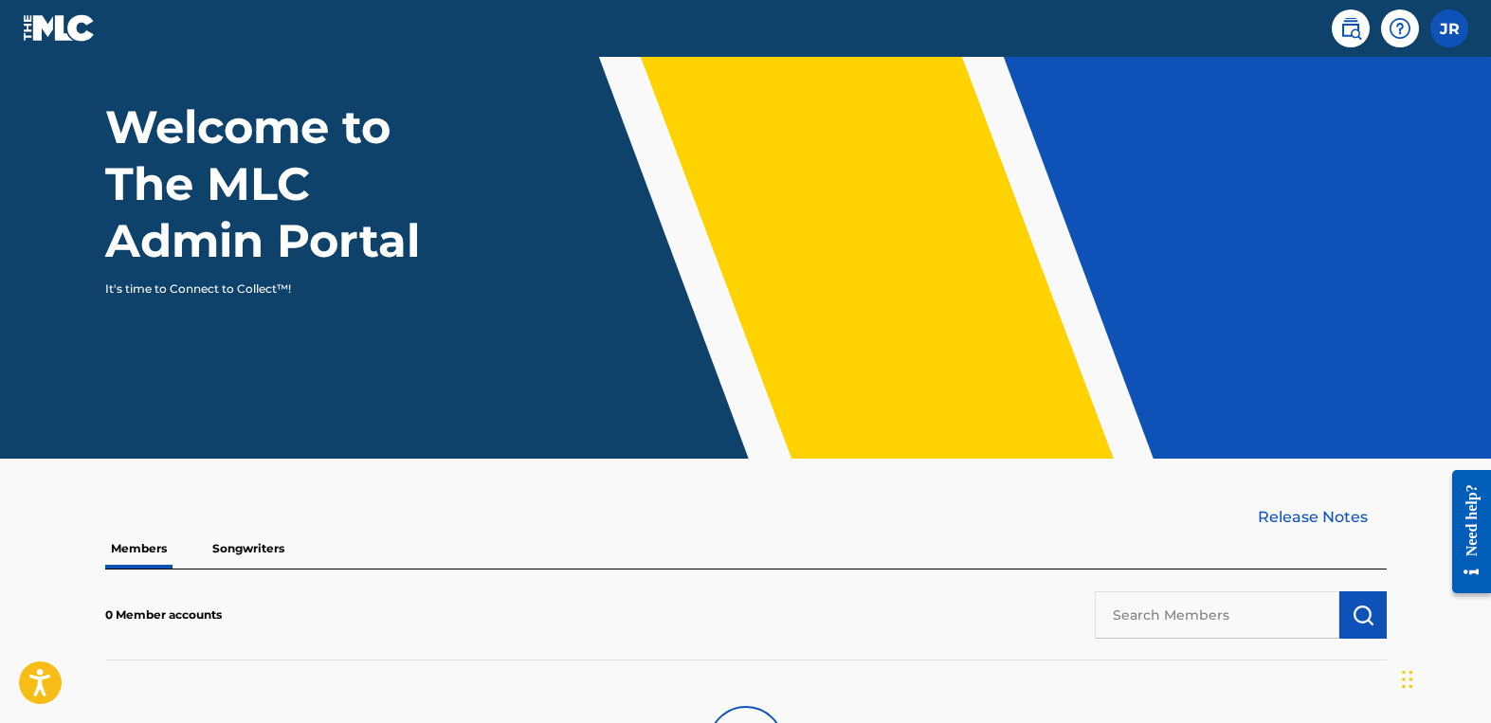
scroll to position [182, 0]
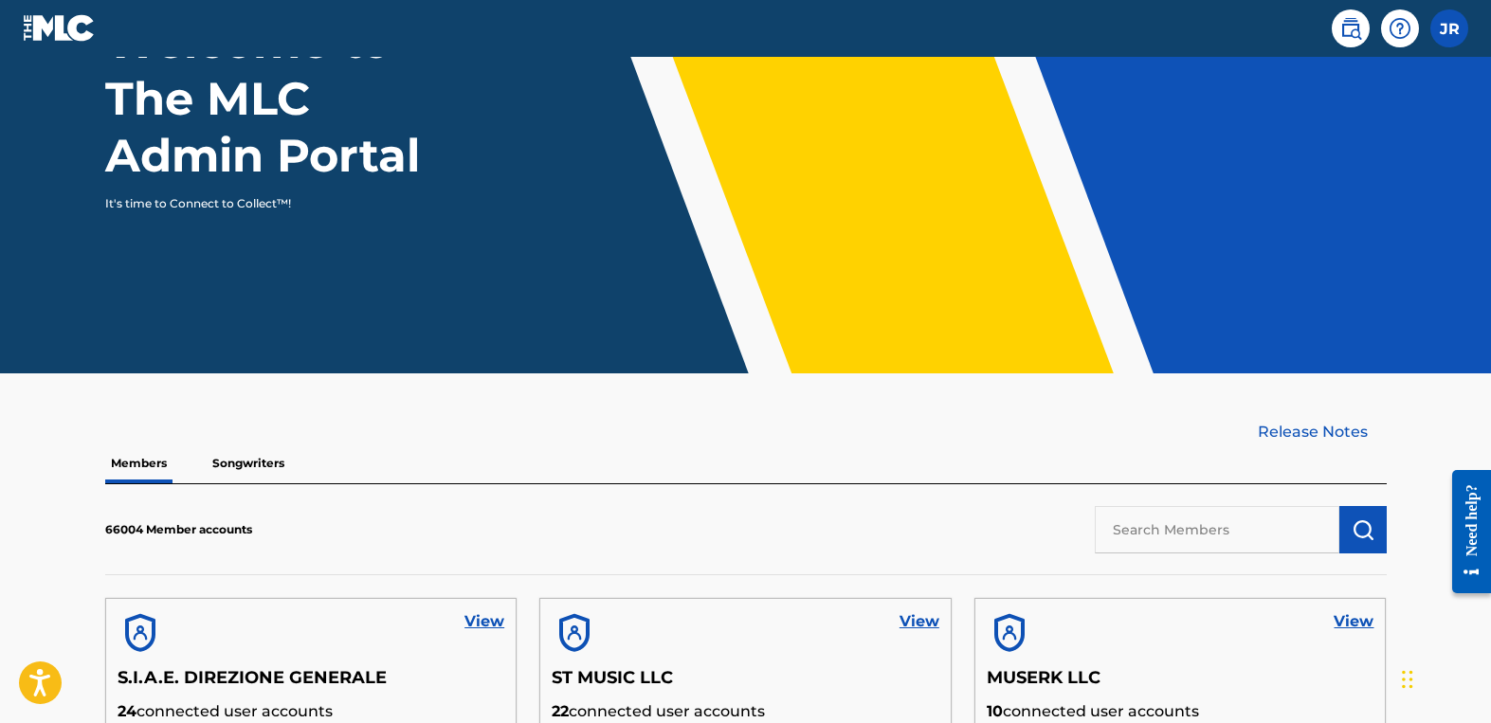
click at [1129, 517] on input "text" at bounding box center [1216, 529] width 244 height 47
type input "TENNTONES"
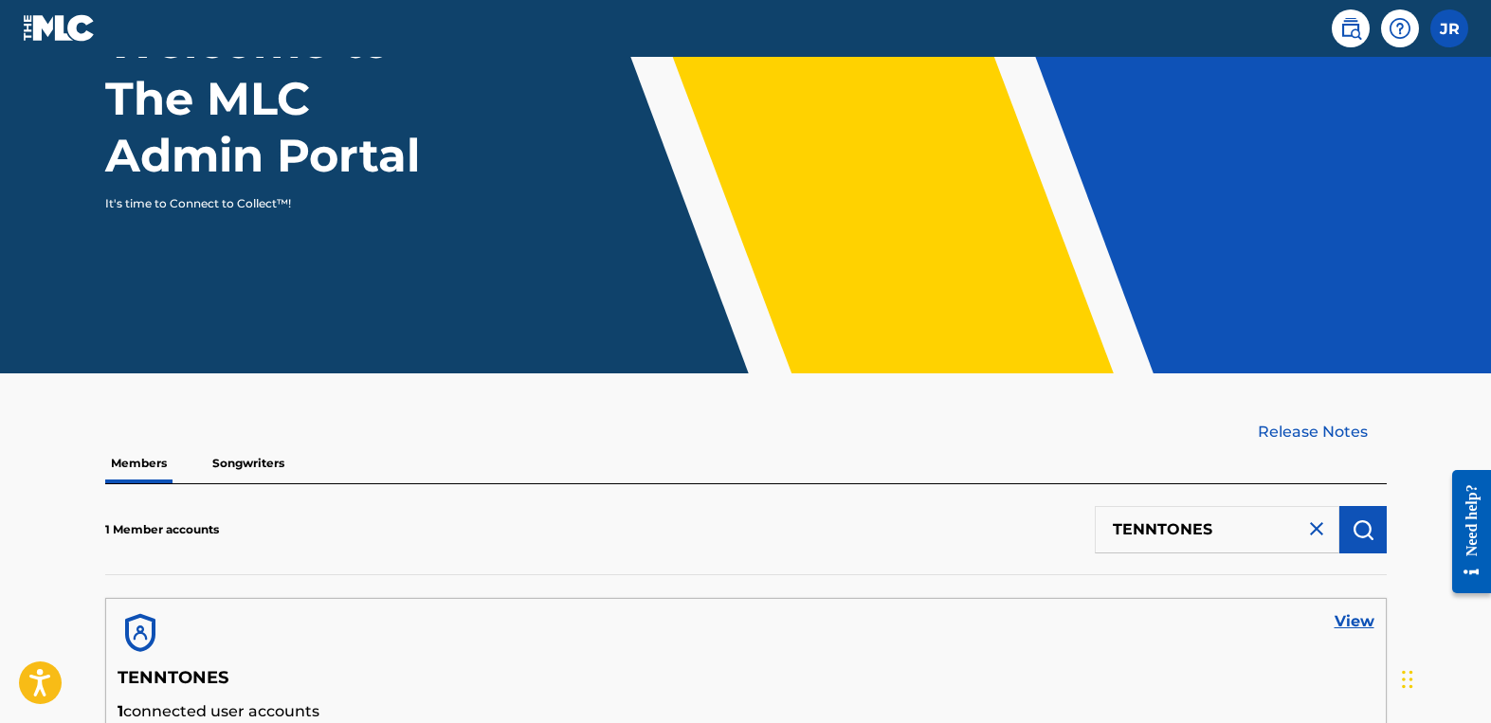
scroll to position [421, 0]
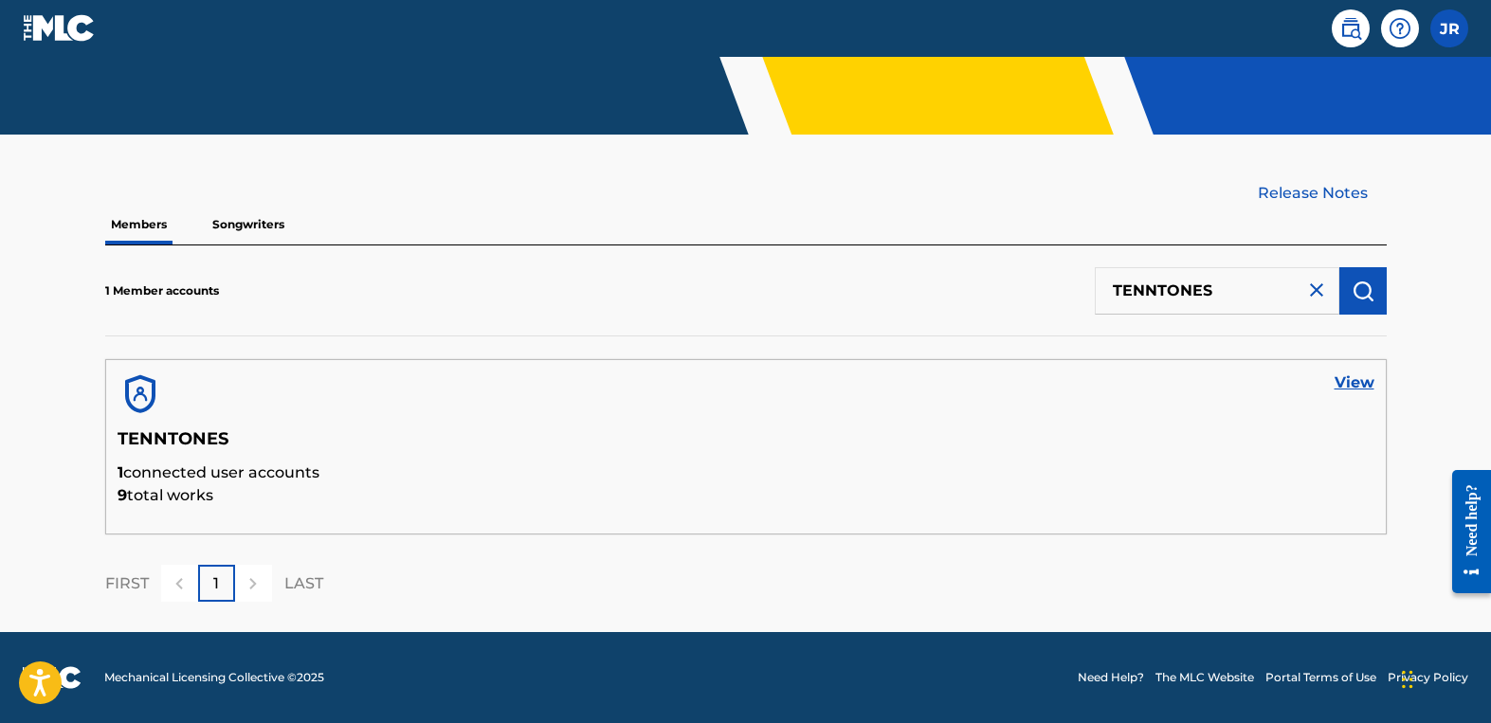
click at [1342, 373] on link "View" at bounding box center [1354, 382] width 40 height 23
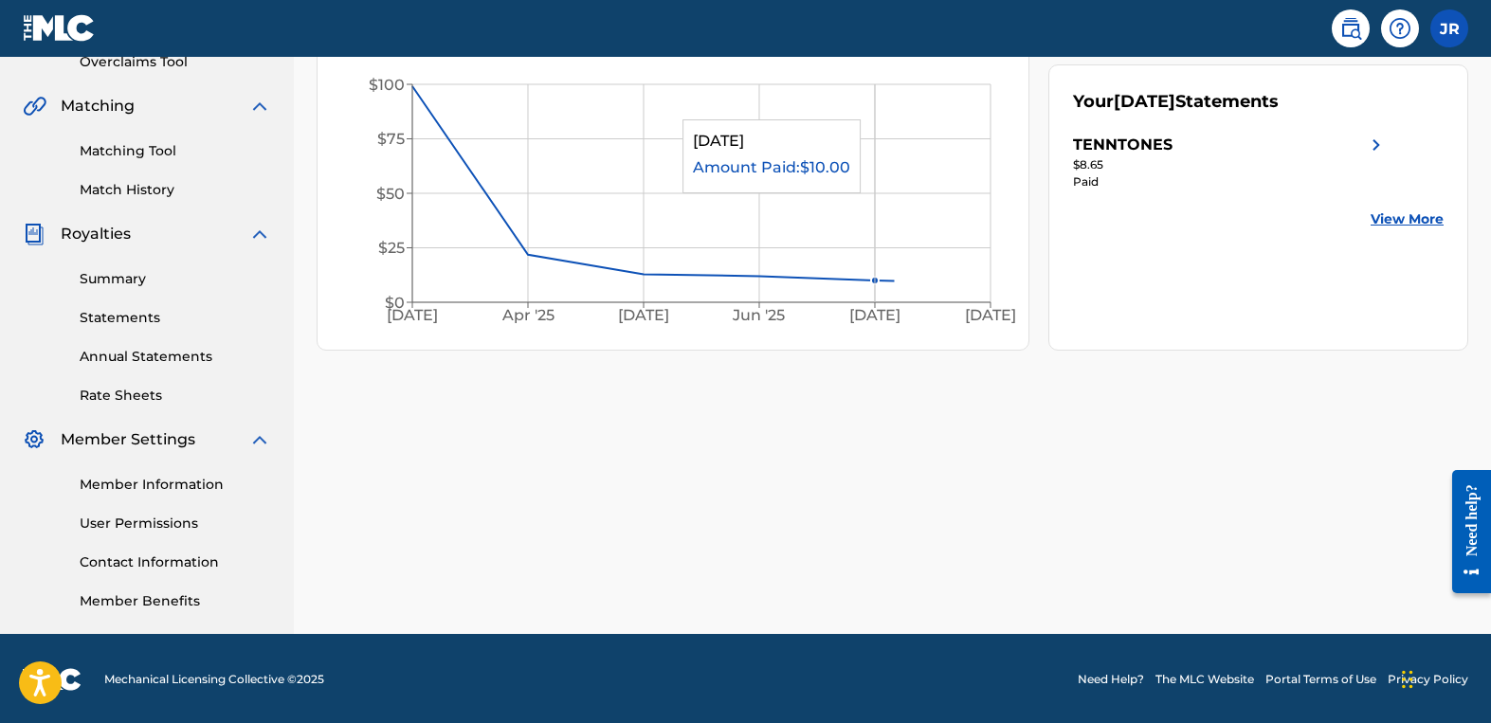
scroll to position [413, 0]
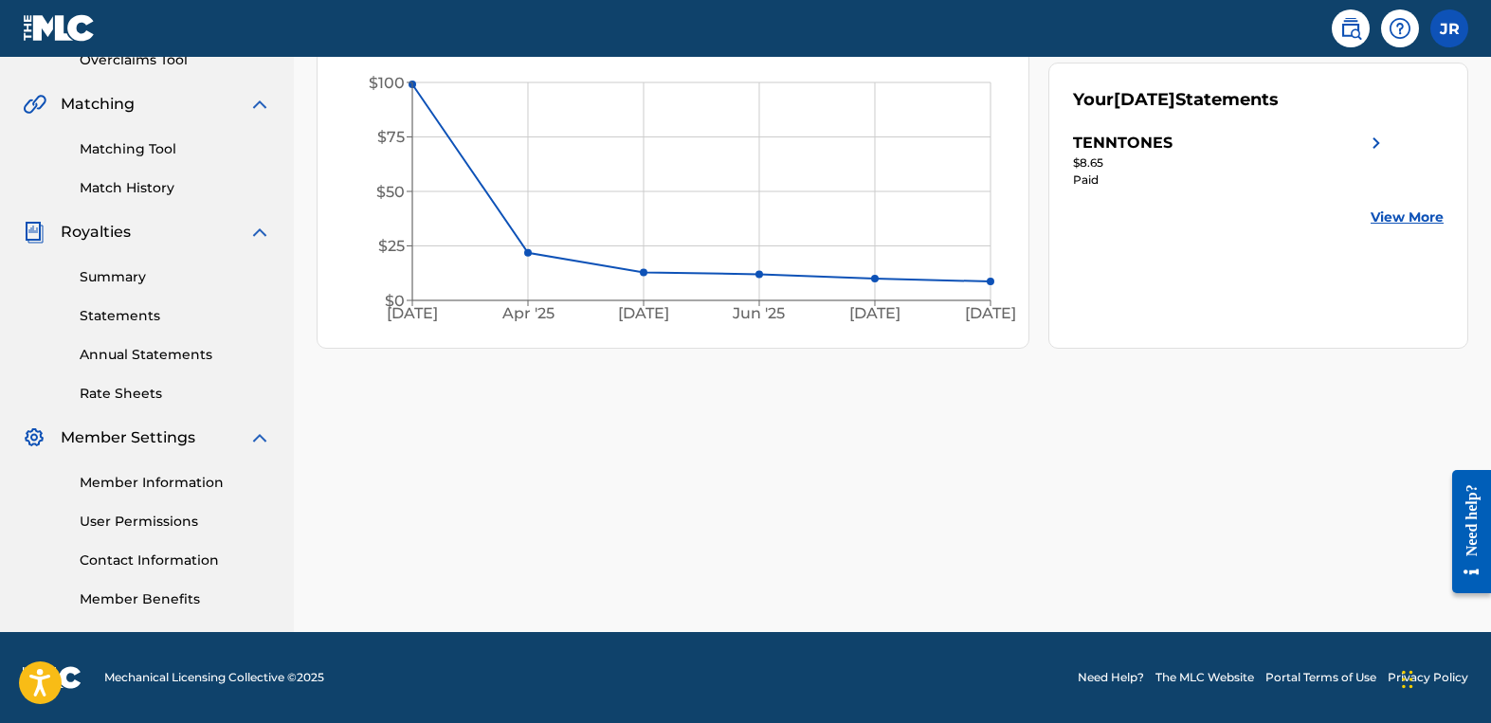
click at [129, 482] on link "Member Information" at bounding box center [175, 483] width 191 height 20
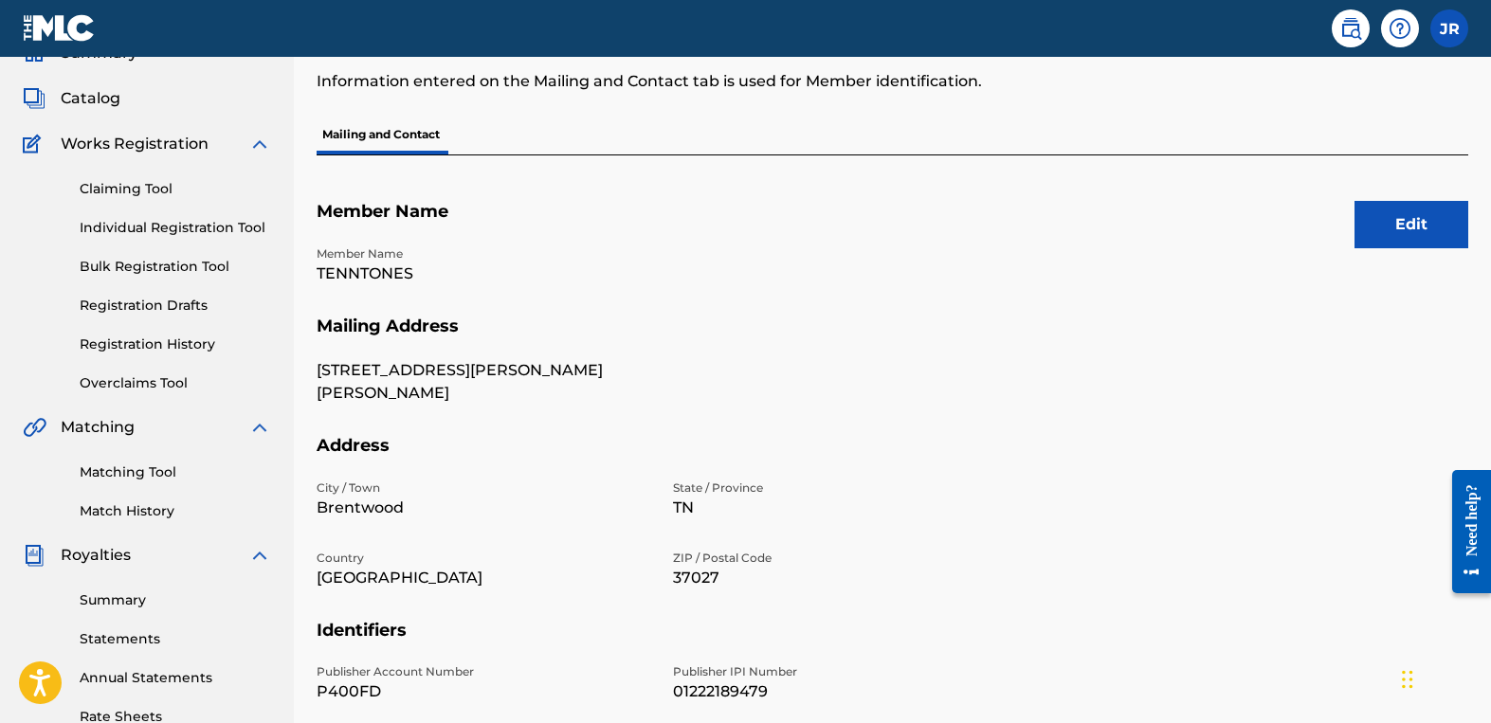
scroll to position [157, 0]
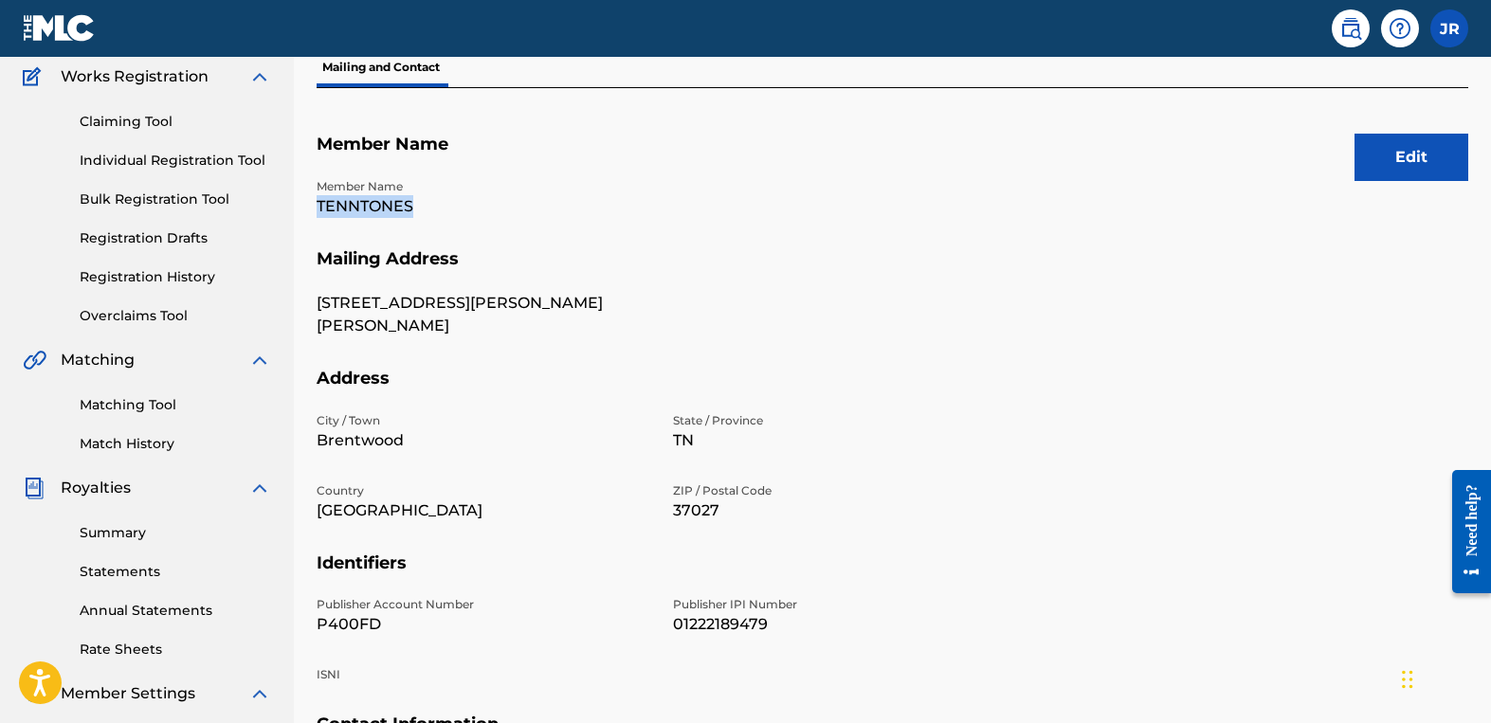
drag, startPoint x: 425, startPoint y: 209, endPoint x: 319, endPoint y: 215, distance: 105.3
click at [319, 215] on p "TENNTONES" at bounding box center [483, 206] width 334 height 23
copy p "TENNTONES"
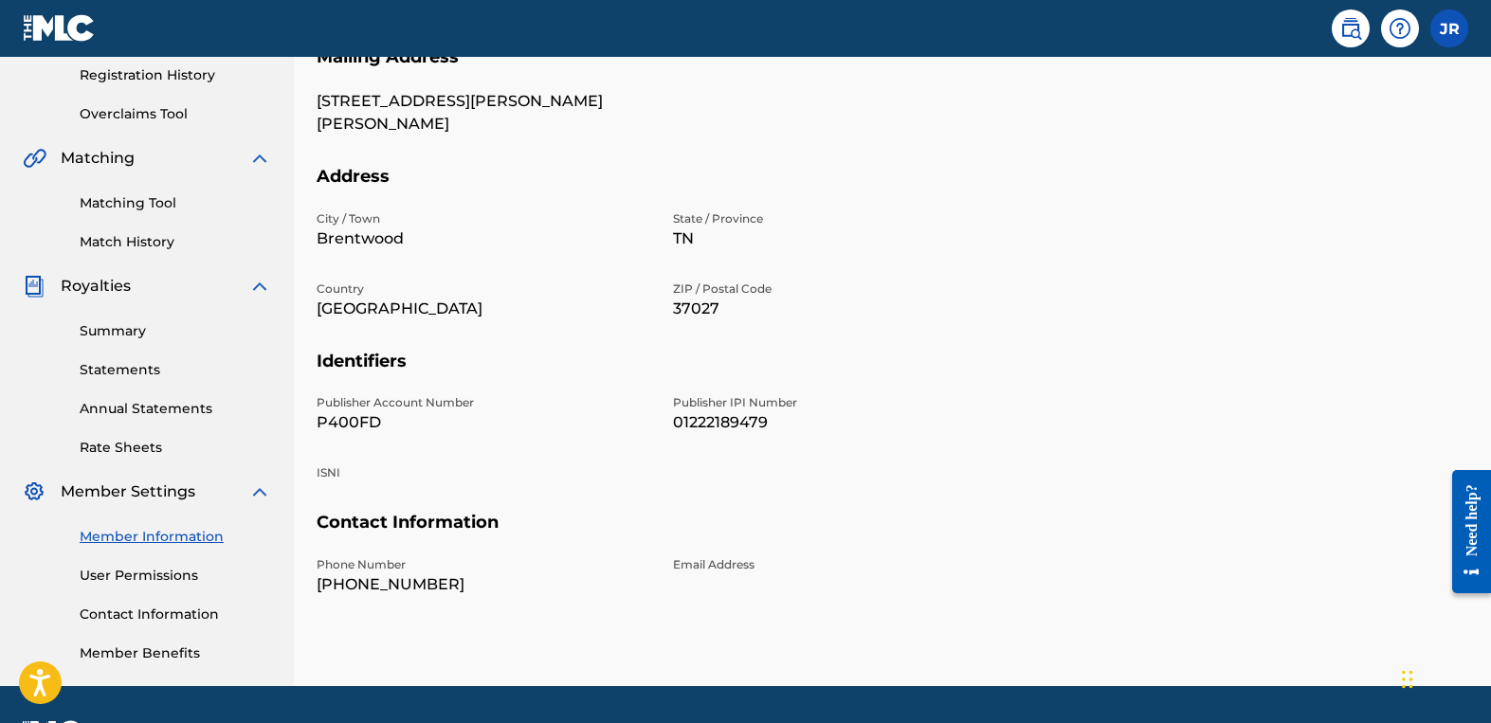
scroll to position [413, 0]
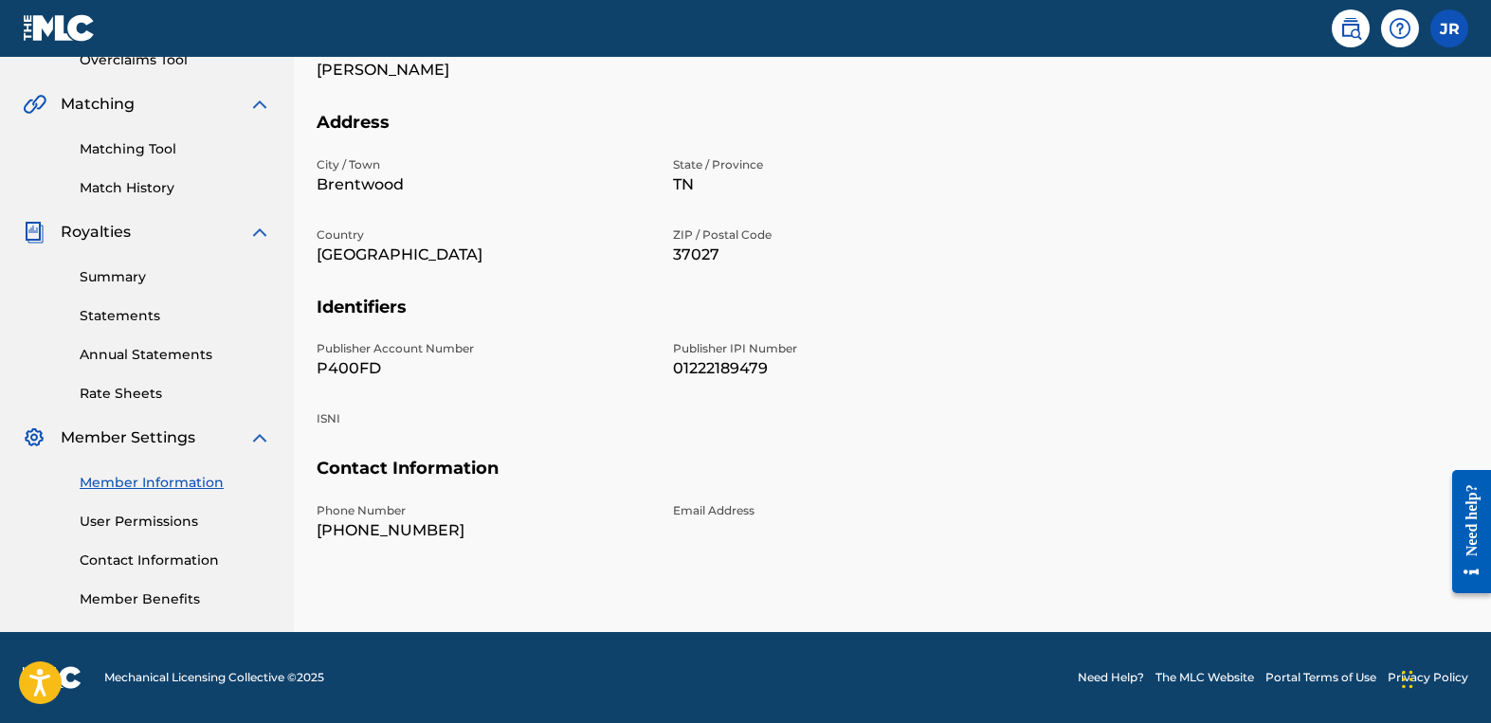
click at [114, 278] on link "Summary" at bounding box center [175, 277] width 191 height 20
